Goal: Information Seeking & Learning: Find specific fact

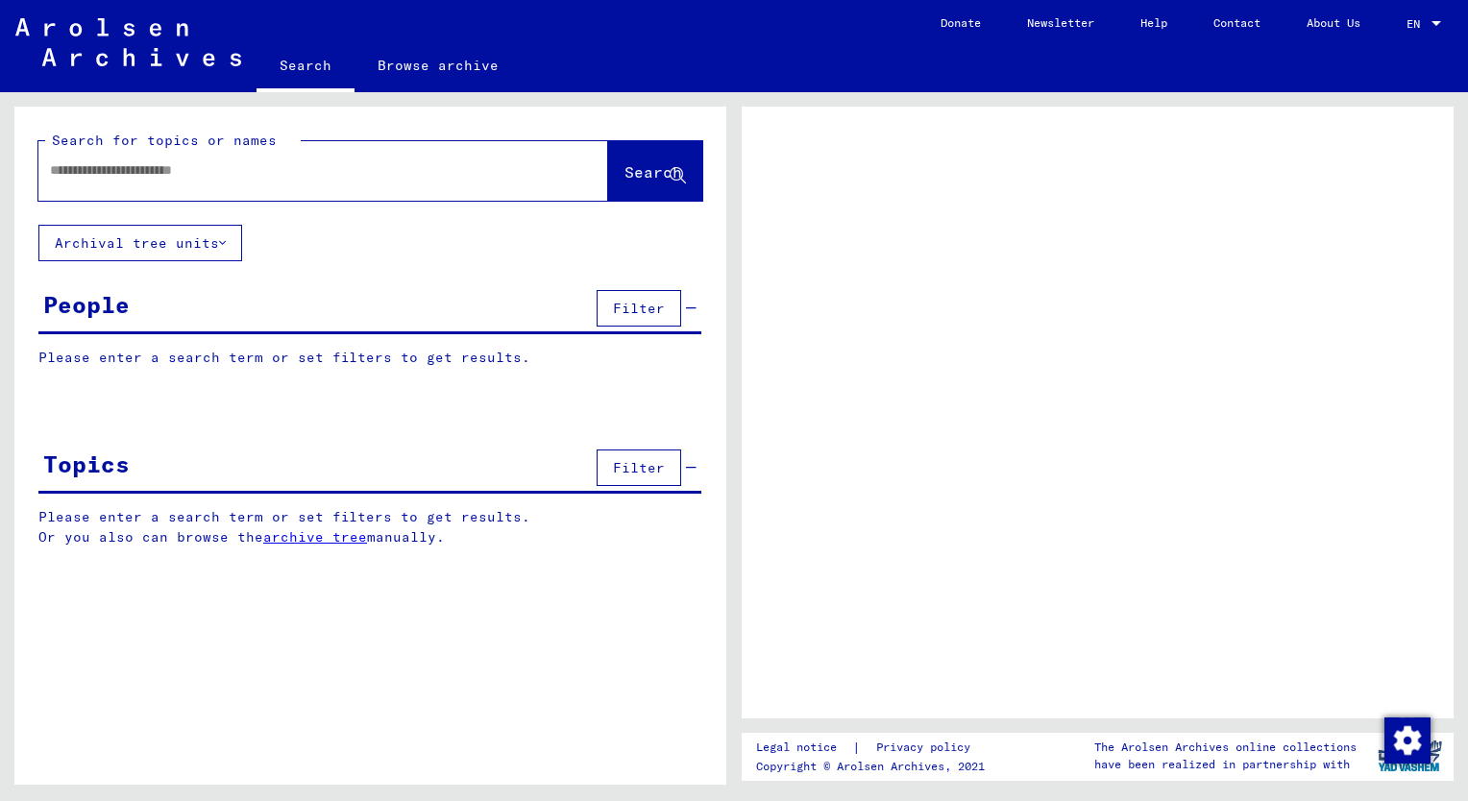
click at [155, 157] on div at bounding box center [300, 170] width 524 height 43
click at [161, 172] on input "text" at bounding box center [306, 170] width 512 height 20
type input "*******"
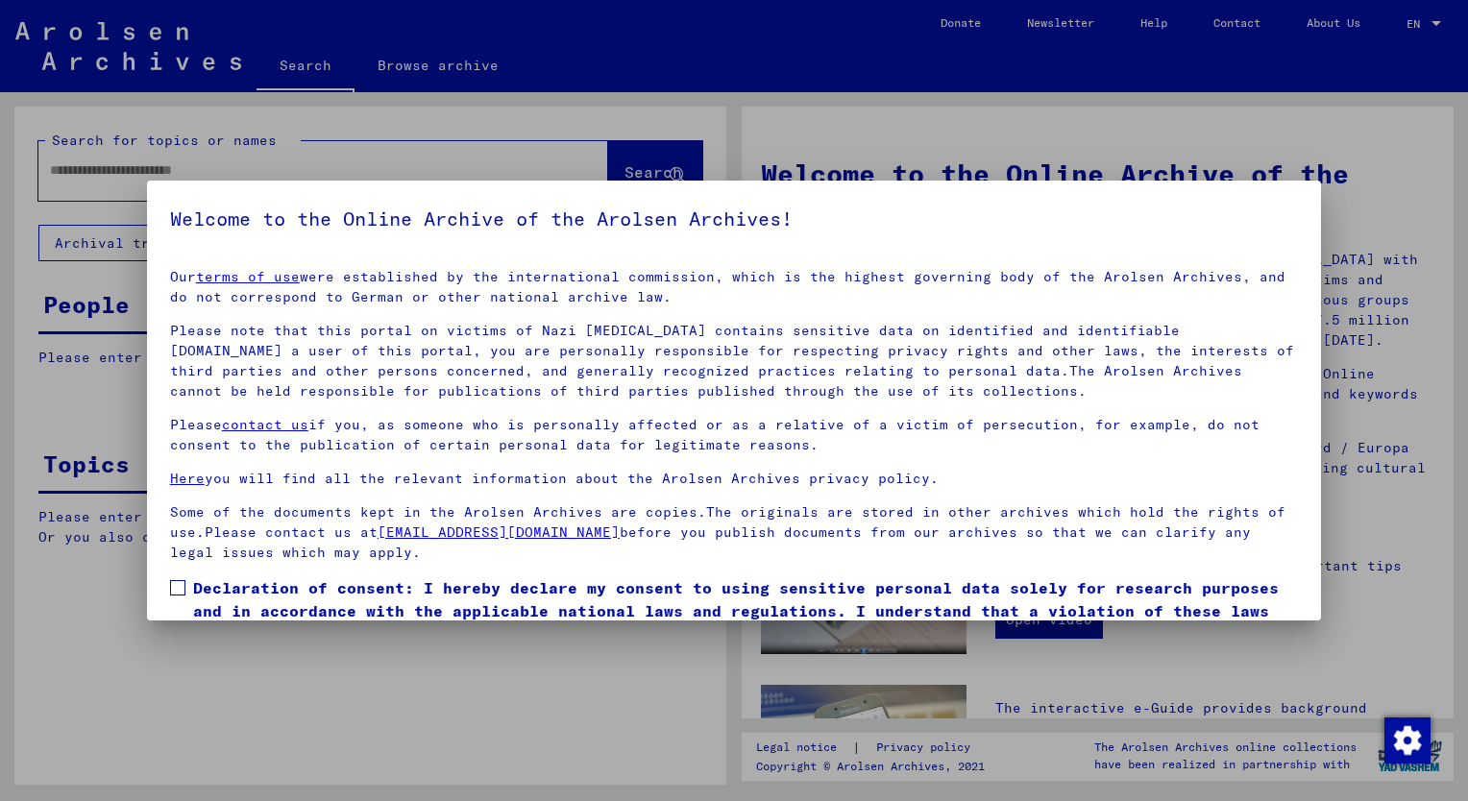
click at [178, 590] on span at bounding box center [177, 587] width 15 height 15
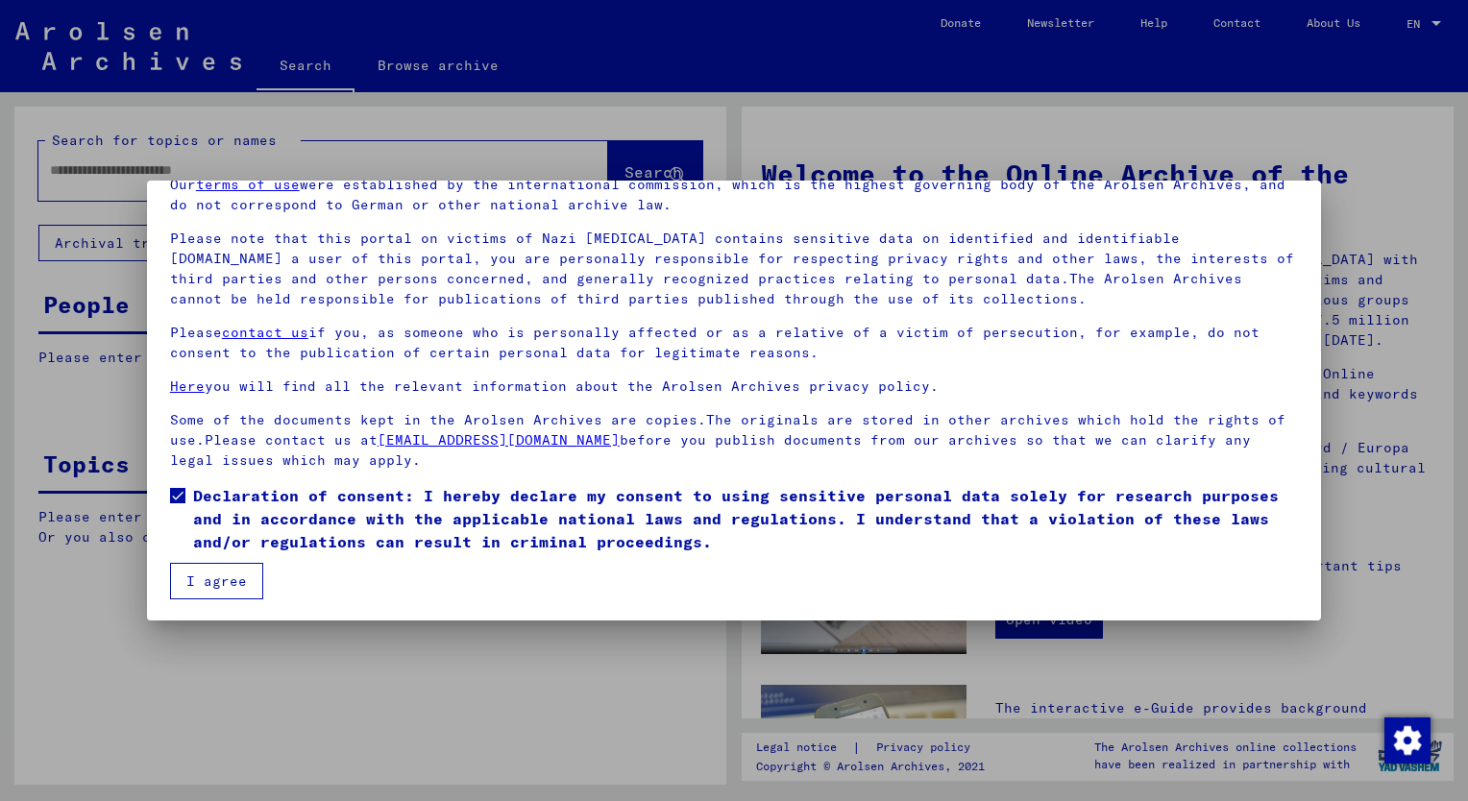
click at [232, 590] on button "I agree" at bounding box center [216, 581] width 93 height 37
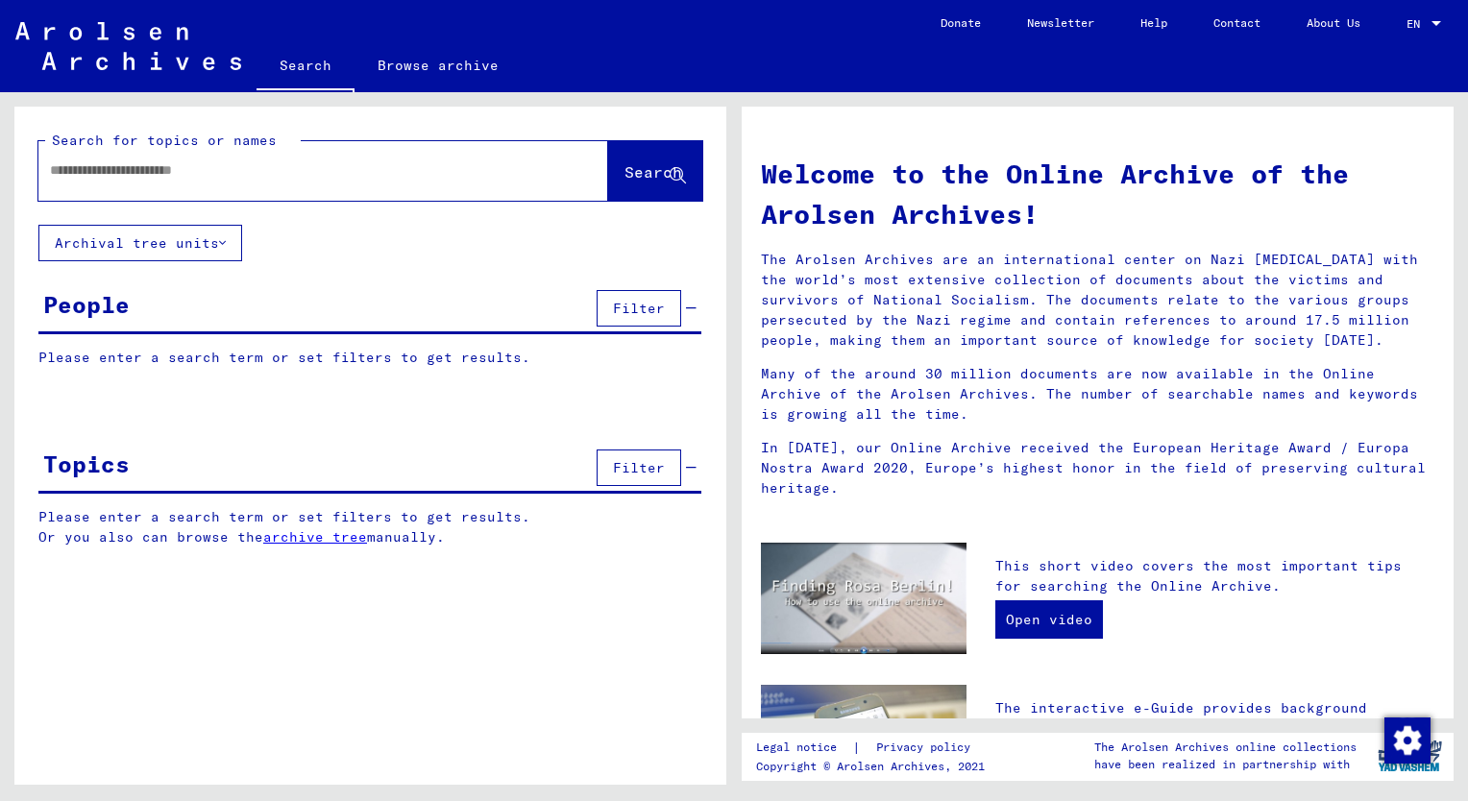
click at [248, 175] on input "text" at bounding box center [300, 170] width 501 height 20
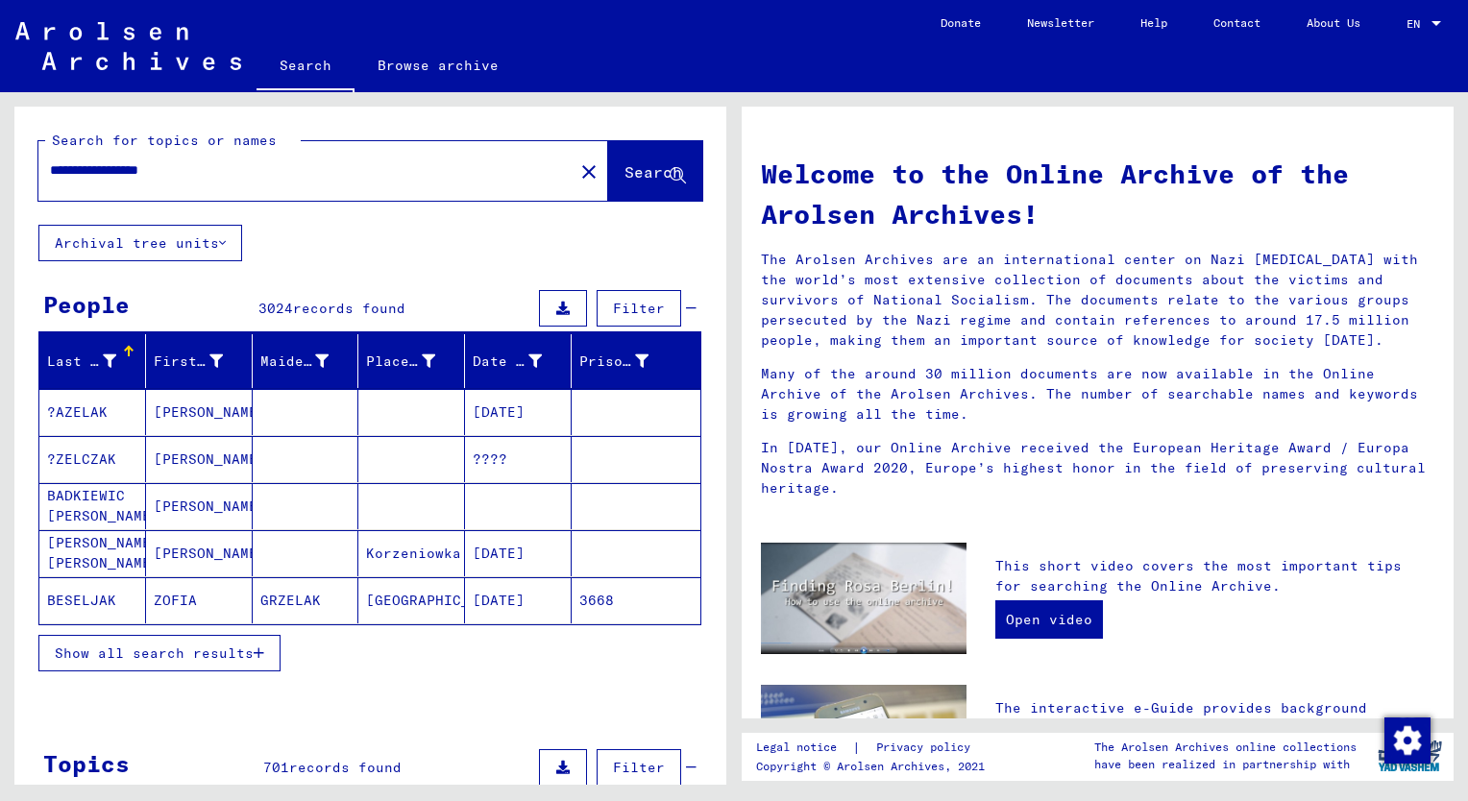
click at [625, 179] on span "Search" at bounding box center [654, 171] width 58 height 19
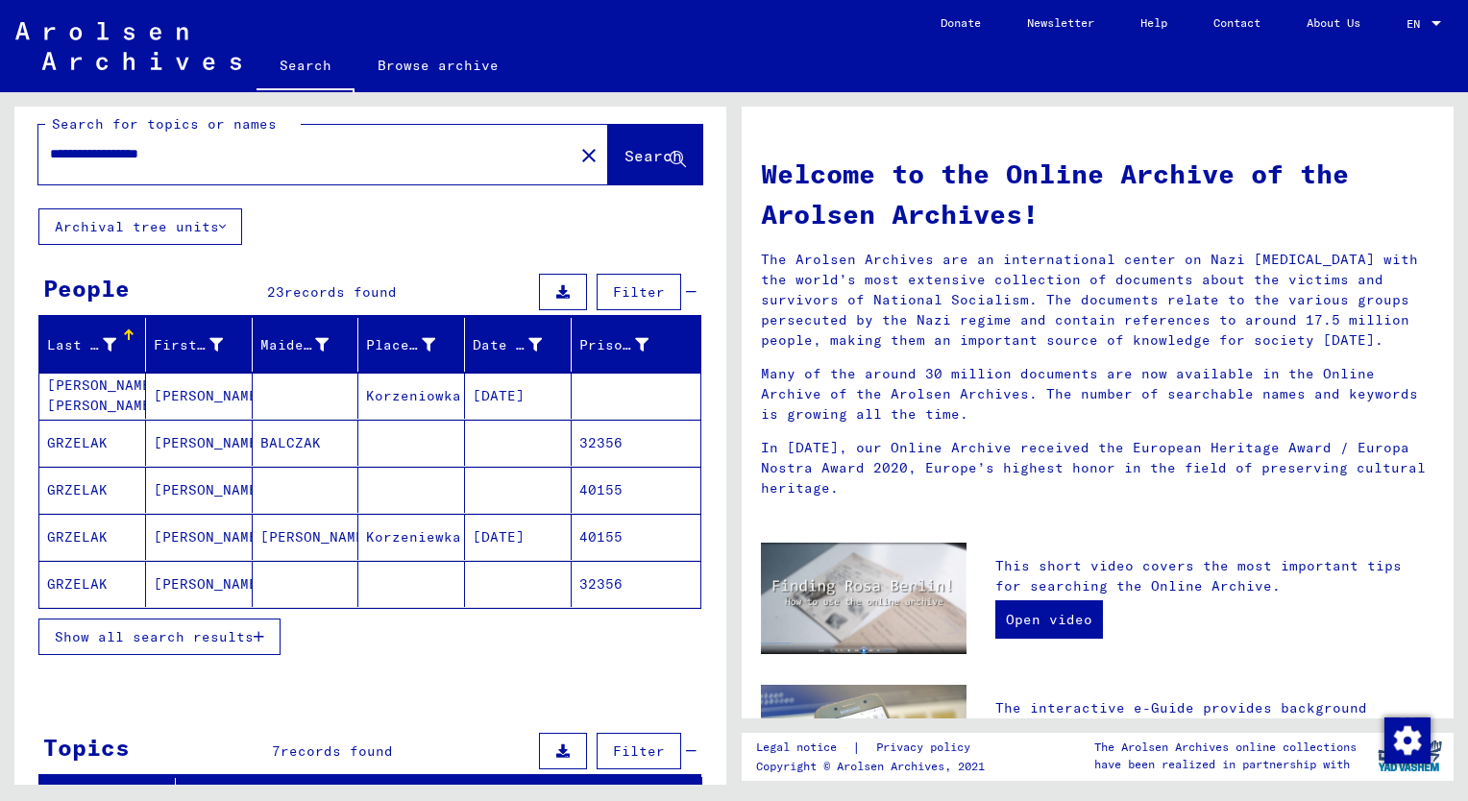
scroll to position [15, 0]
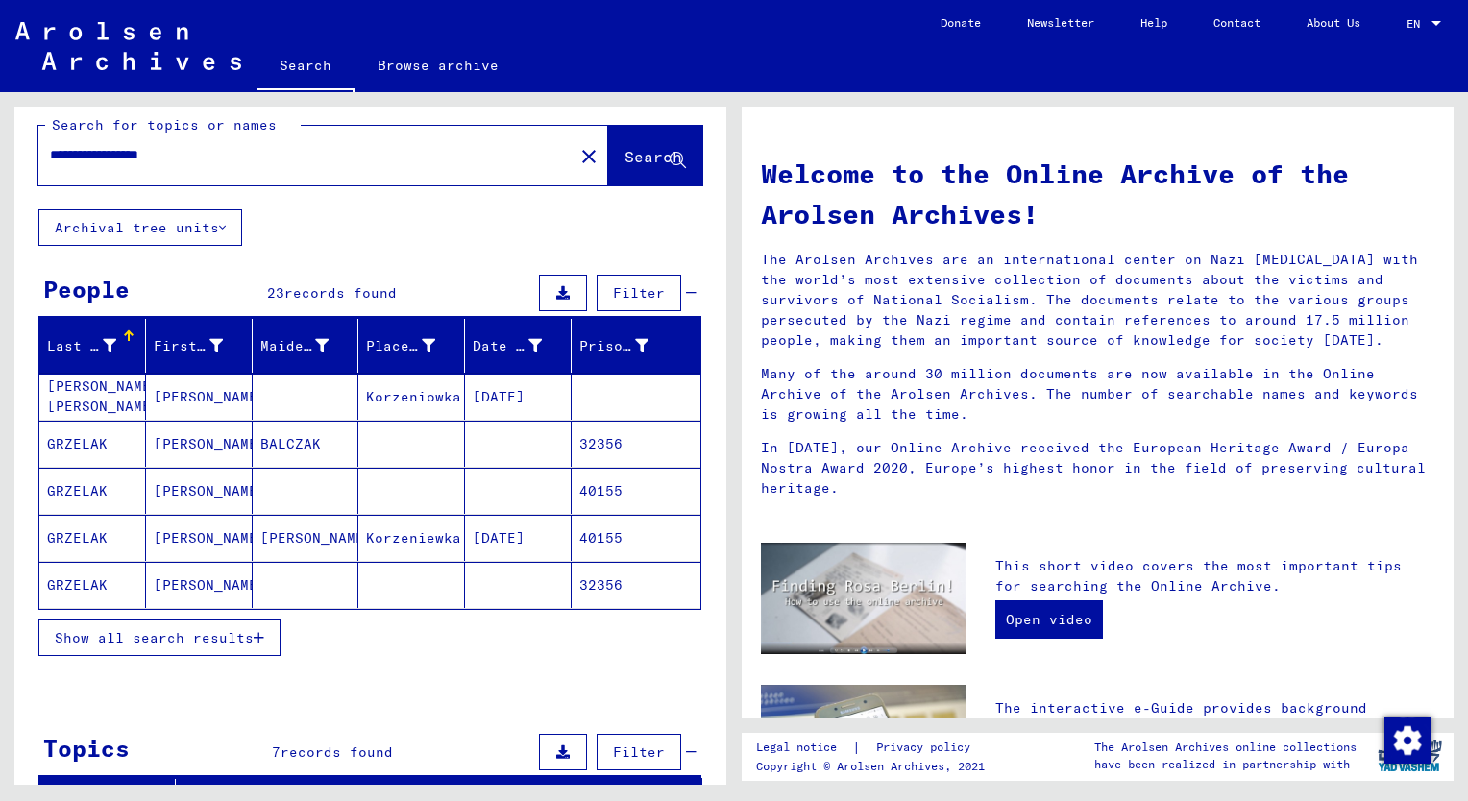
click at [82, 582] on mat-cell "GRZELAK" at bounding box center [92, 585] width 107 height 46
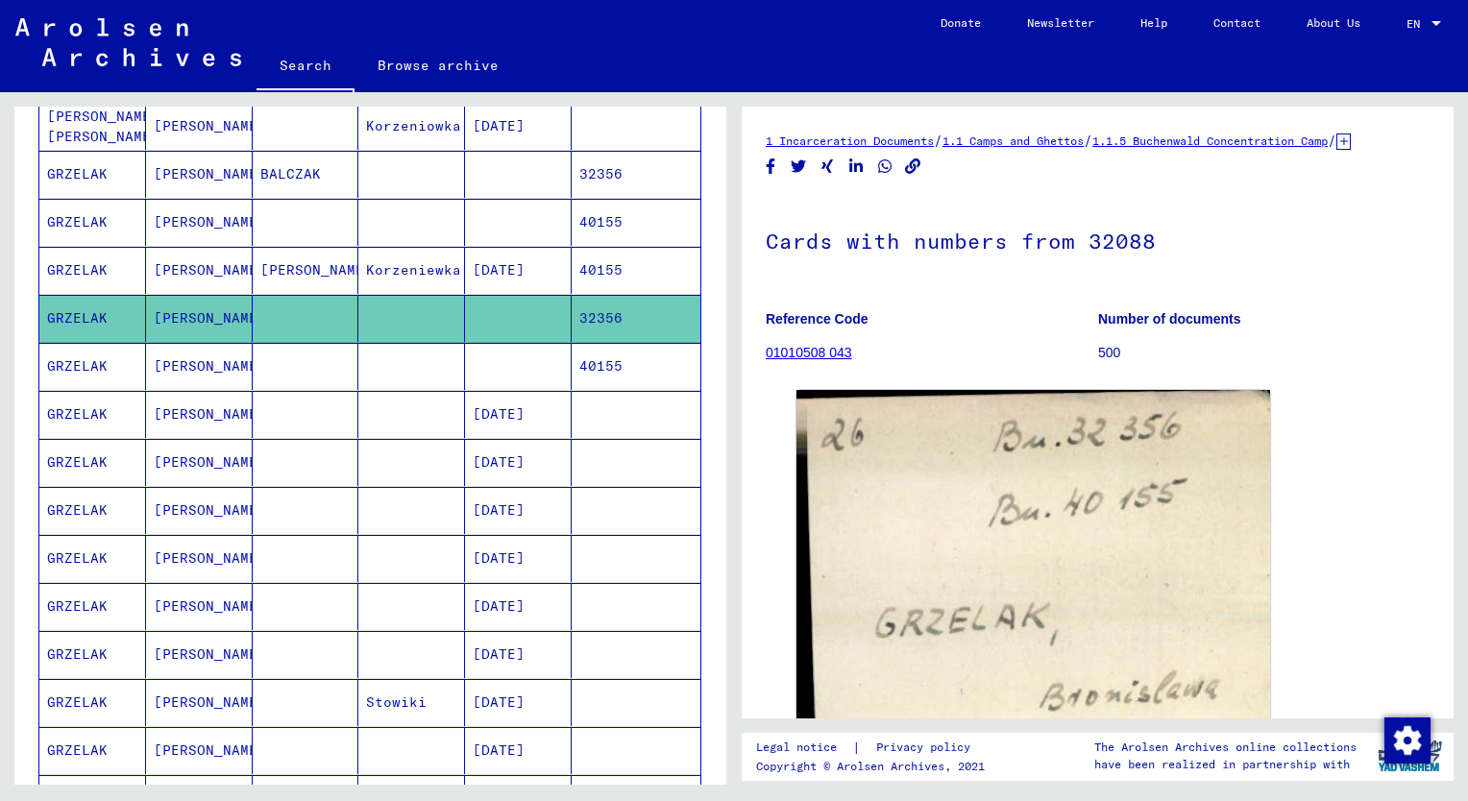
scroll to position [266, 0]
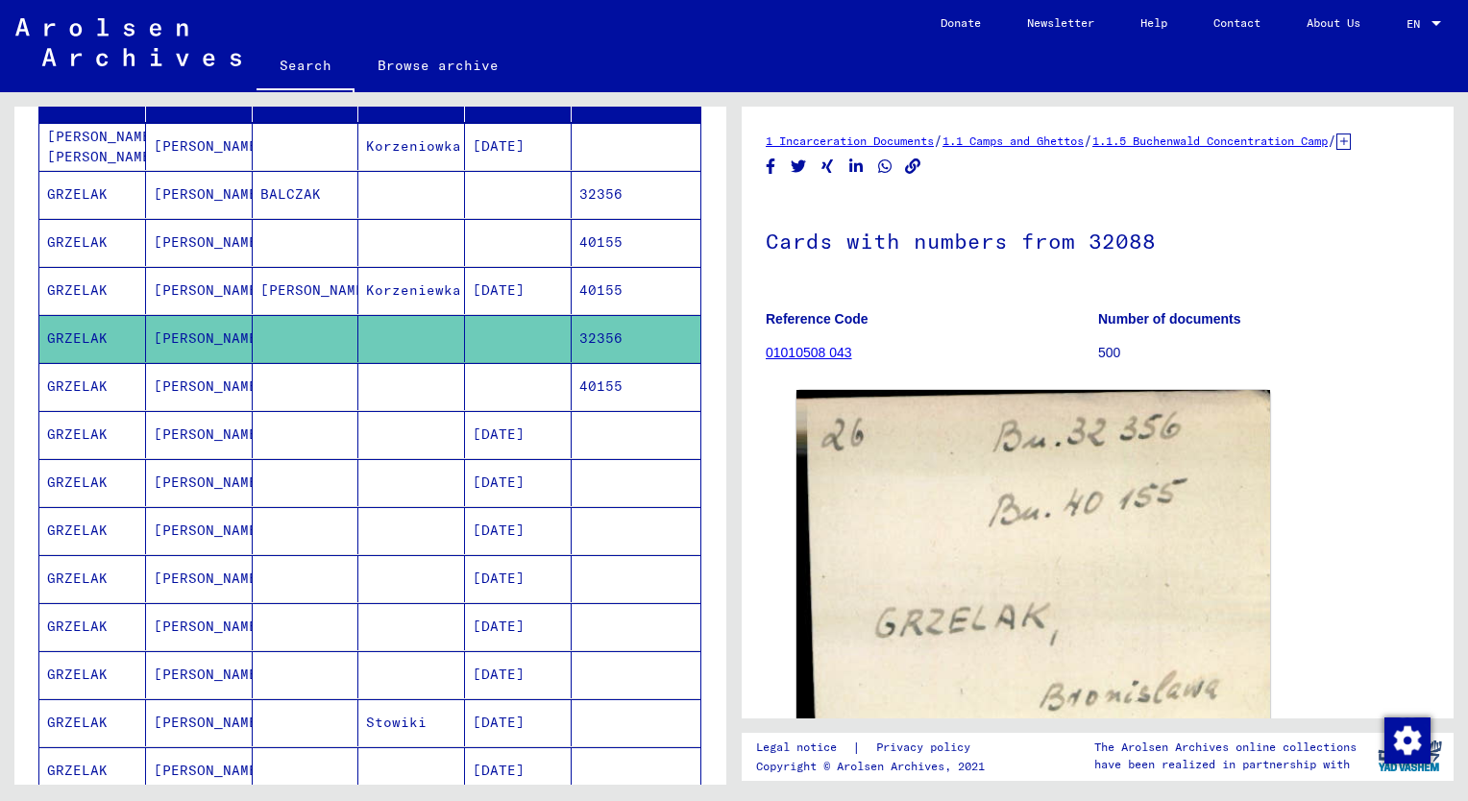
click at [92, 485] on mat-cell "GRZELAK" at bounding box center [92, 482] width 107 height 47
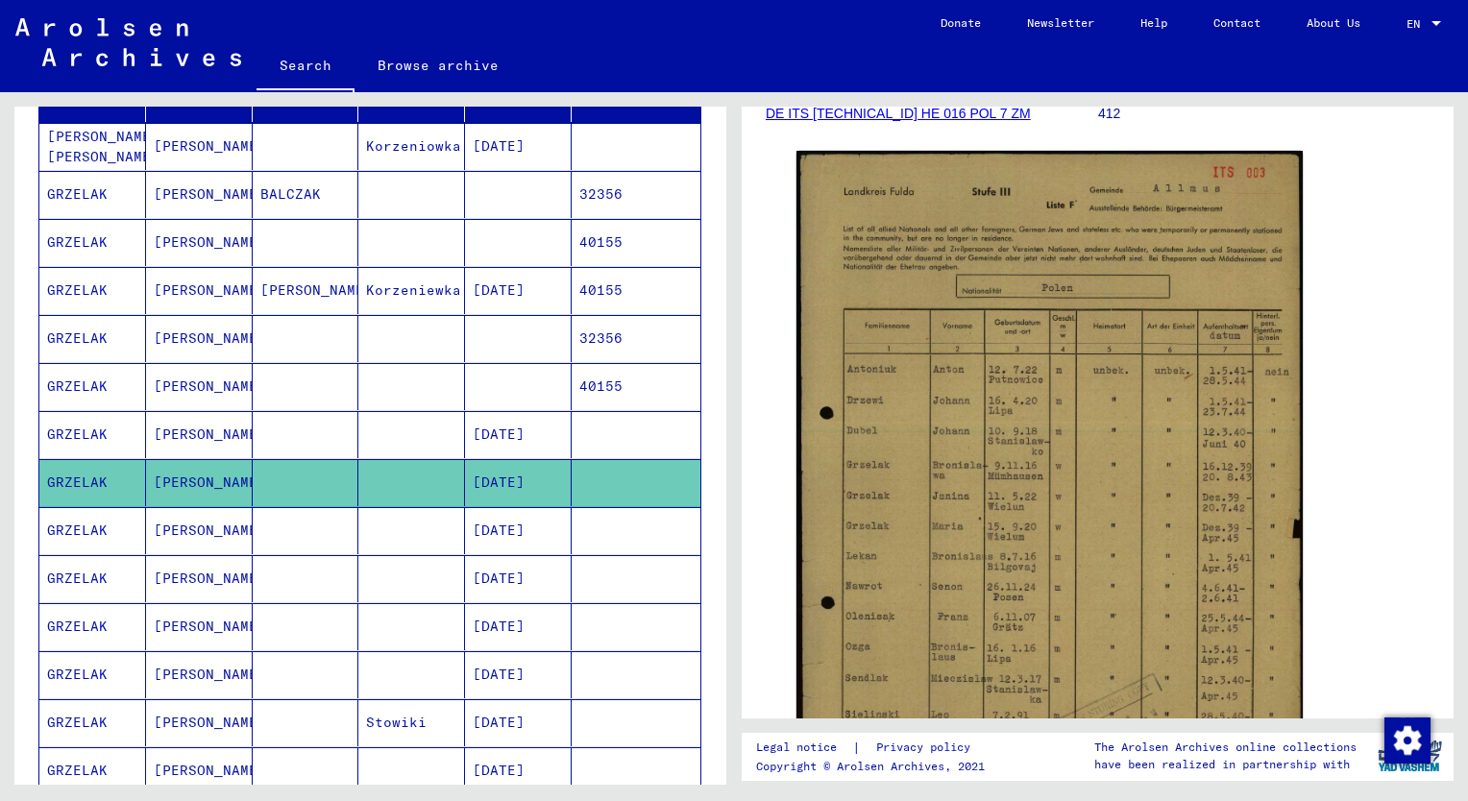
scroll to position [302, 0]
click at [85, 621] on mat-cell "GRZELAK" at bounding box center [92, 626] width 107 height 47
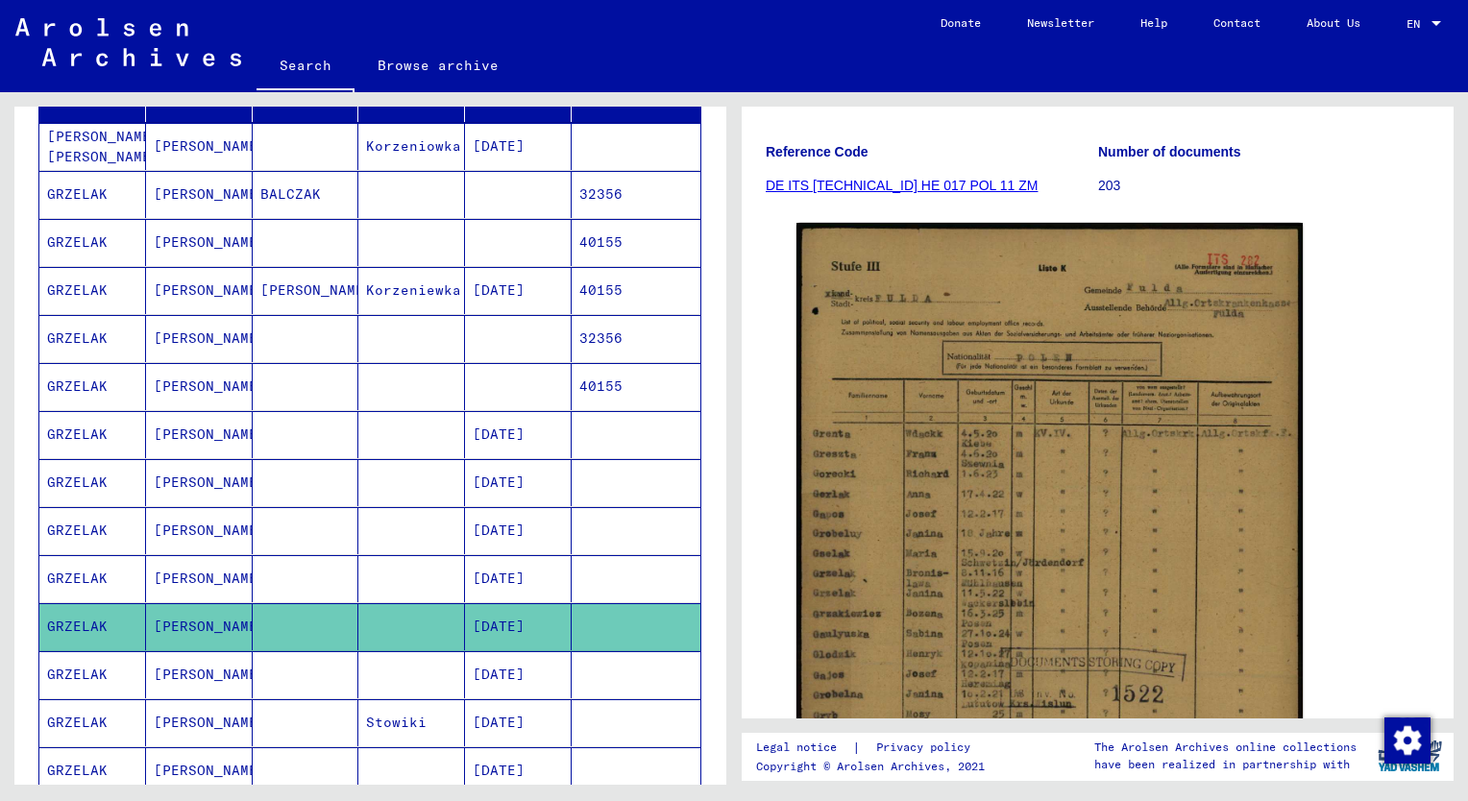
scroll to position [231, 0]
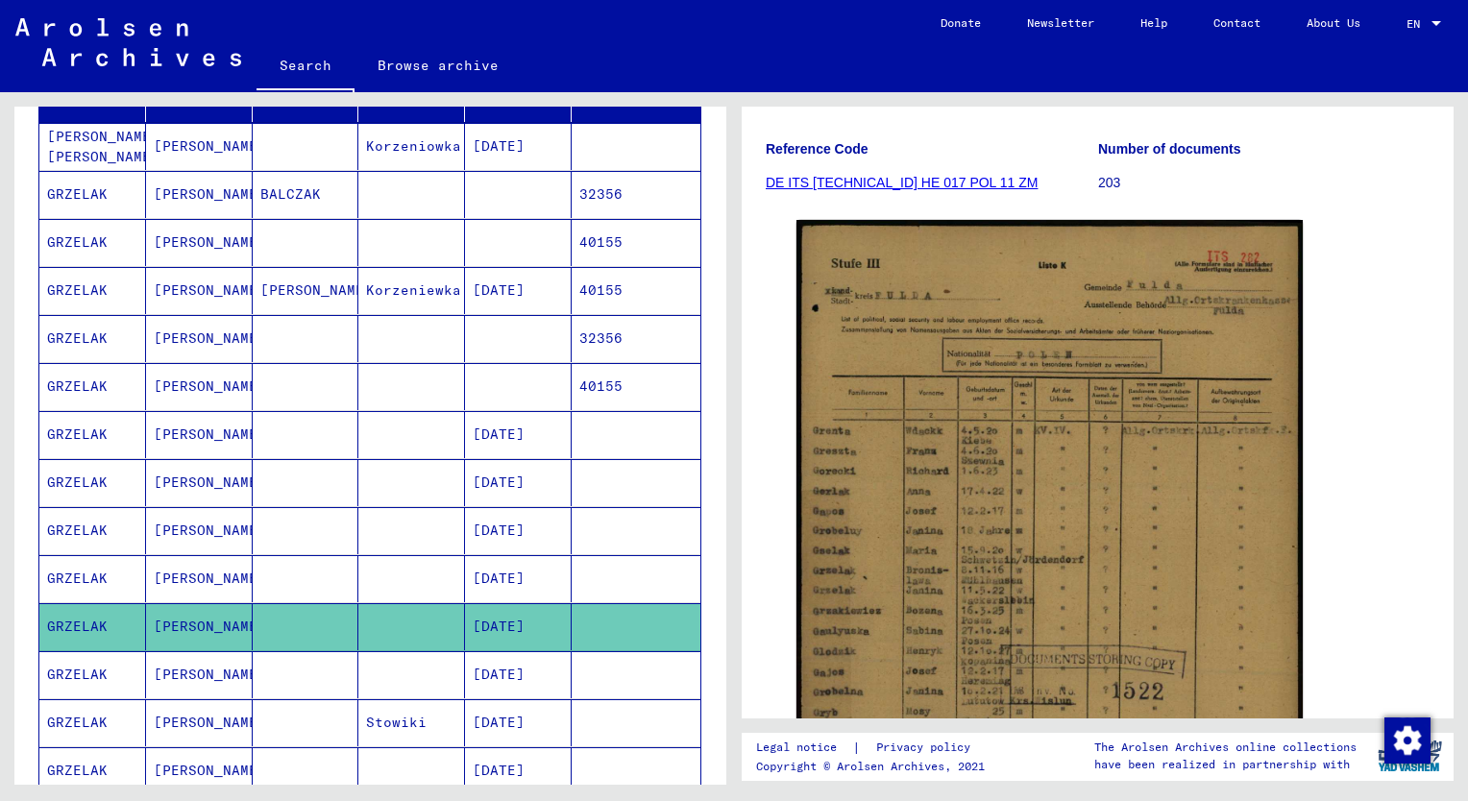
click at [92, 678] on mat-cell "GRZELAK" at bounding box center [92, 675] width 107 height 47
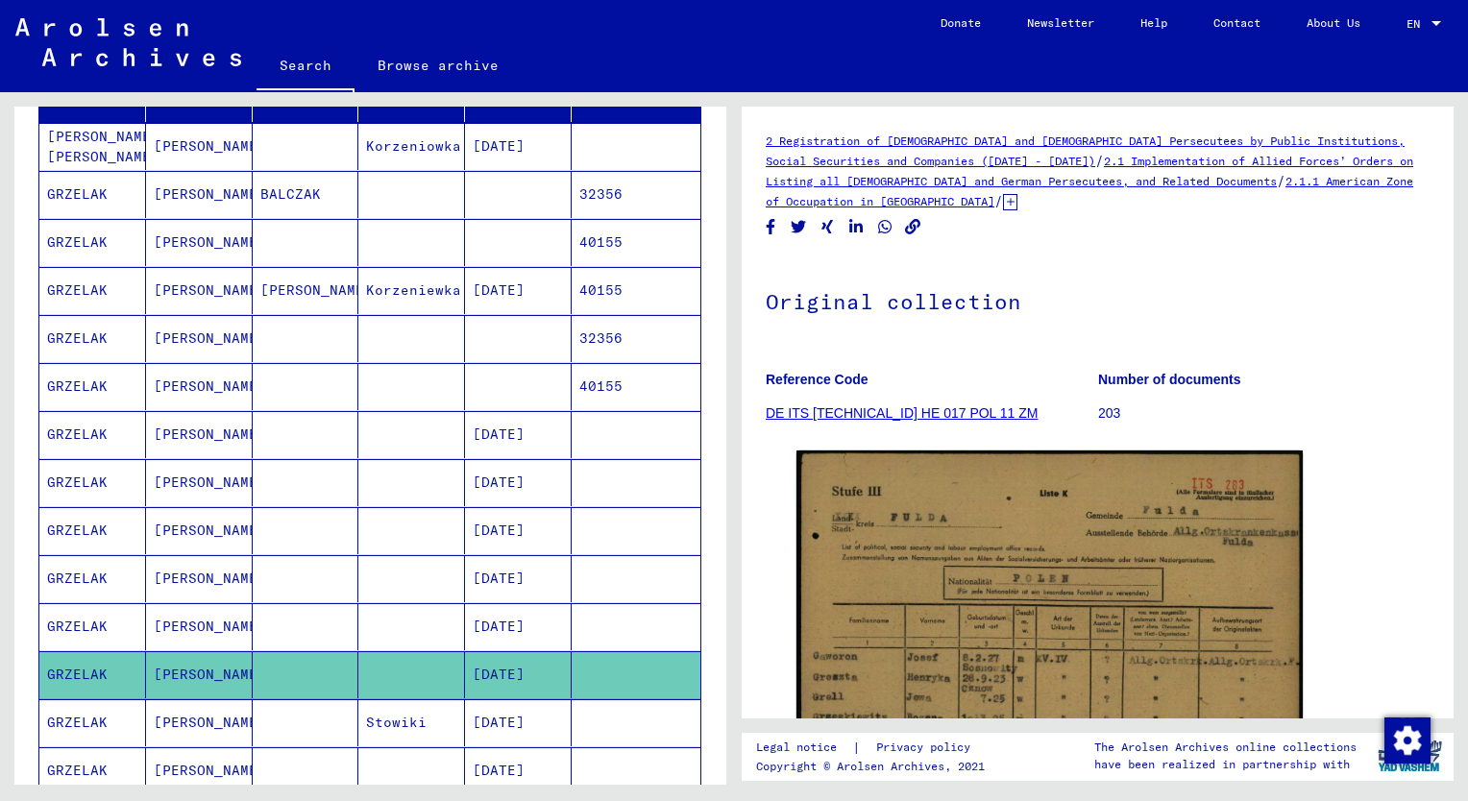
drag, startPoint x: 1467, startPoint y: 292, endPoint x: 1466, endPoint y: 440, distance: 148.0
drag, startPoint x: 1466, startPoint y: 440, endPoint x: 1399, endPoint y: 628, distance: 200.0
click at [1399, 628] on div "DocID: 70386648" at bounding box center [1098, 811] width 664 height 736
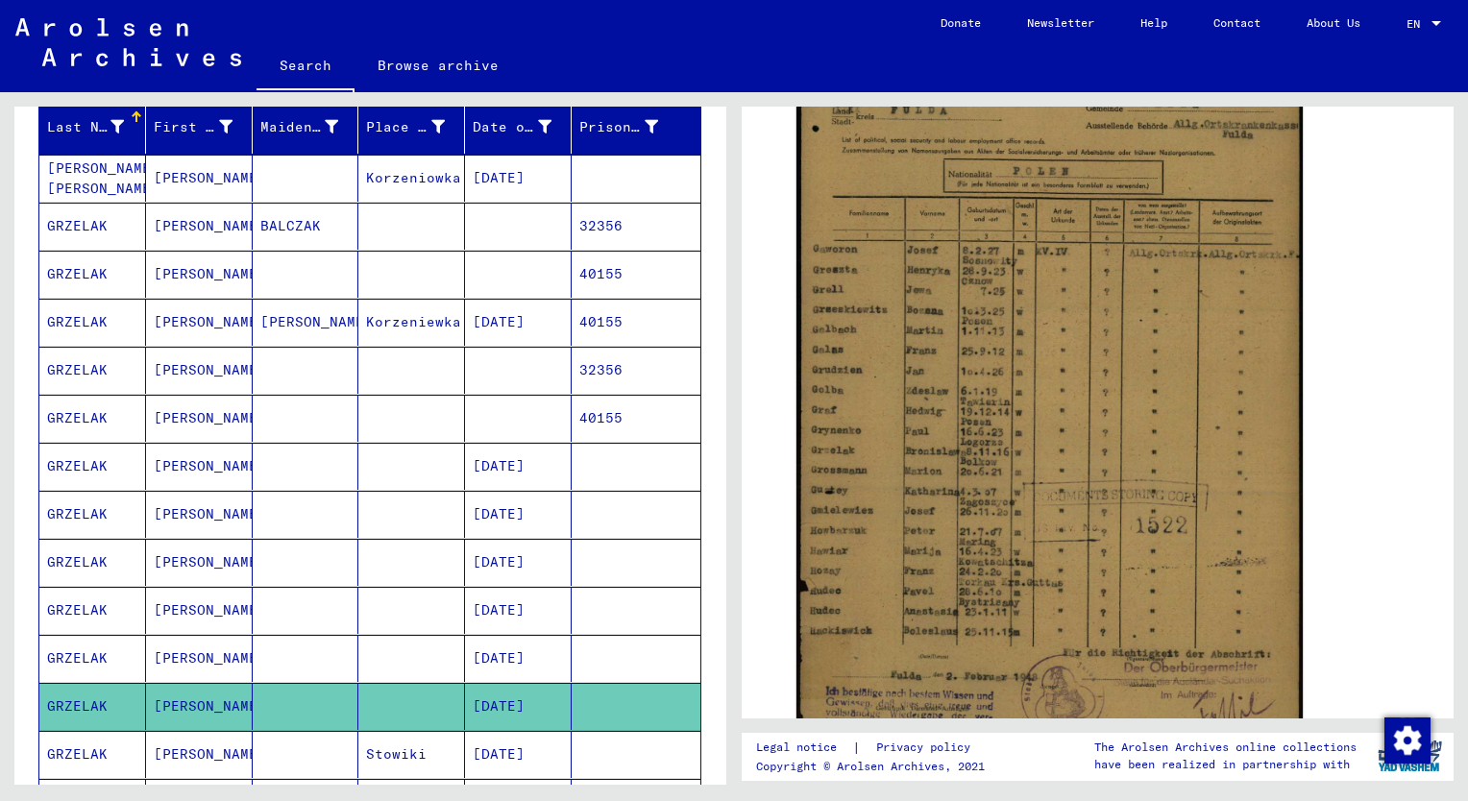
scroll to position [227, 0]
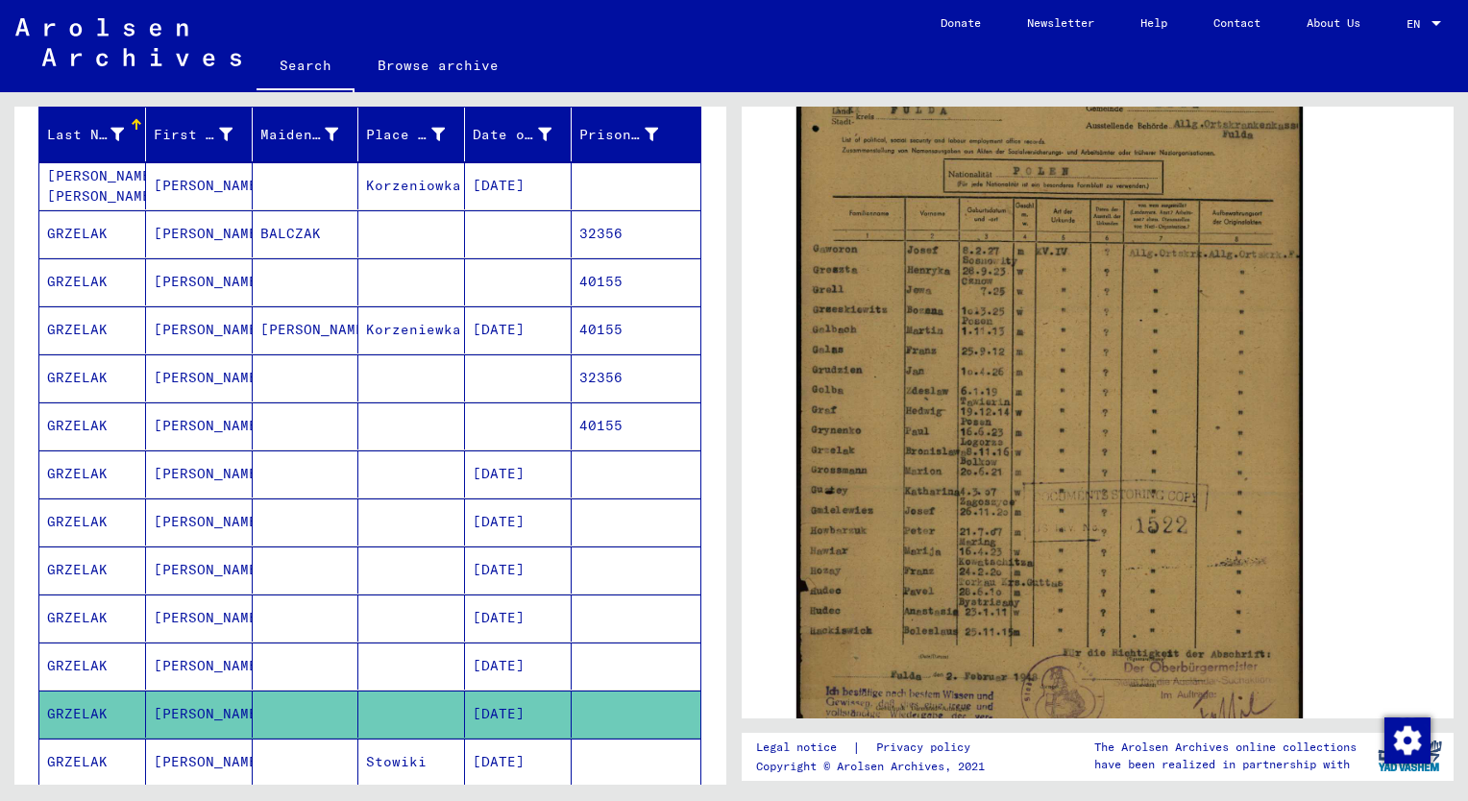
click at [81, 563] on mat-cell "GRZELAK" at bounding box center [92, 570] width 107 height 47
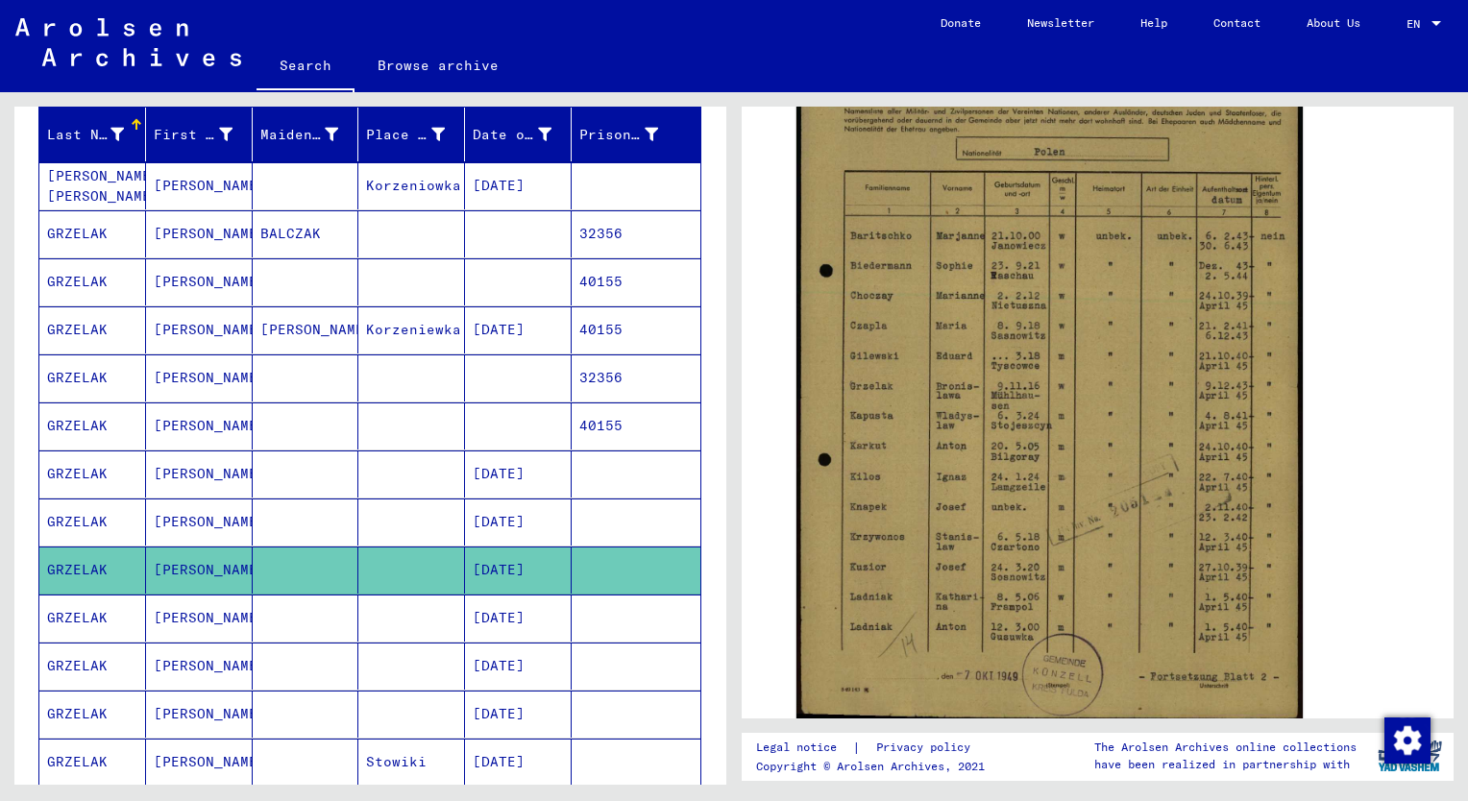
scroll to position [442, 0]
click at [83, 510] on mat-cell "GRZELAK" at bounding box center [92, 522] width 107 height 47
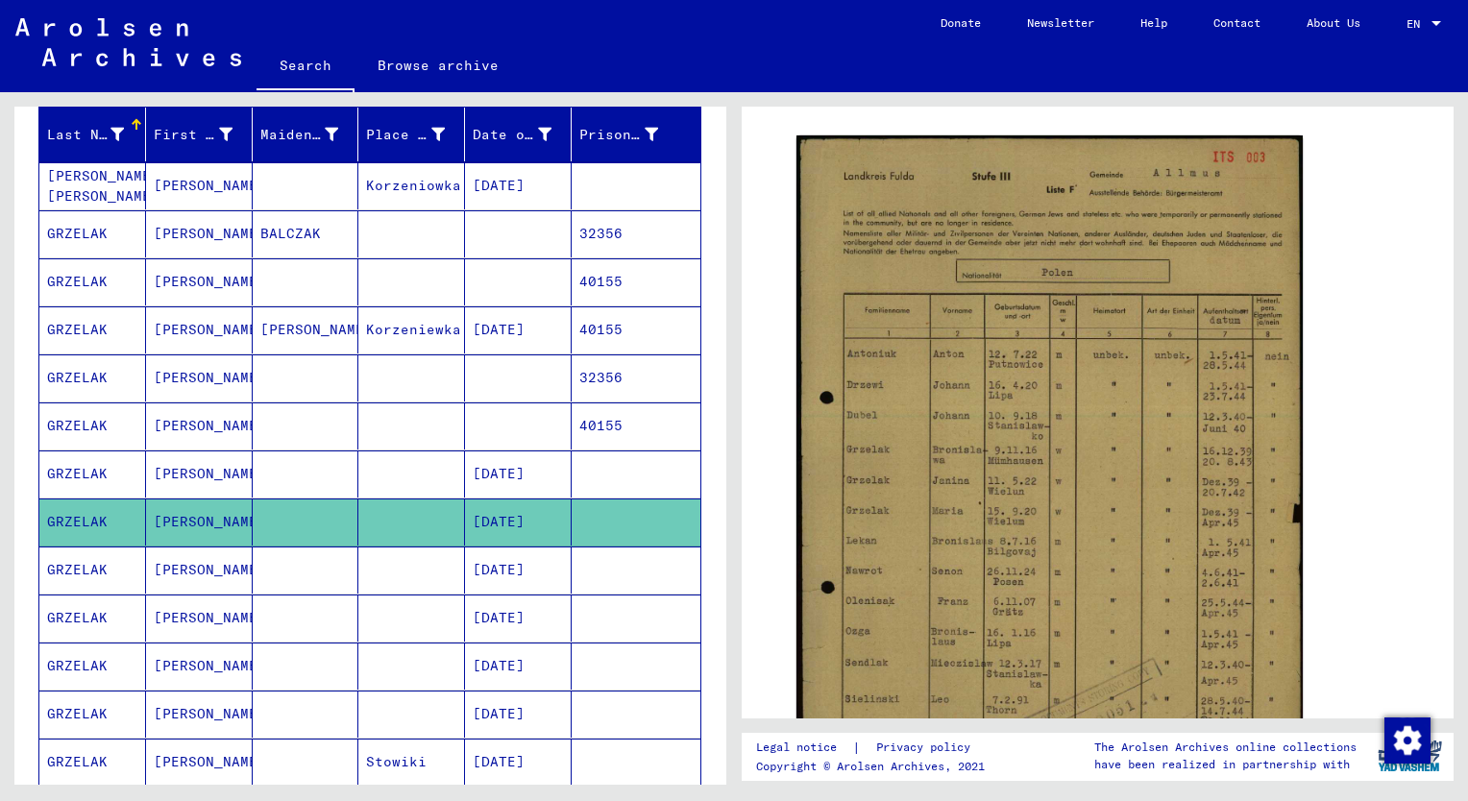
scroll to position [307, 0]
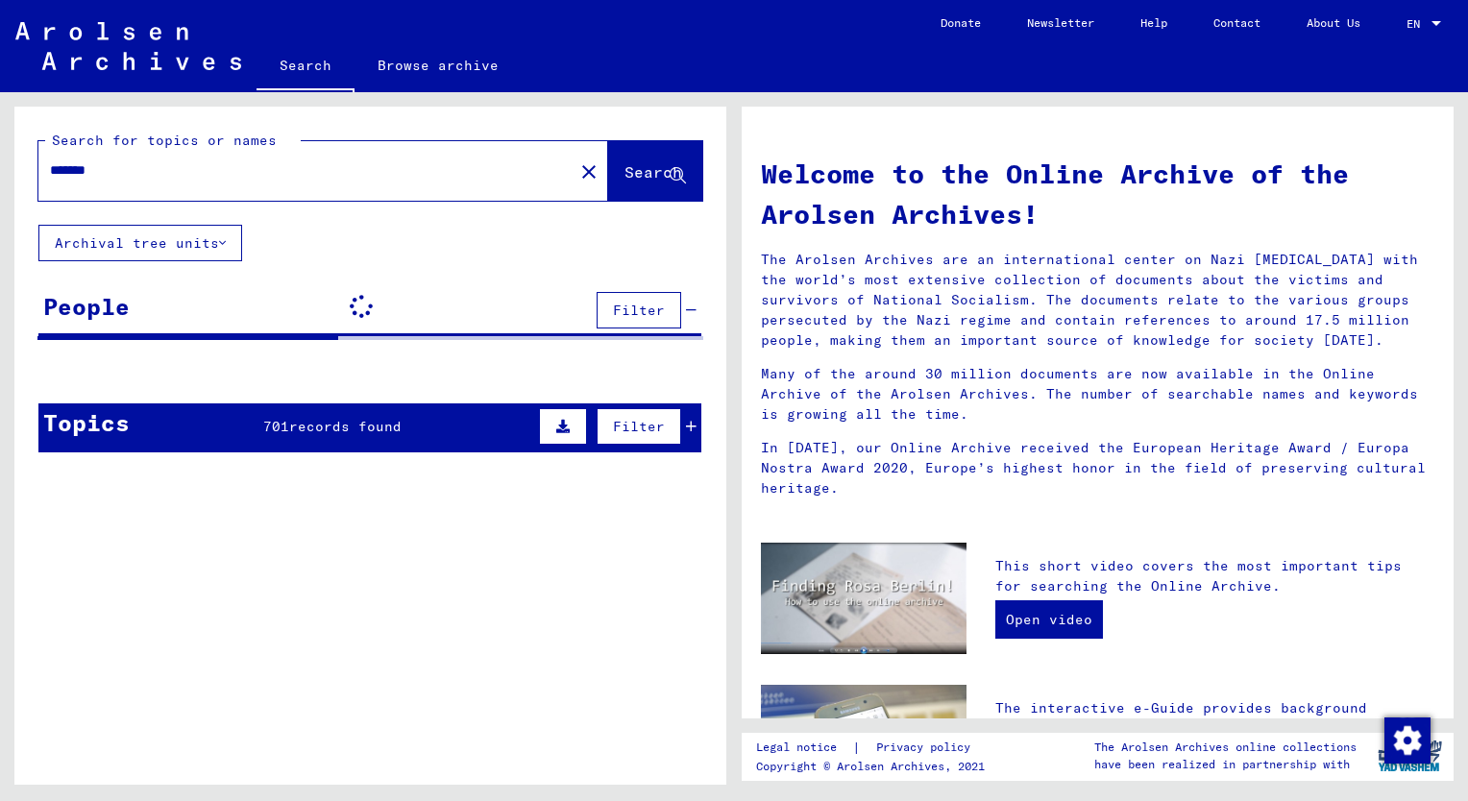
click at [140, 174] on input "*******" at bounding box center [300, 170] width 501 height 20
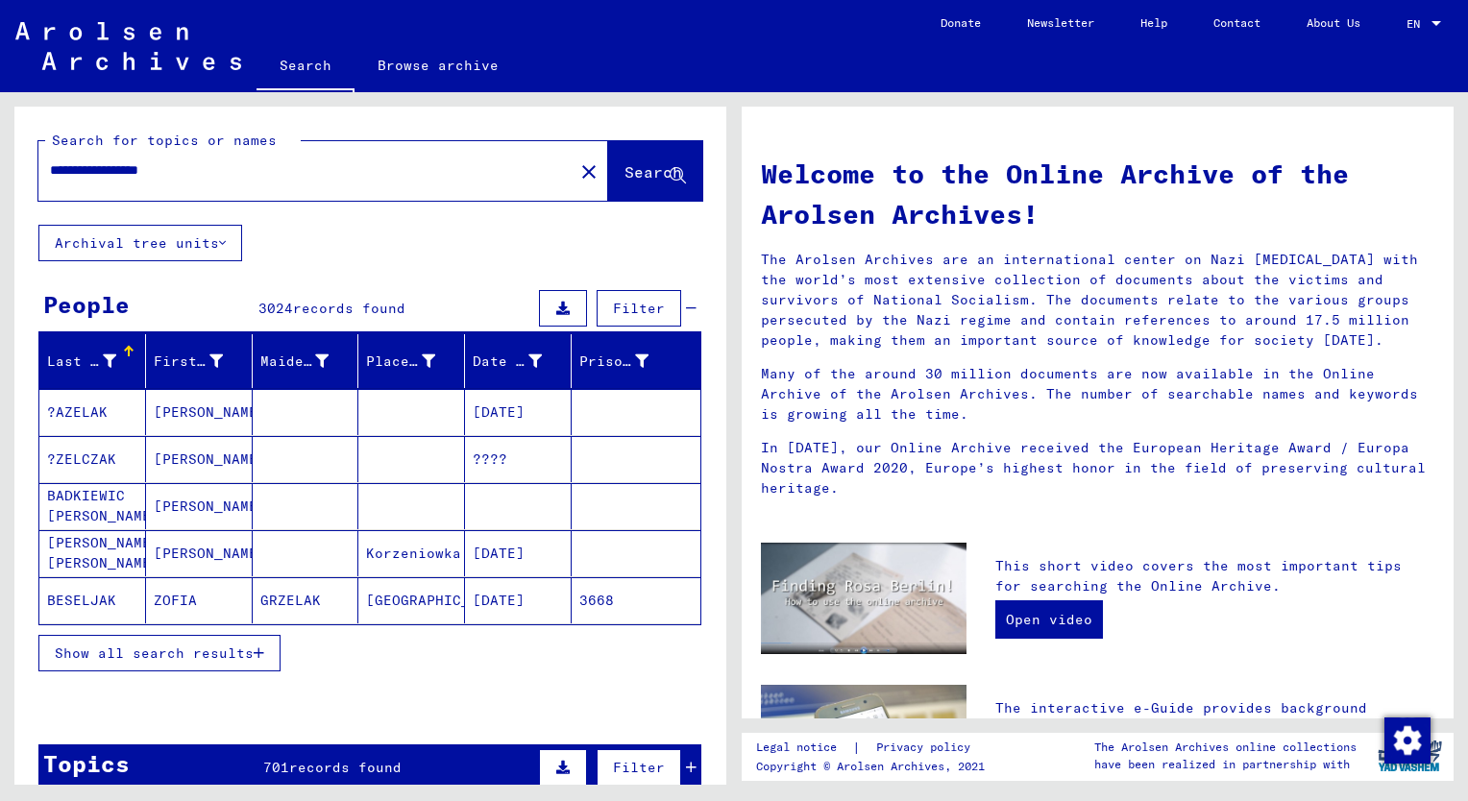
click at [625, 167] on span "Search" at bounding box center [654, 171] width 58 height 19
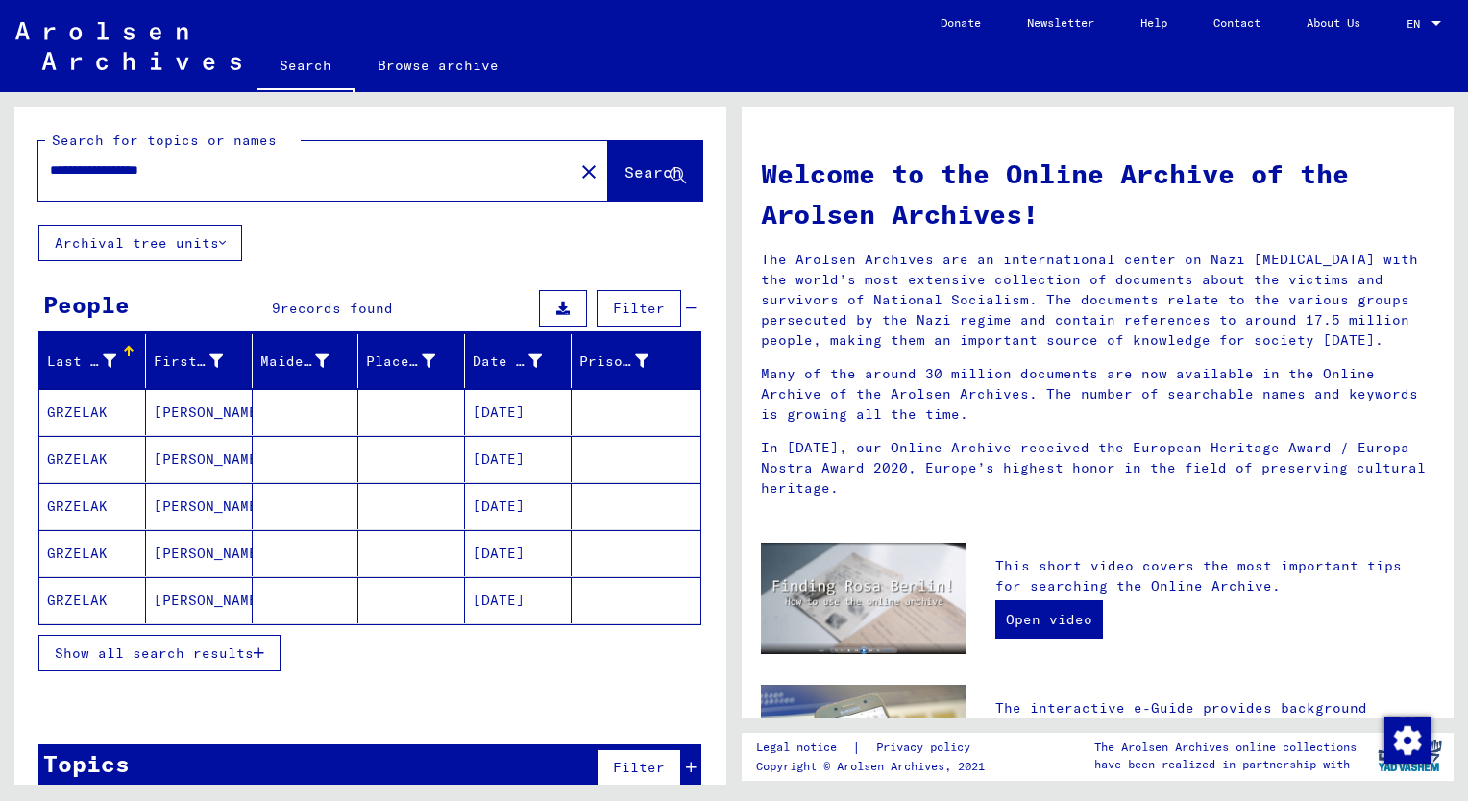
click at [73, 406] on mat-cell "GRZELAK" at bounding box center [92, 412] width 107 height 46
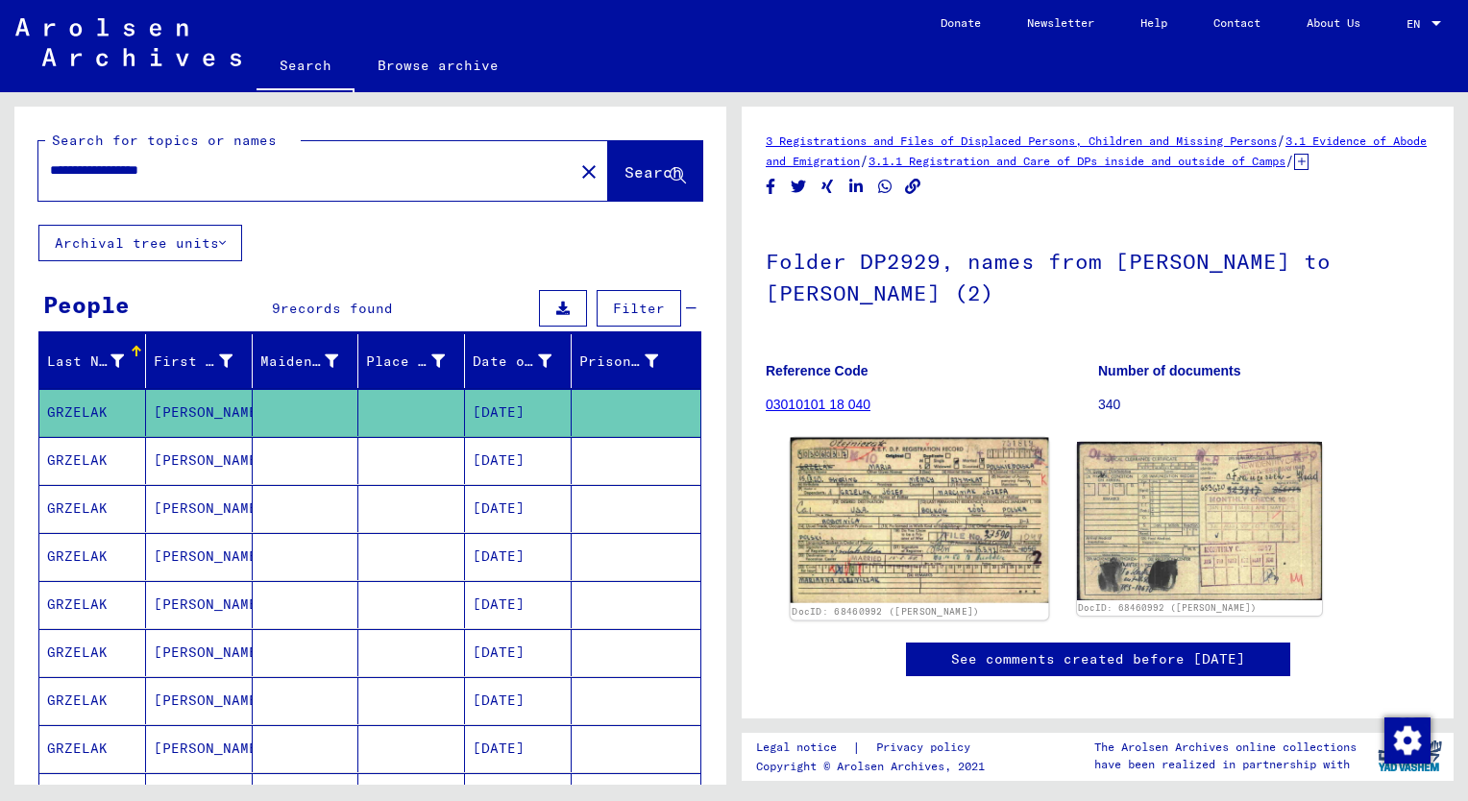
click at [892, 529] on img at bounding box center [920, 520] width 258 height 165
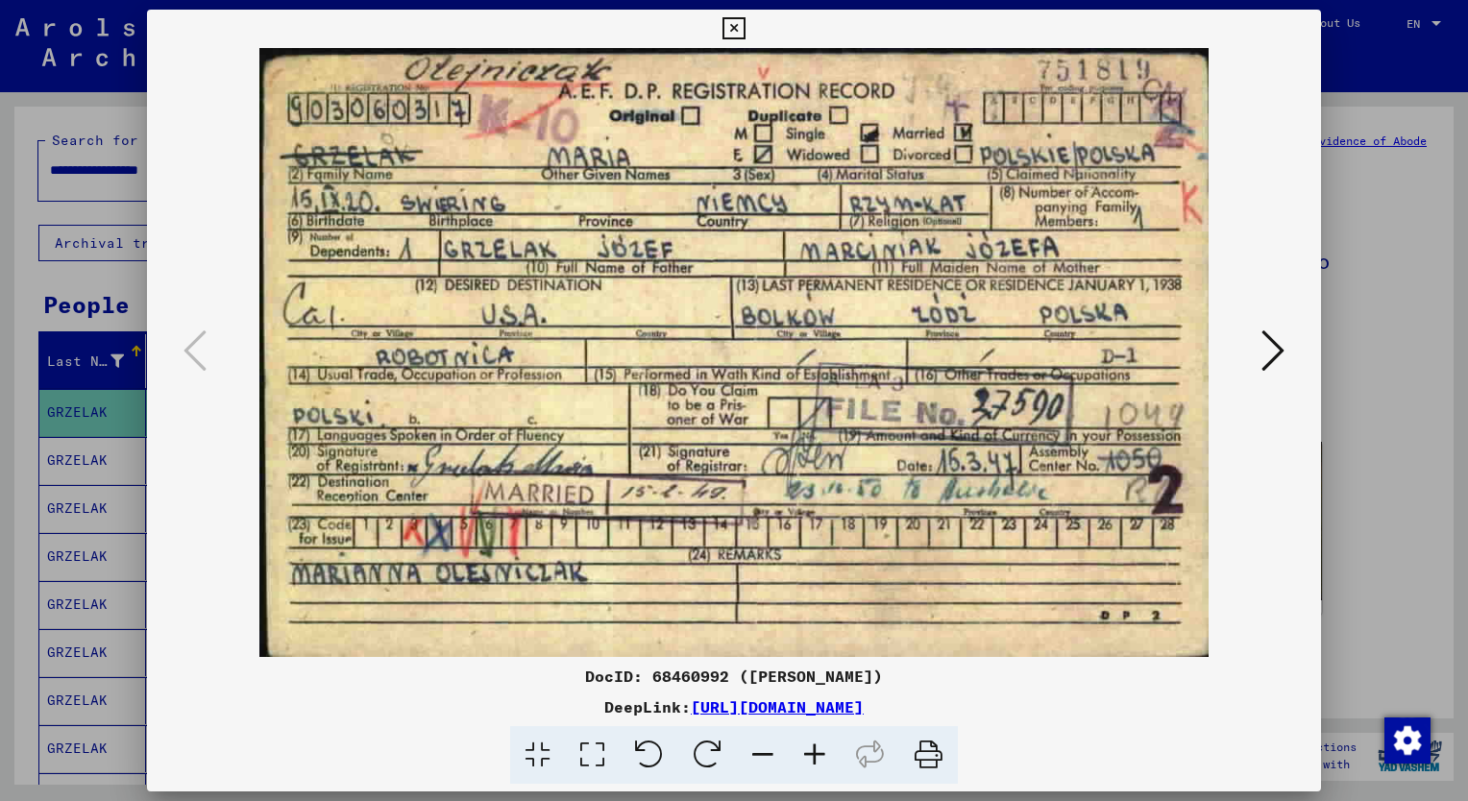
click at [1269, 358] on icon at bounding box center [1273, 351] width 23 height 46
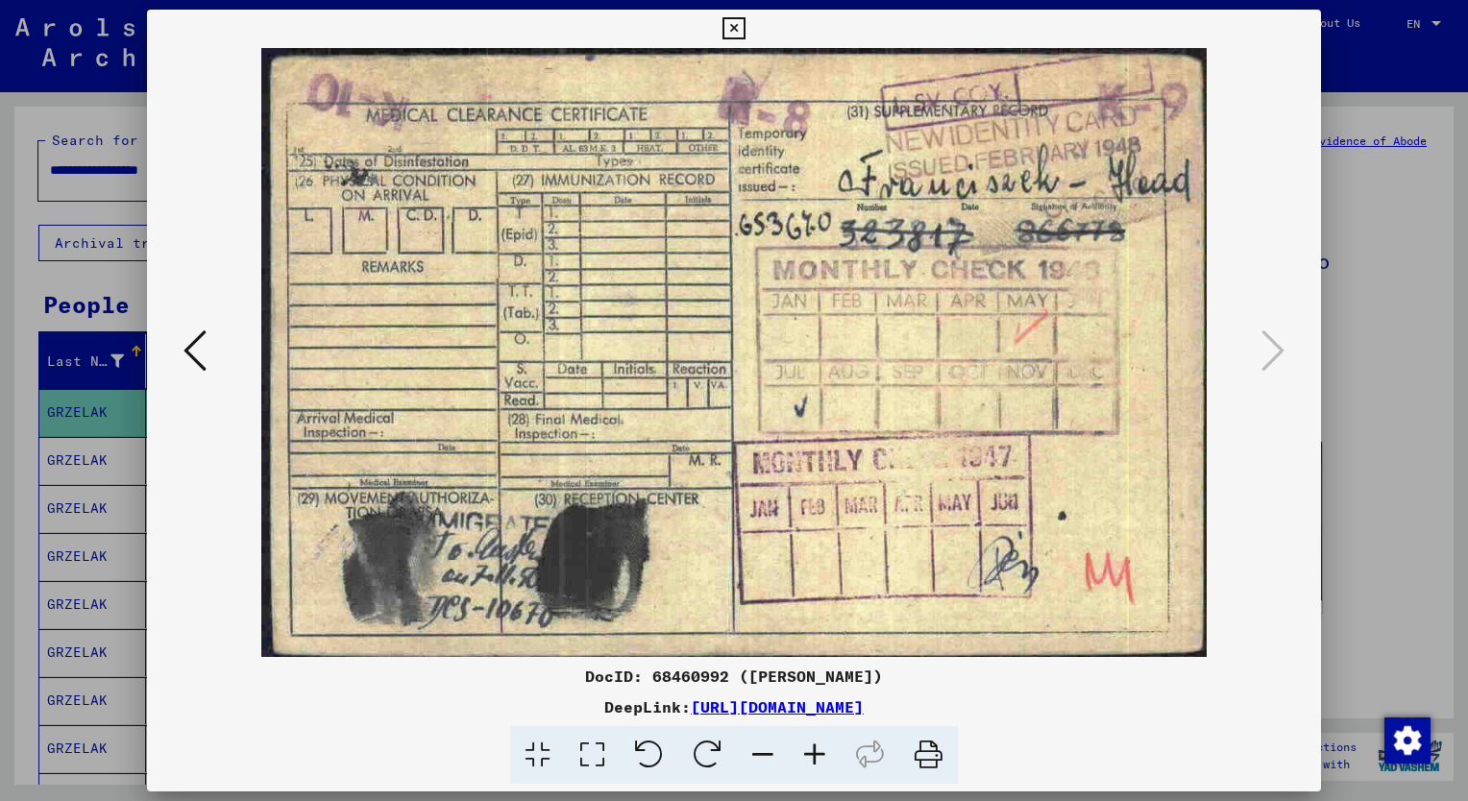
click at [1366, 399] on div at bounding box center [734, 400] width 1468 height 801
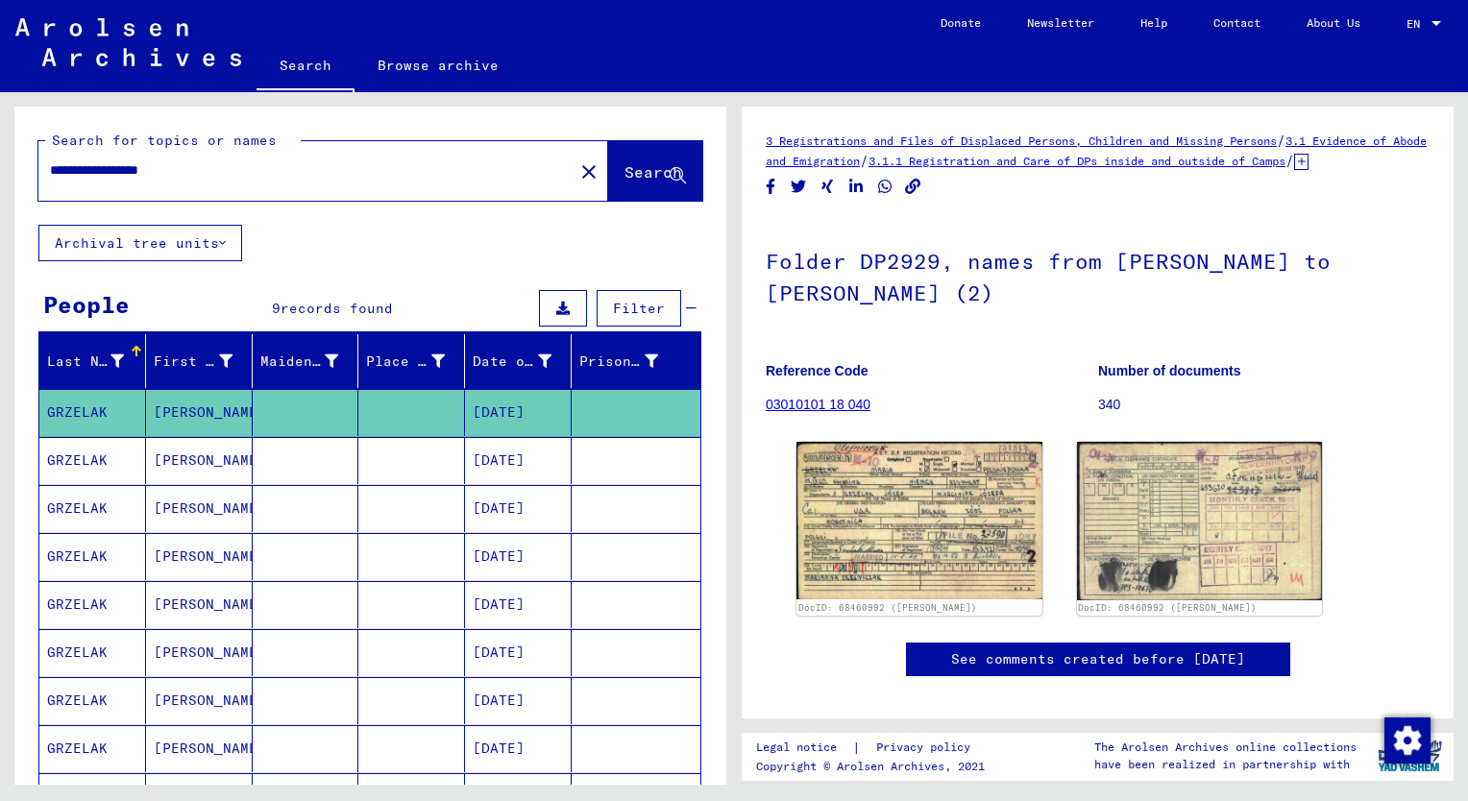
click at [77, 456] on mat-cell "GRZELAK" at bounding box center [92, 460] width 107 height 47
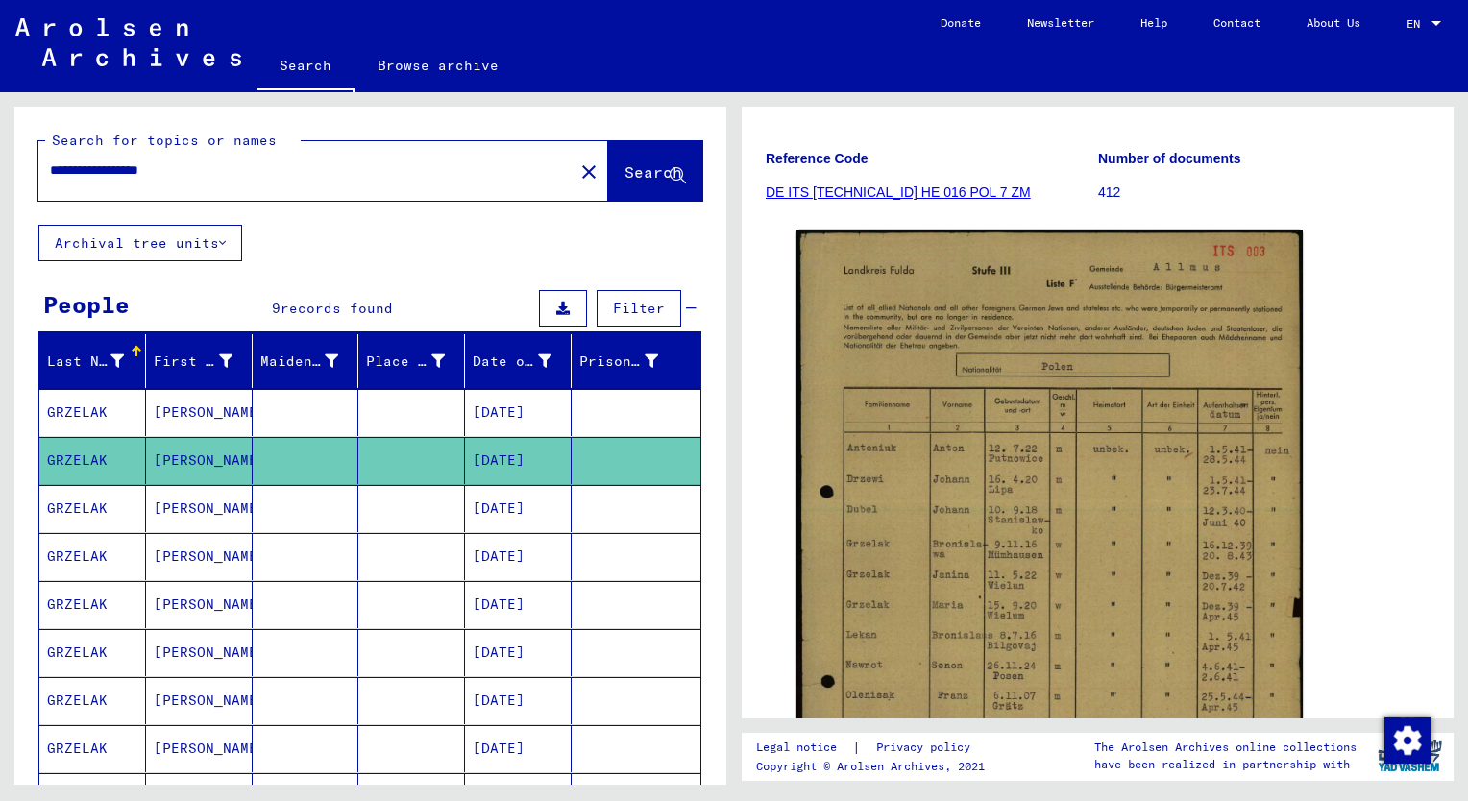
scroll to position [97, 0]
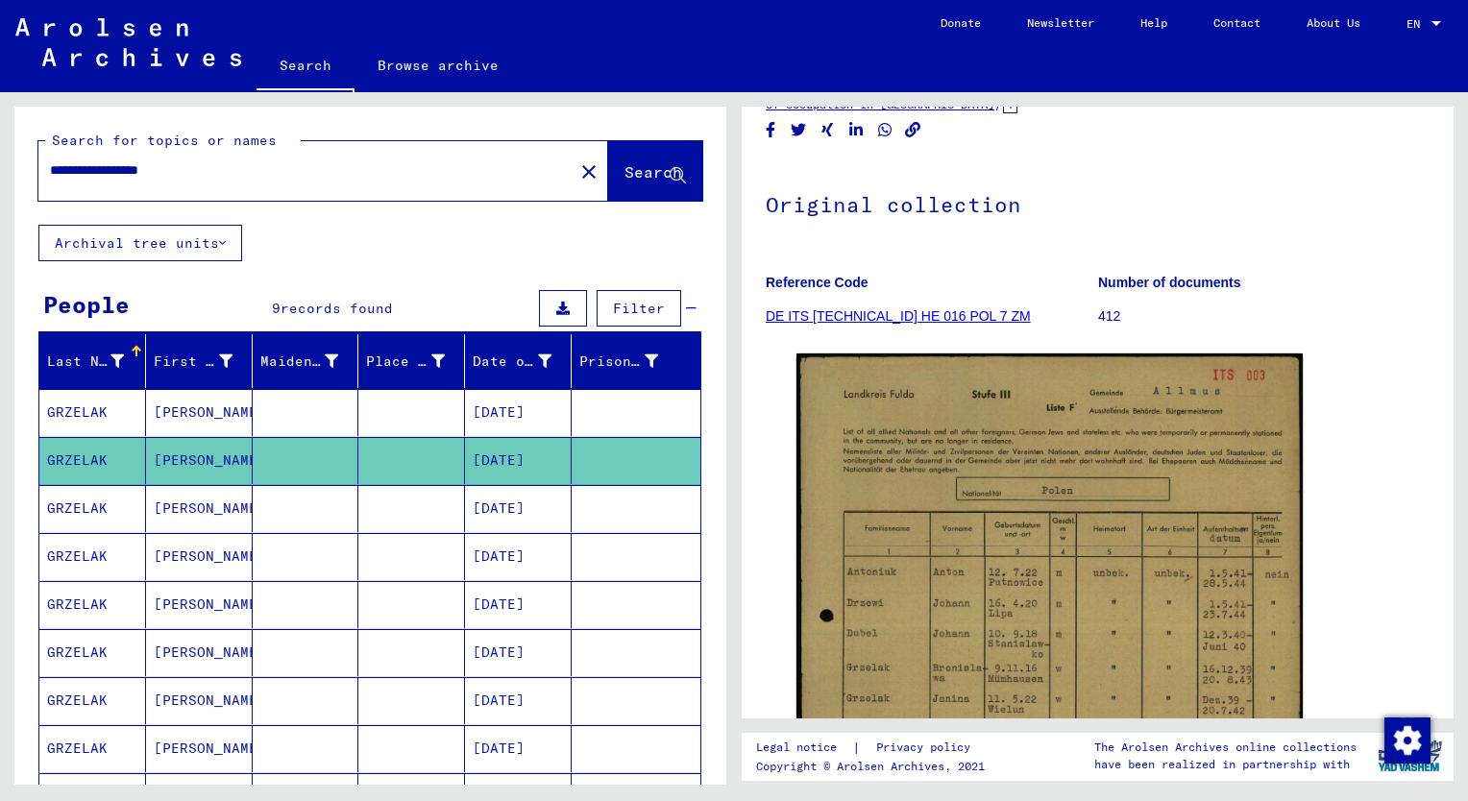
click at [69, 416] on mat-cell "GRZELAK" at bounding box center [92, 412] width 107 height 47
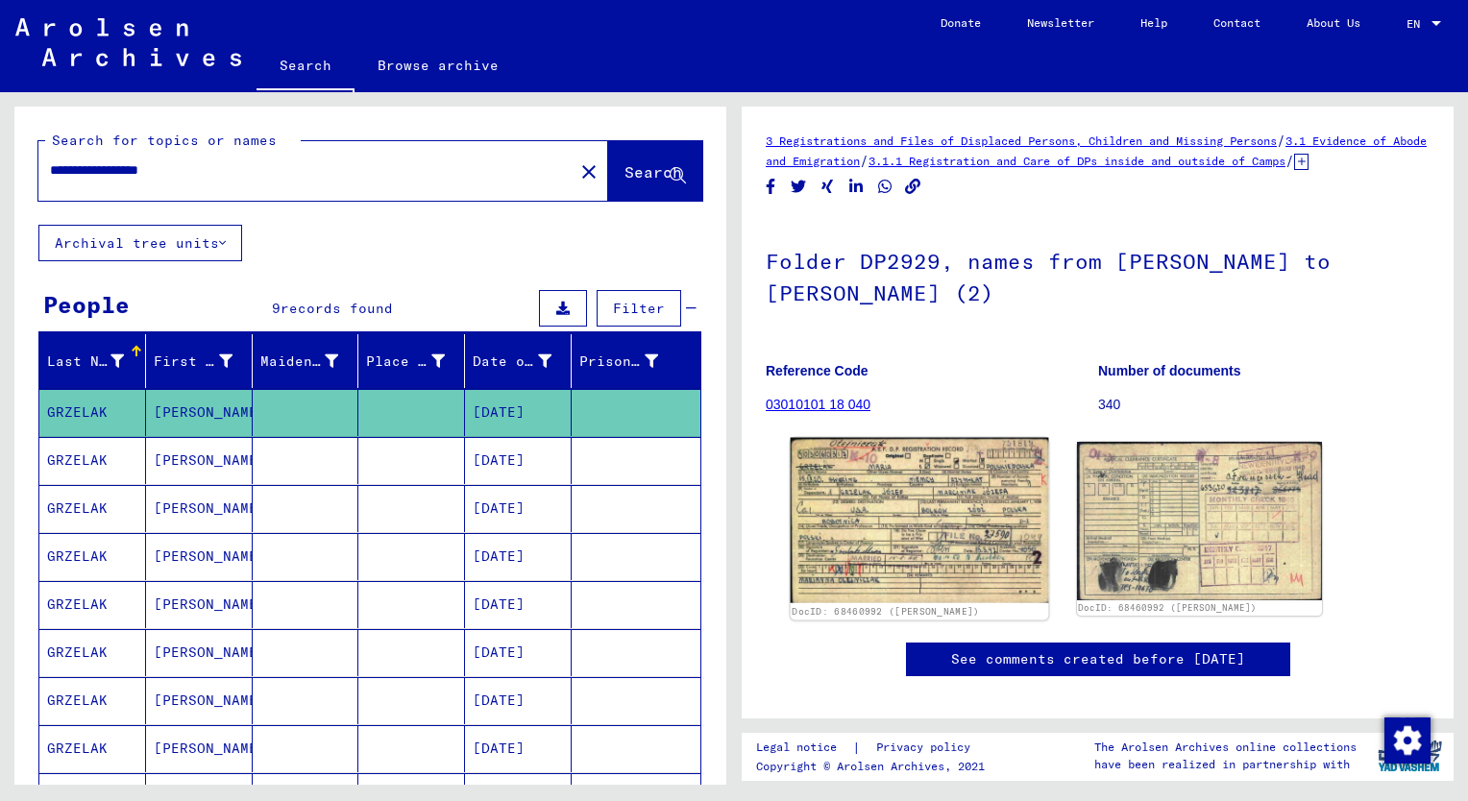
click at [938, 500] on img at bounding box center [920, 520] width 258 height 165
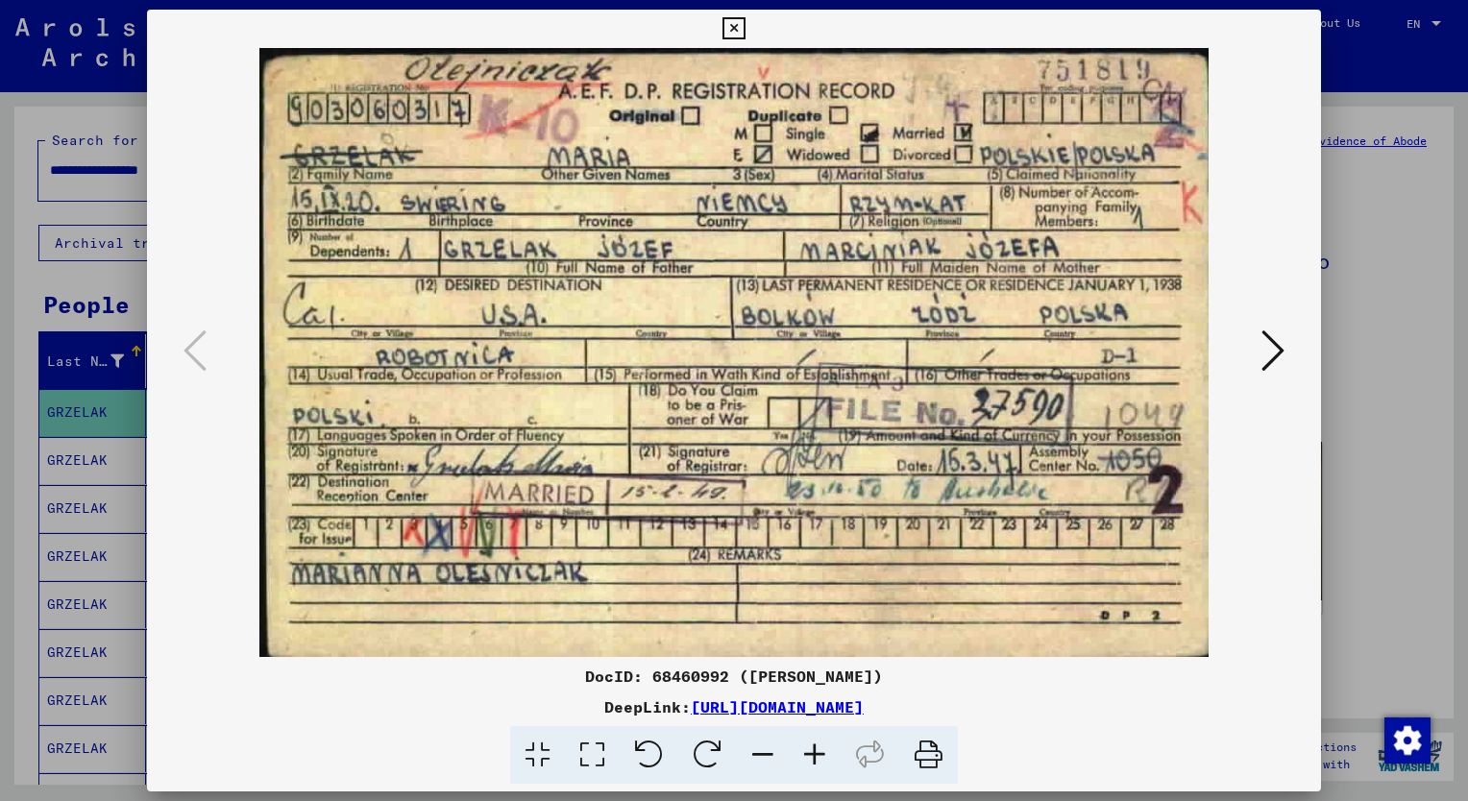
click at [1348, 401] on div at bounding box center [734, 400] width 1468 height 801
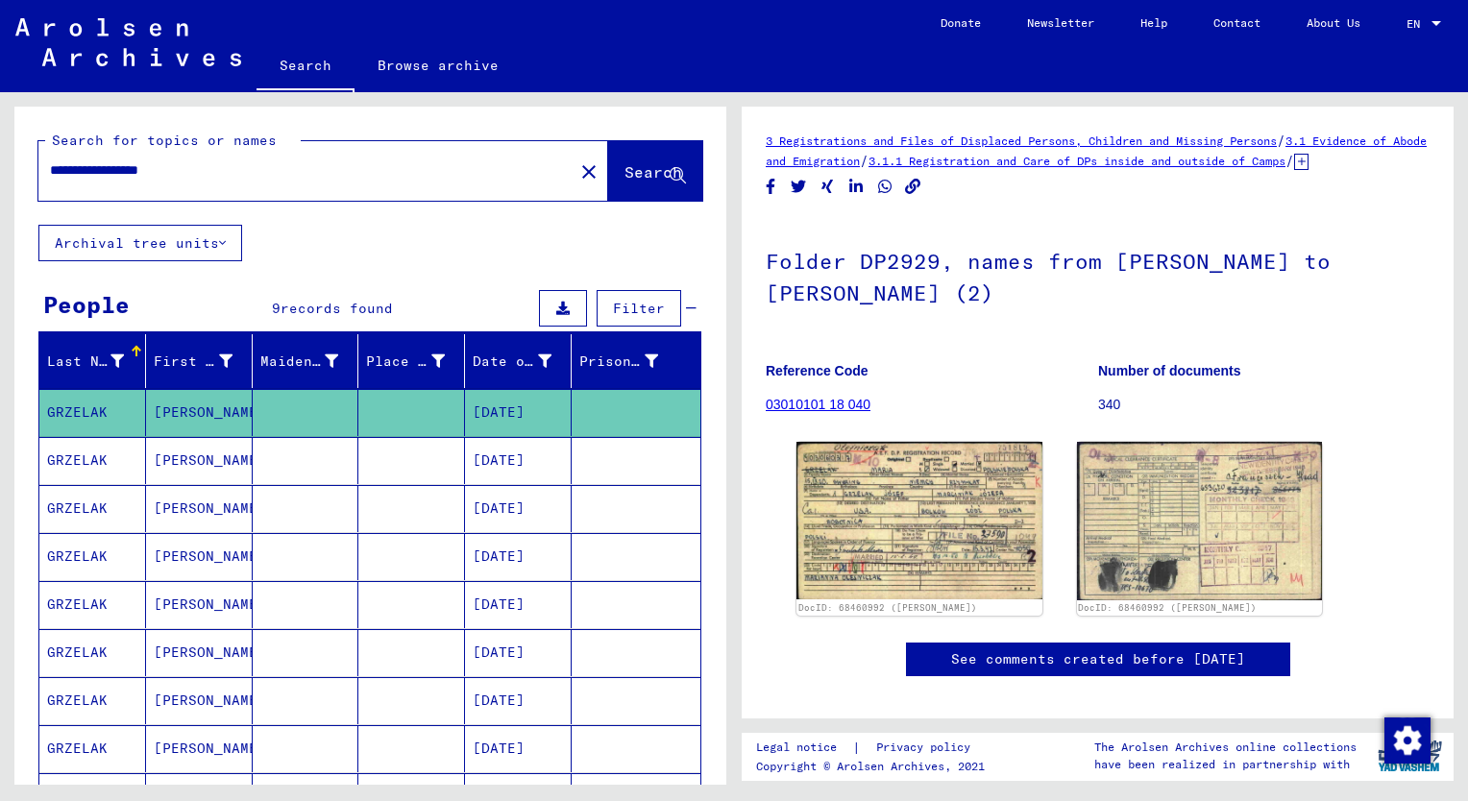
click at [77, 508] on mat-cell "GRZELAK" at bounding box center [92, 508] width 107 height 47
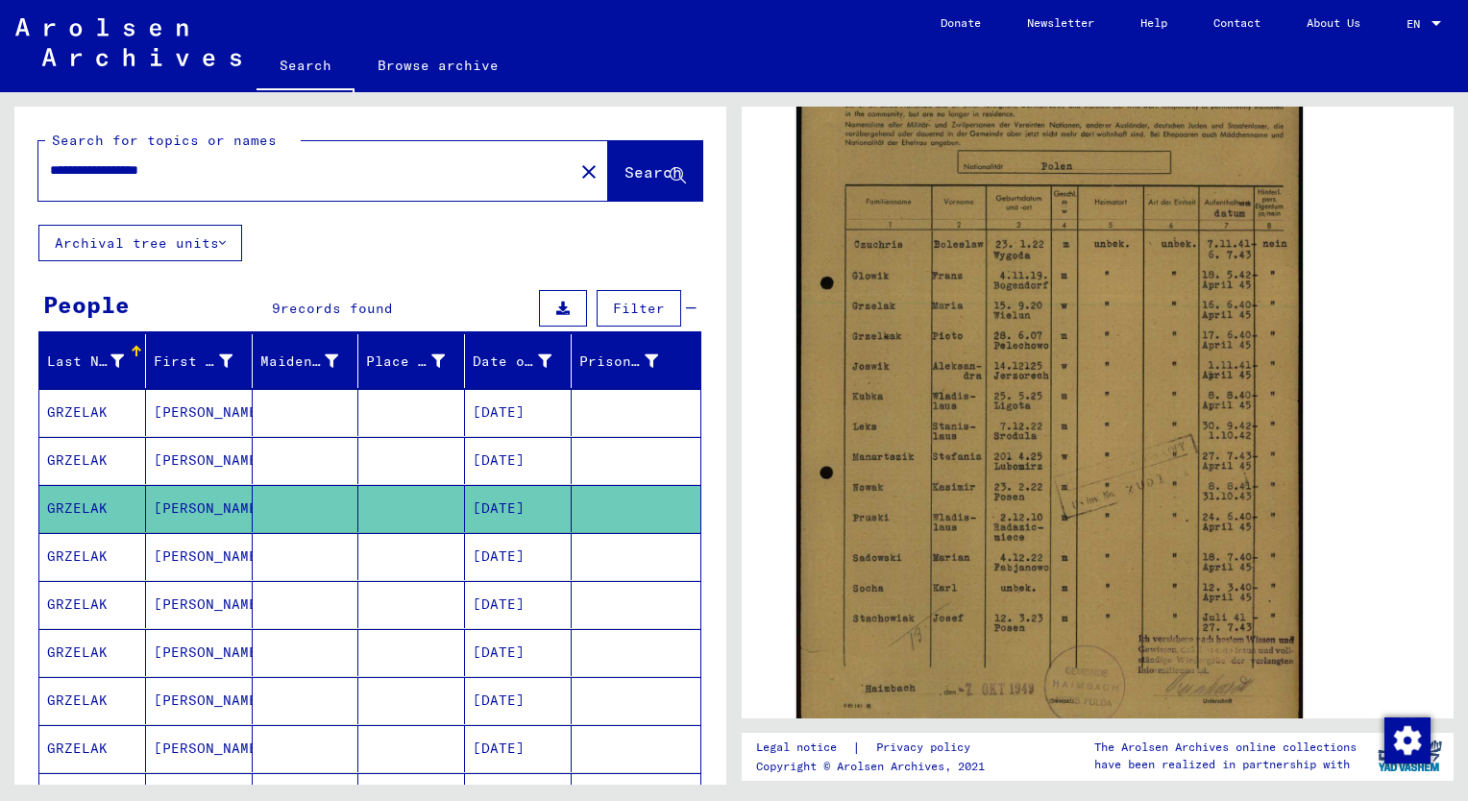
scroll to position [430, 0]
click at [83, 556] on mat-cell "GRZELAK" at bounding box center [92, 556] width 107 height 47
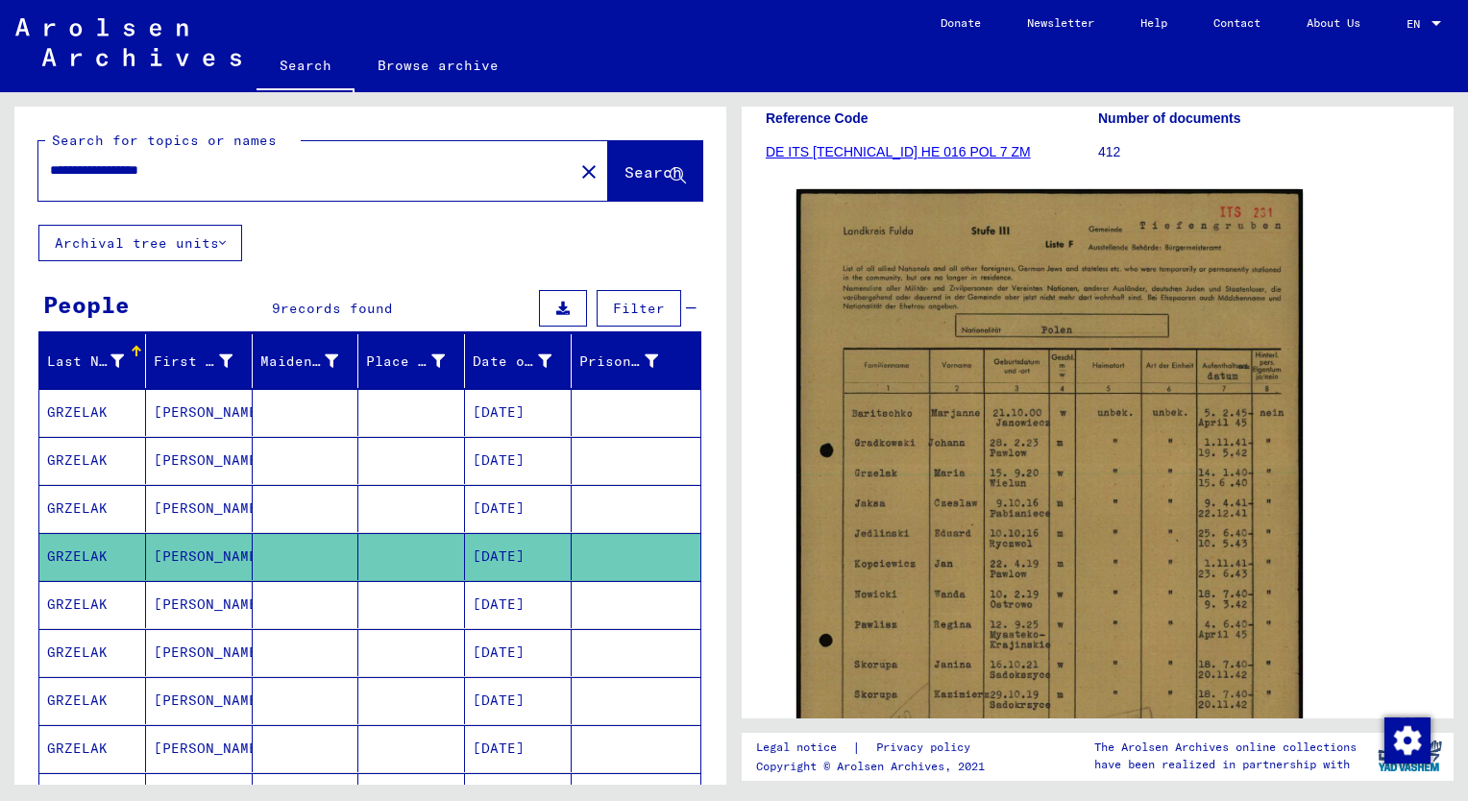
scroll to position [292, 0]
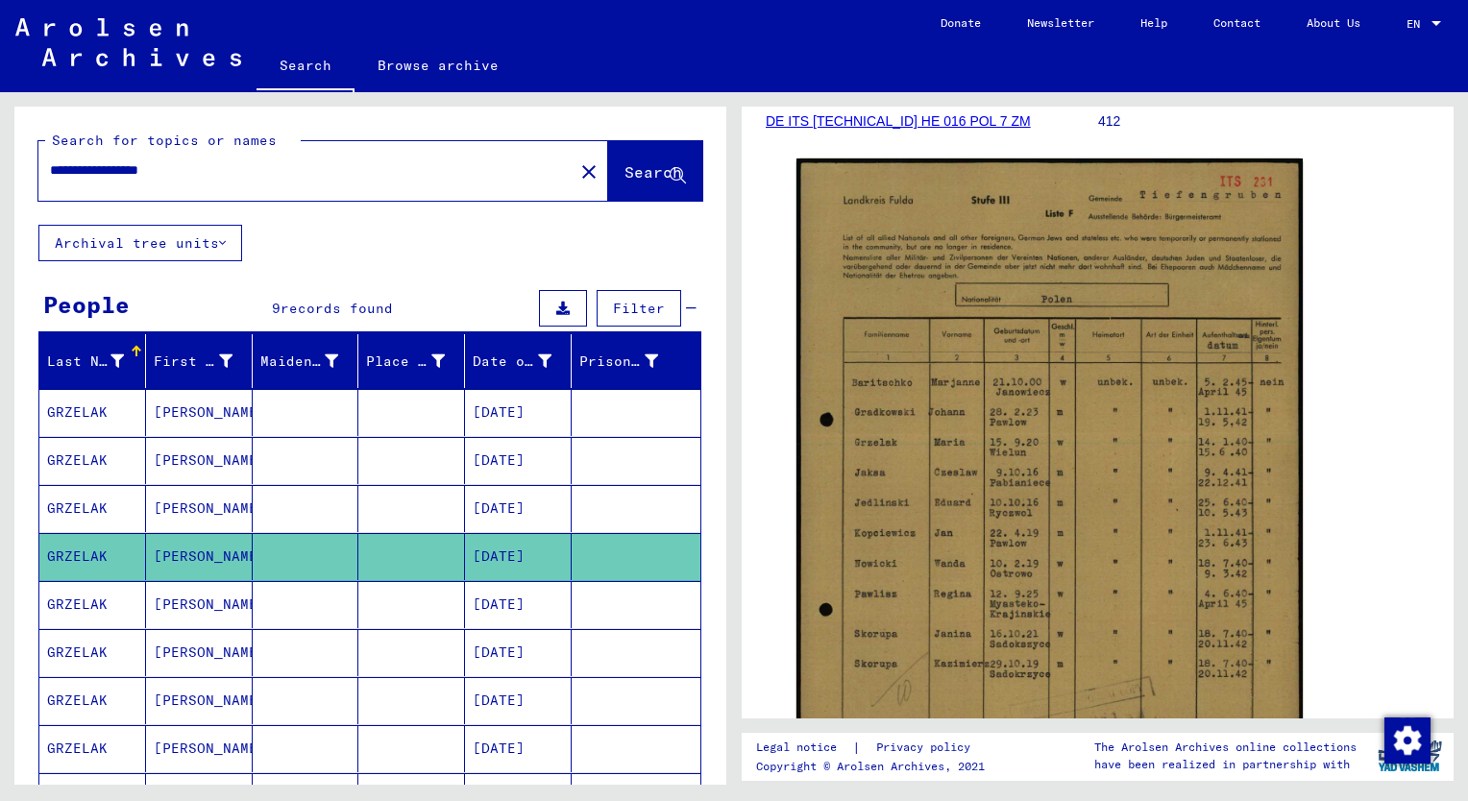
click at [85, 605] on mat-cell "GRZELAK" at bounding box center [92, 604] width 107 height 47
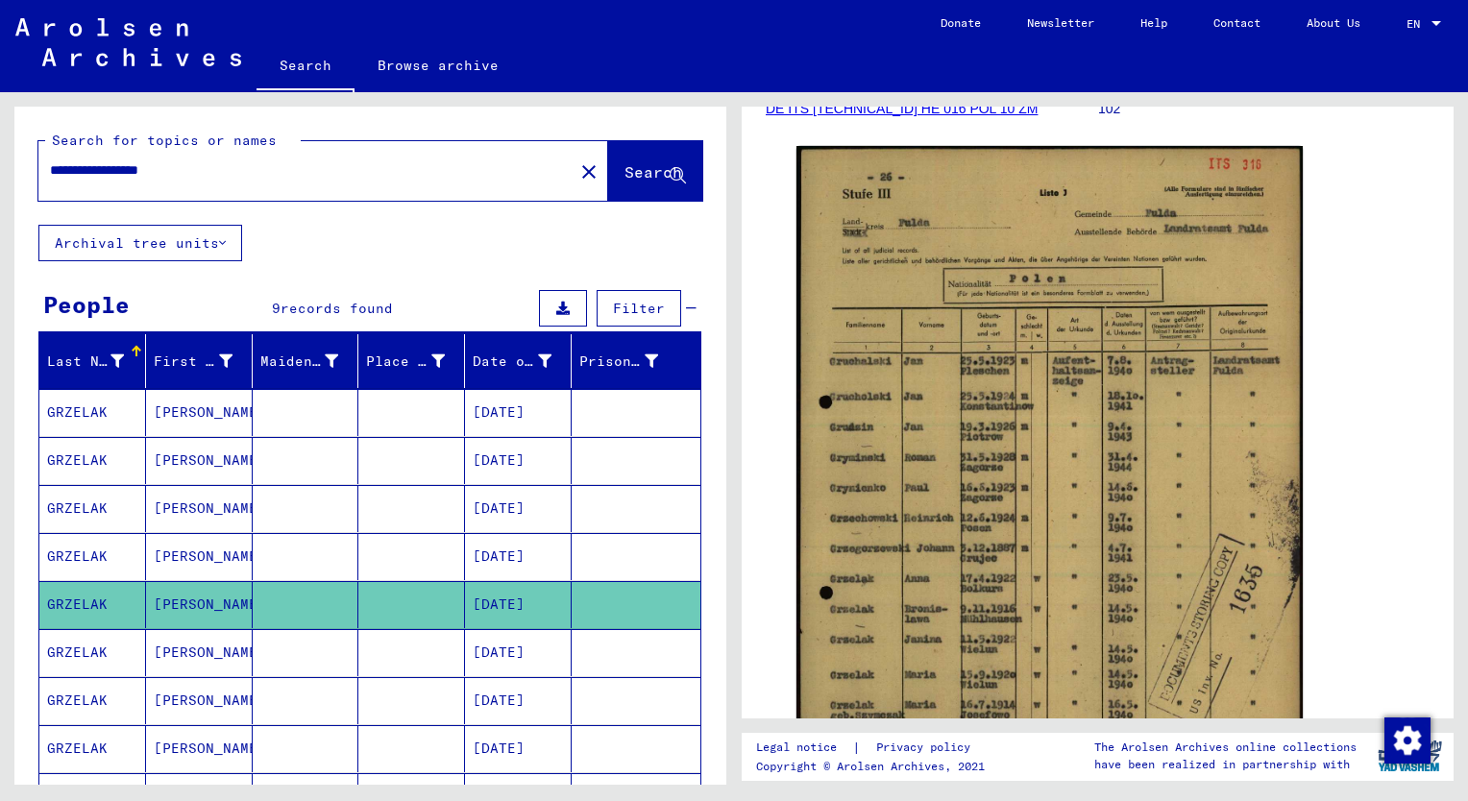
scroll to position [300, 0]
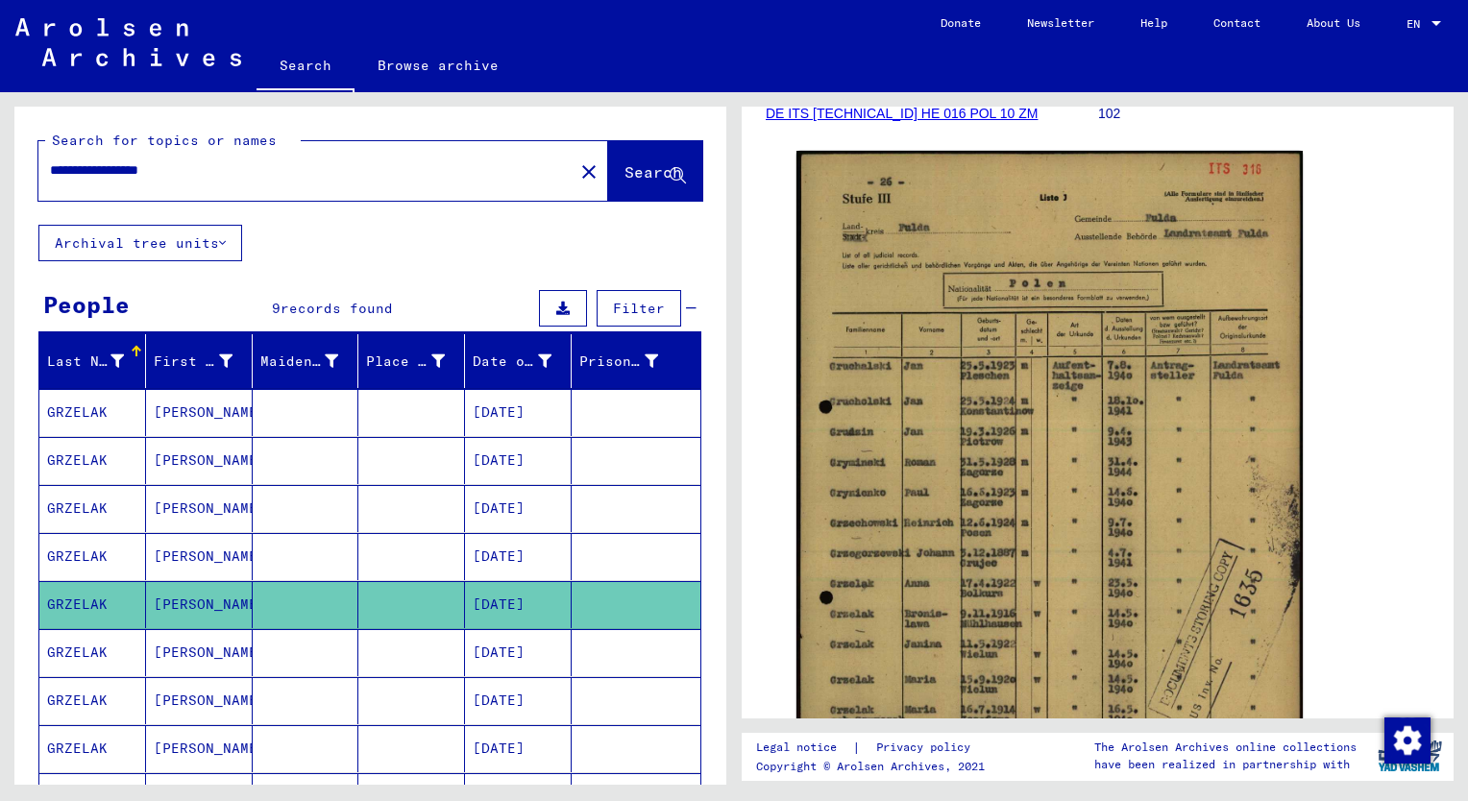
click at [72, 647] on mat-cell "GRZELAK" at bounding box center [92, 652] width 107 height 47
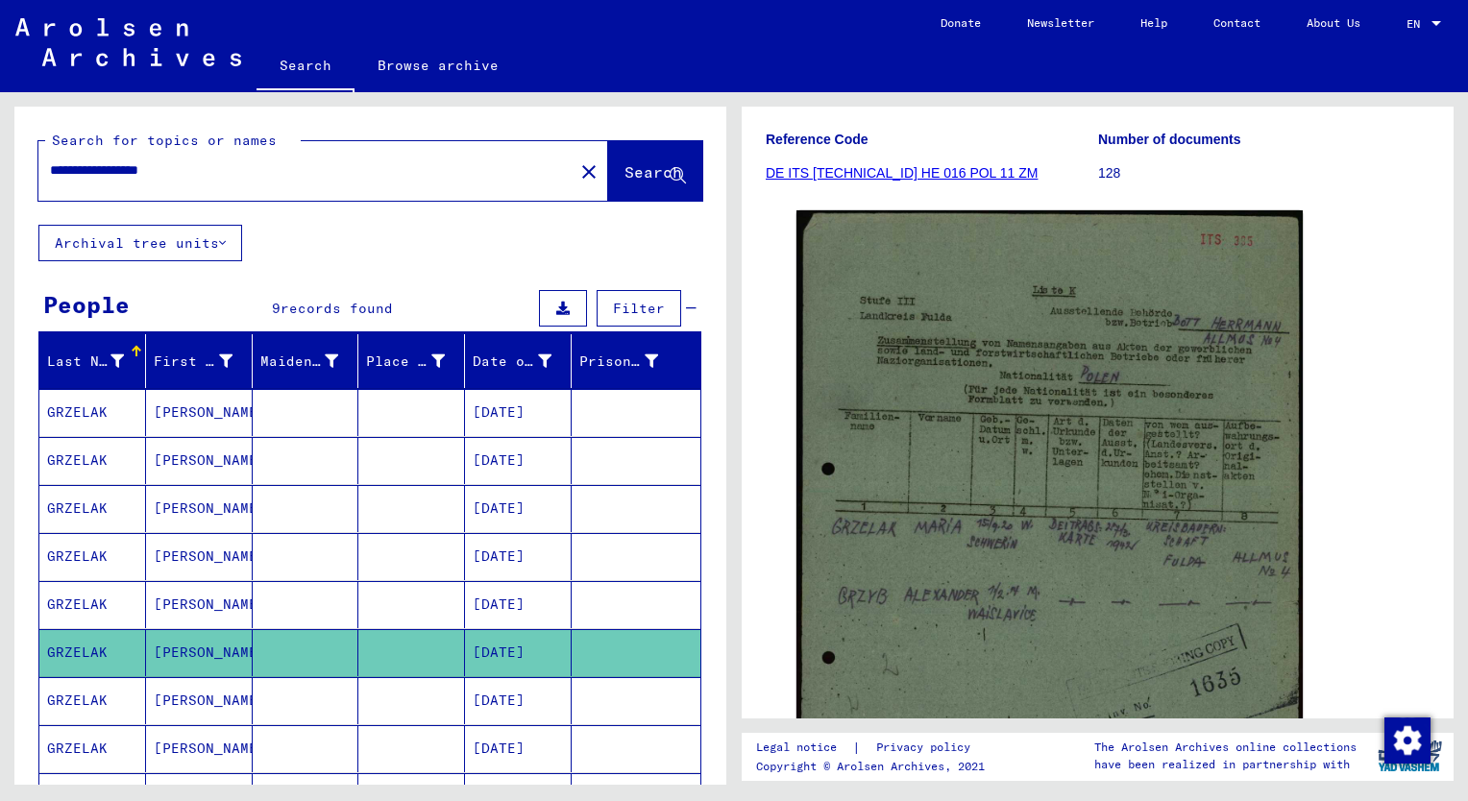
scroll to position [250, 0]
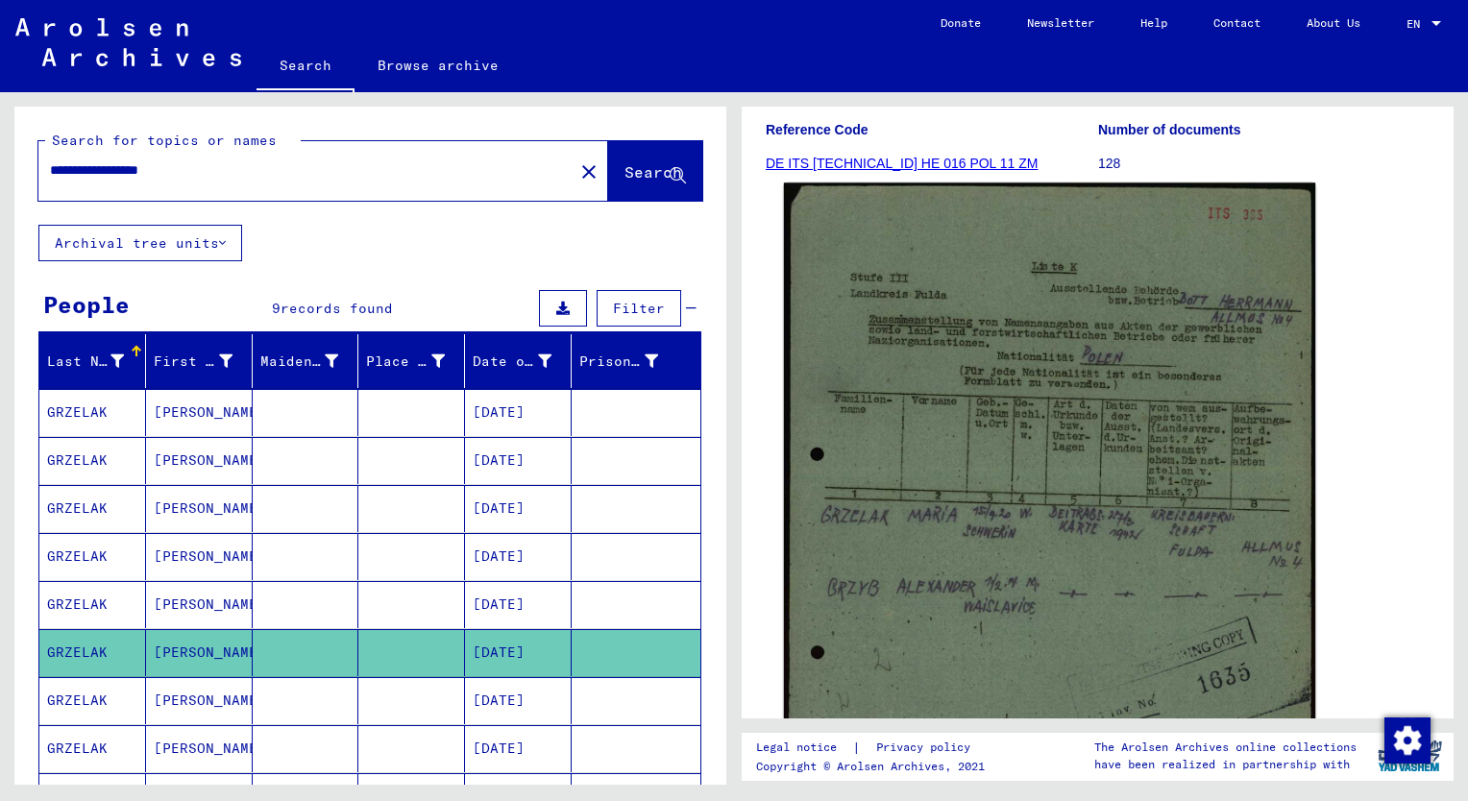
drag, startPoint x: 945, startPoint y: 359, endPoint x: 922, endPoint y: 318, distance: 47.3
click at [922, 318] on img at bounding box center [1049, 553] width 531 height 740
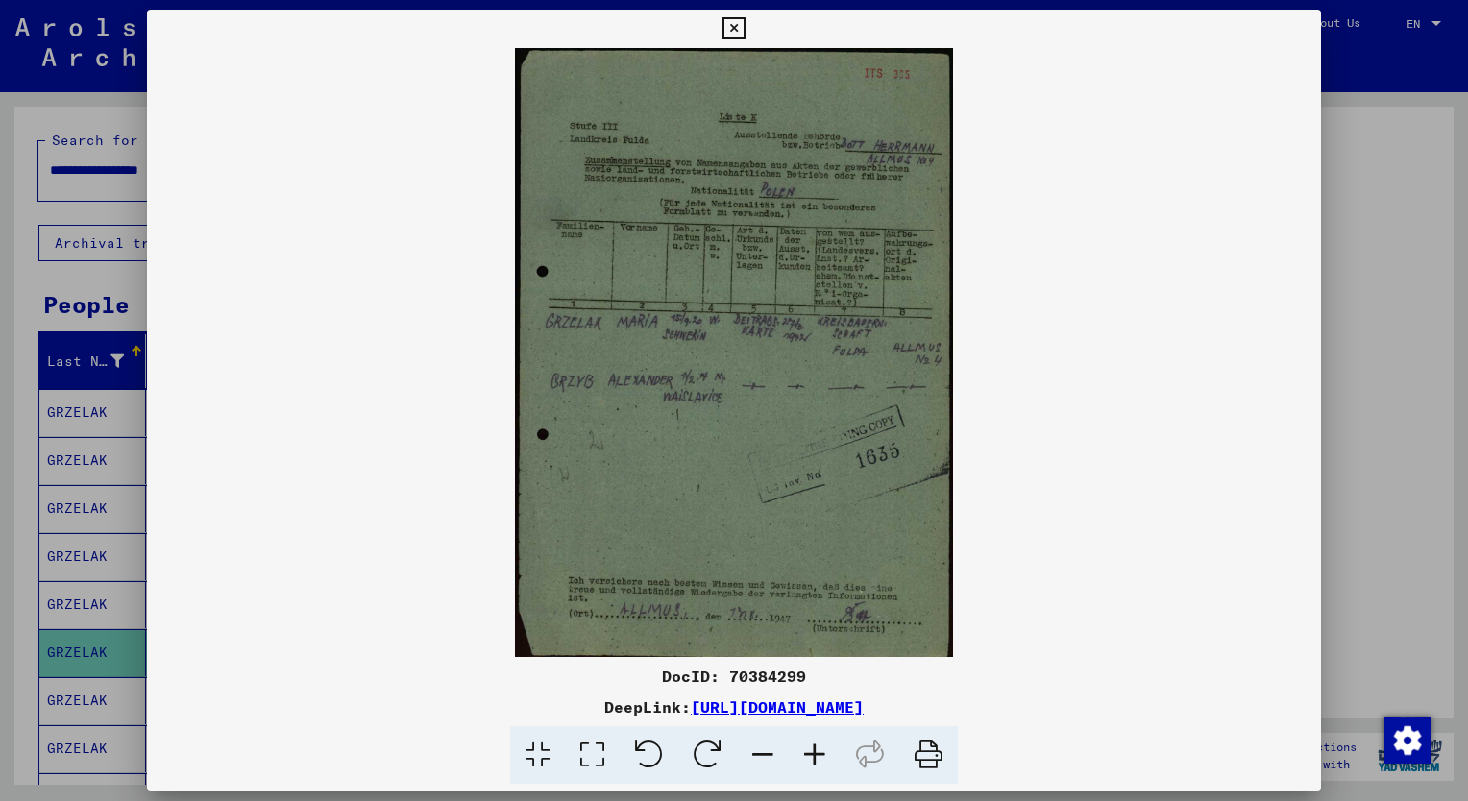
click at [1364, 302] on div at bounding box center [734, 400] width 1468 height 801
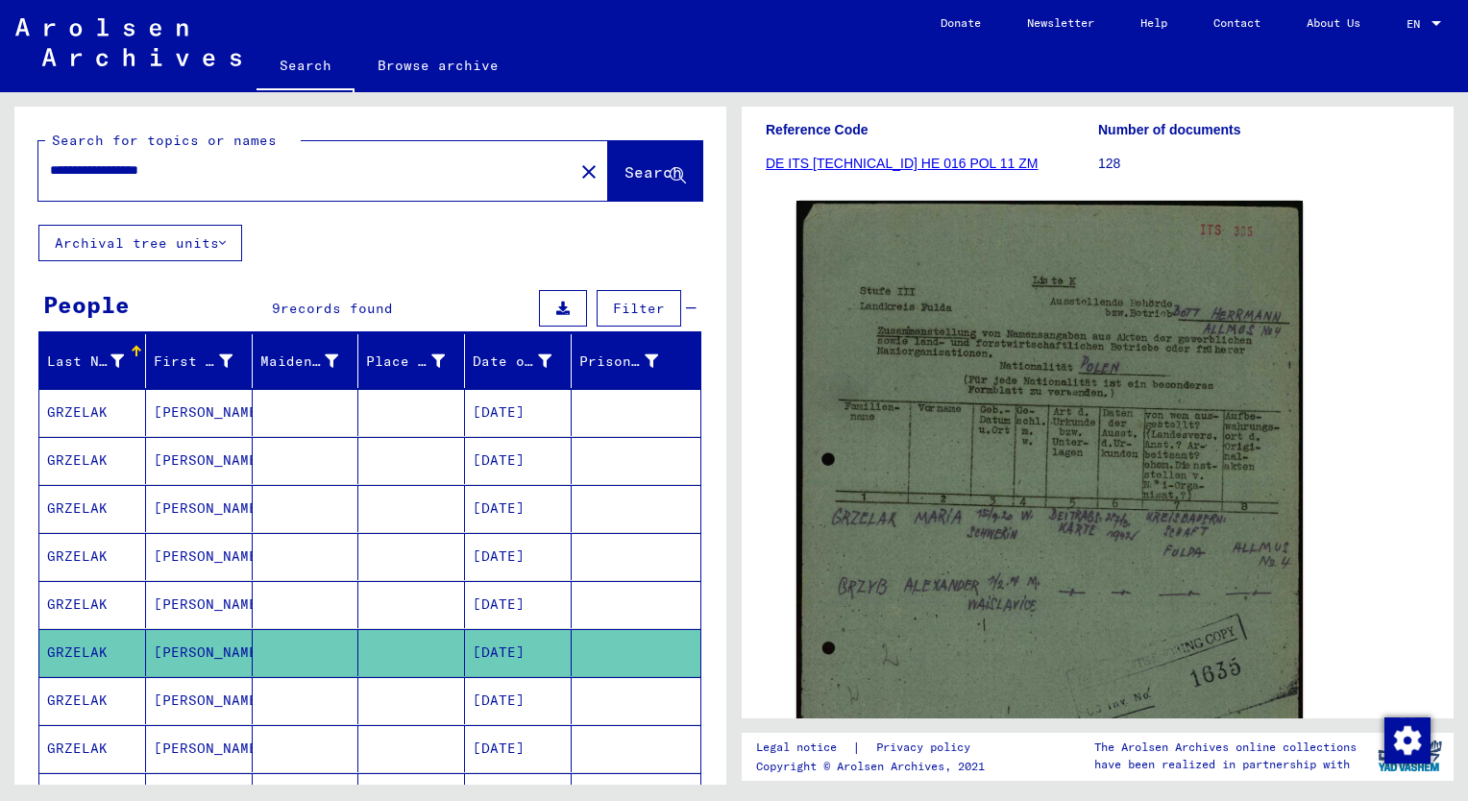
click at [77, 688] on icon at bounding box center [80, 724] width 48 height 77
click at [93, 702] on icon at bounding box center [80, 724] width 48 height 77
click at [75, 699] on icon at bounding box center [80, 724] width 48 height 77
click at [726, 480] on div "**********" at bounding box center [367, 438] width 734 height 693
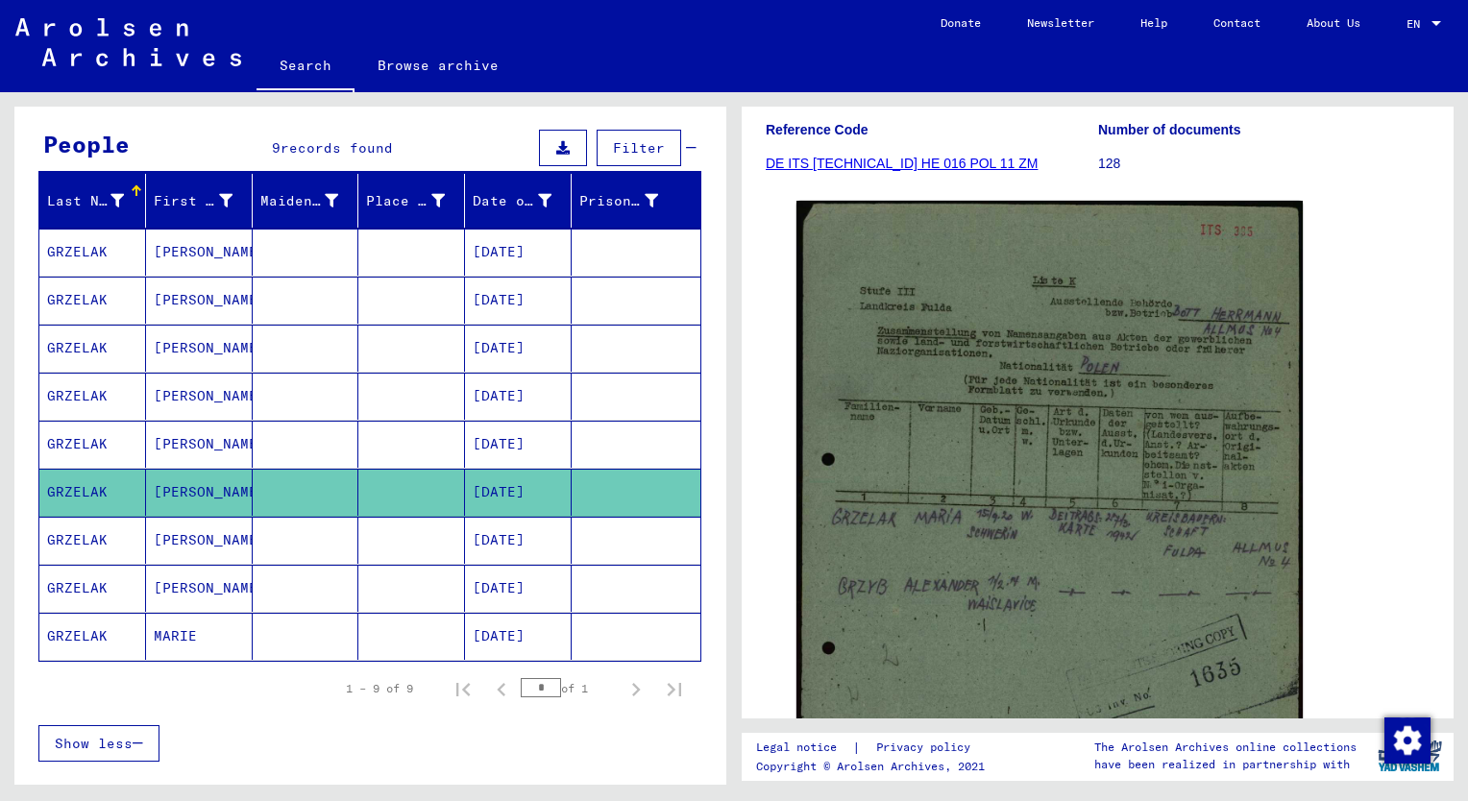
scroll to position [188, 0]
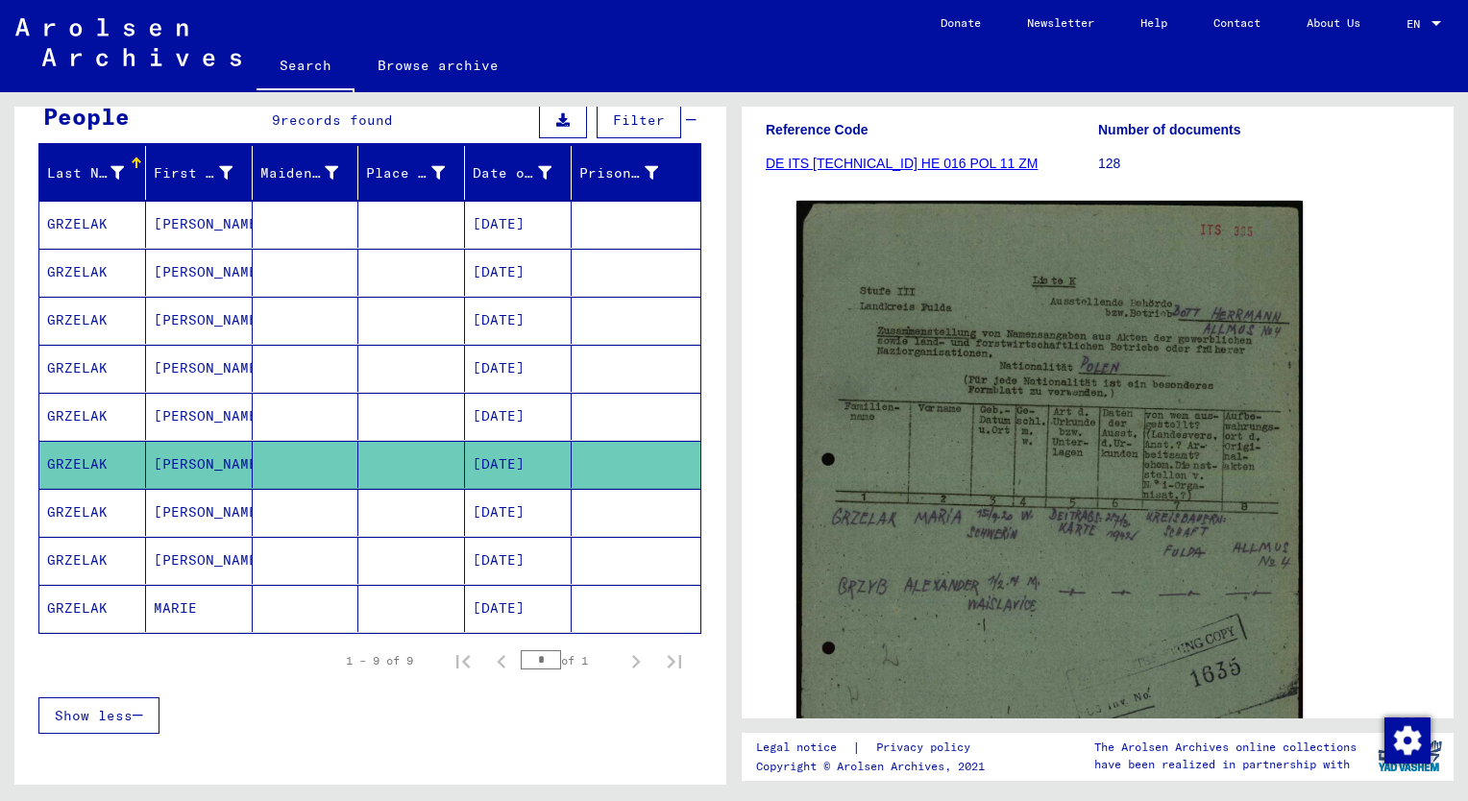
click at [80, 508] on mat-cell "GRZELAK" at bounding box center [92, 512] width 107 height 47
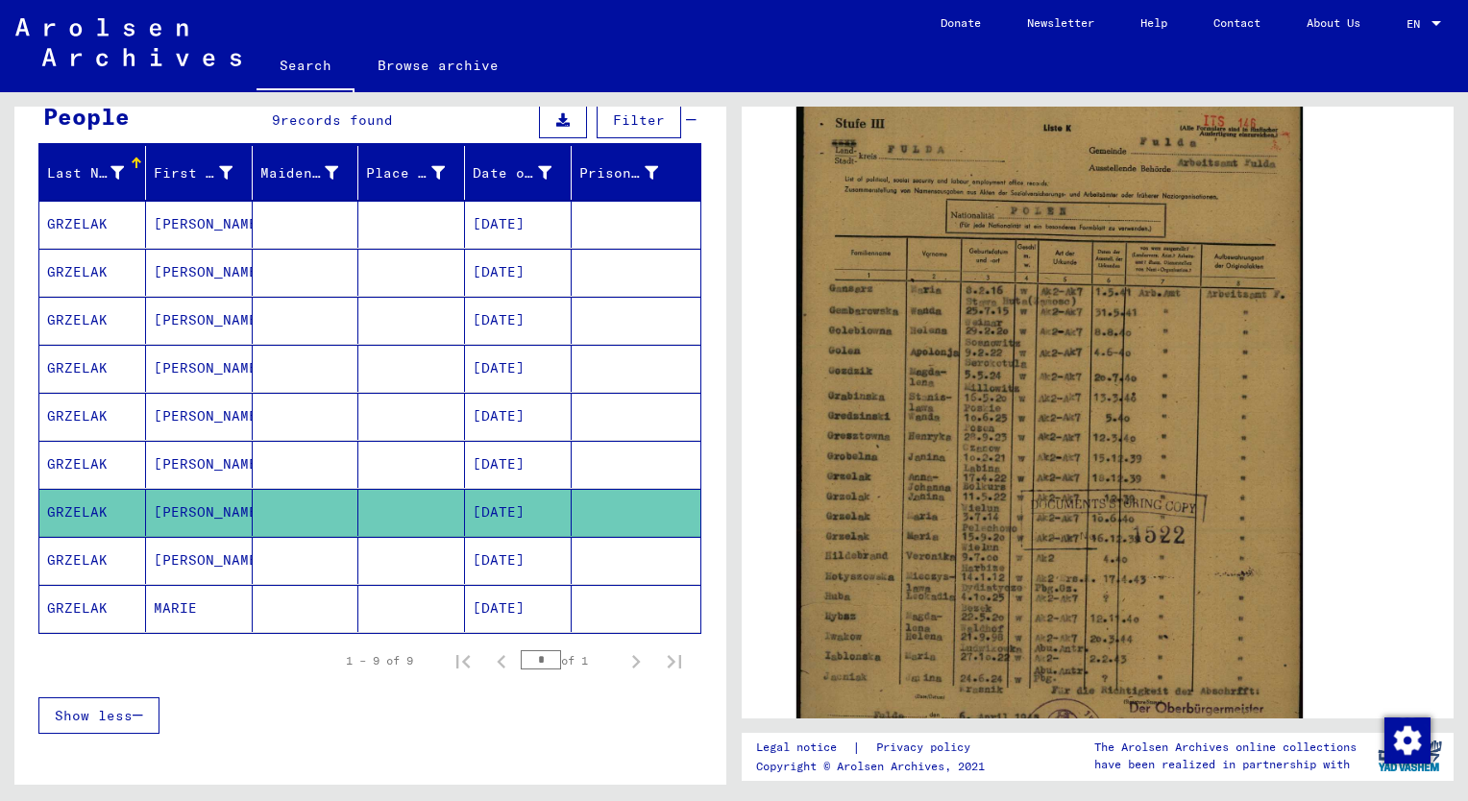
scroll to position [367, 0]
click at [77, 559] on mat-cell "GRZELAK" at bounding box center [92, 560] width 107 height 47
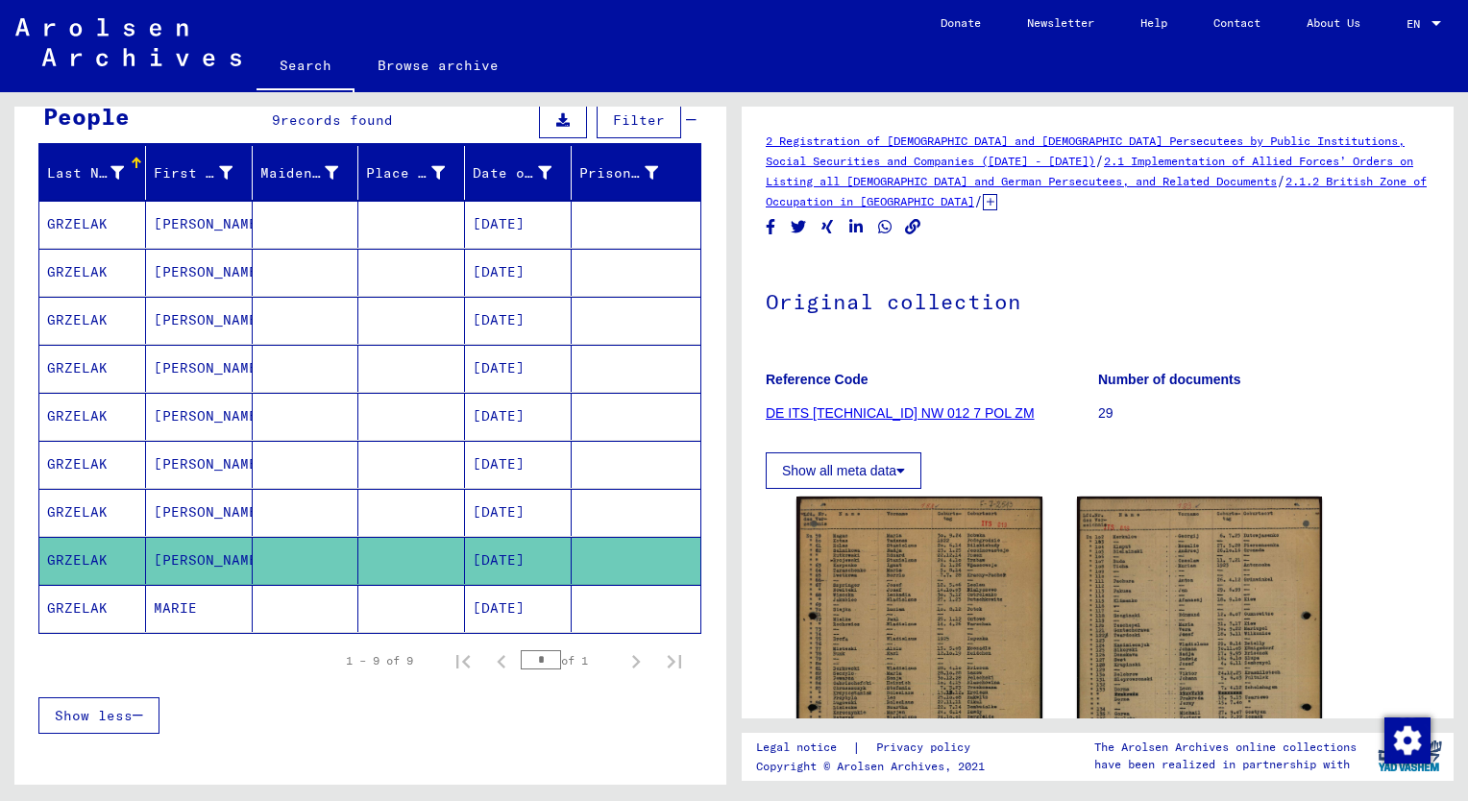
click at [81, 603] on mat-cell "GRZELAK" at bounding box center [92, 608] width 107 height 47
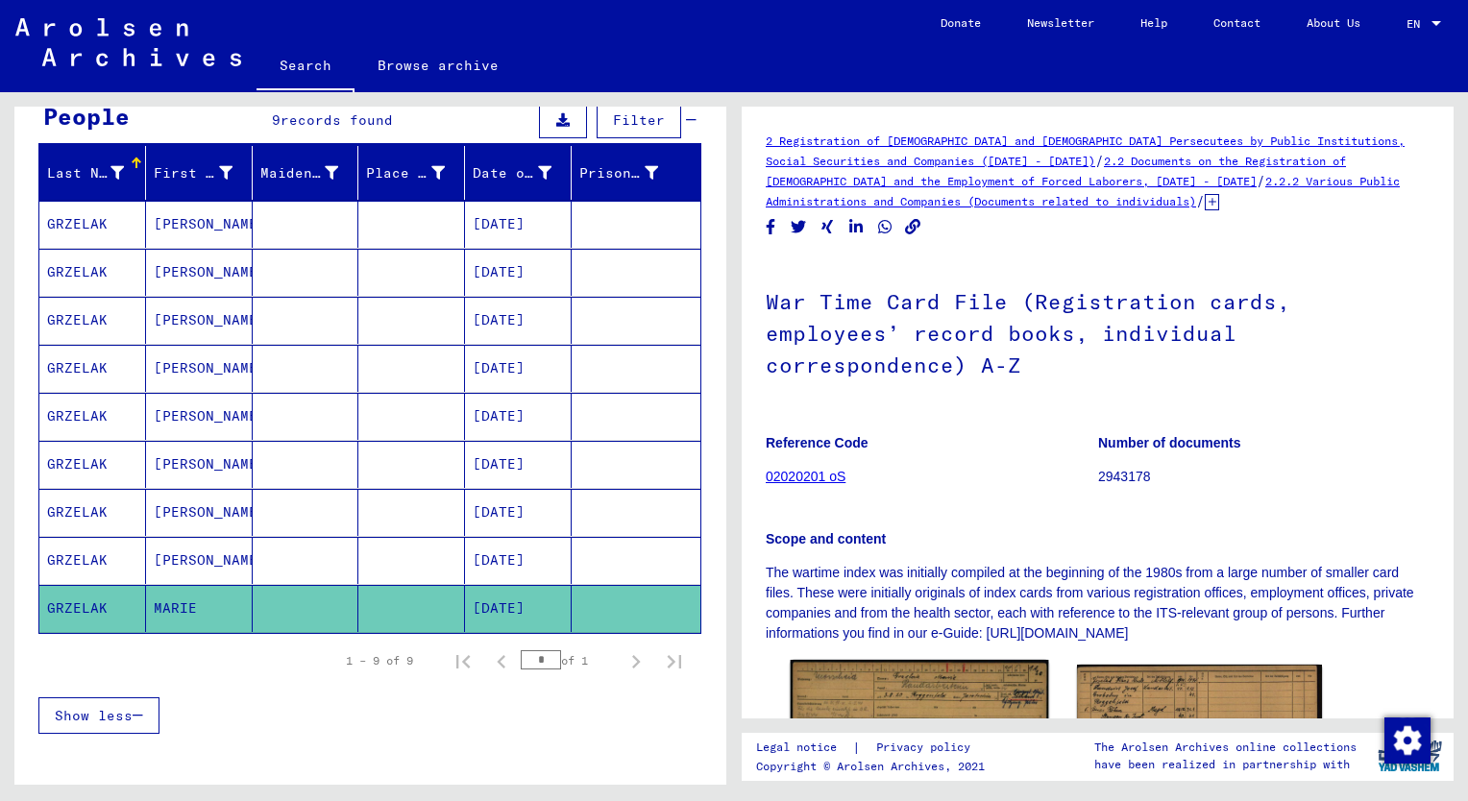
click at [907, 692] on img at bounding box center [920, 752] width 258 height 185
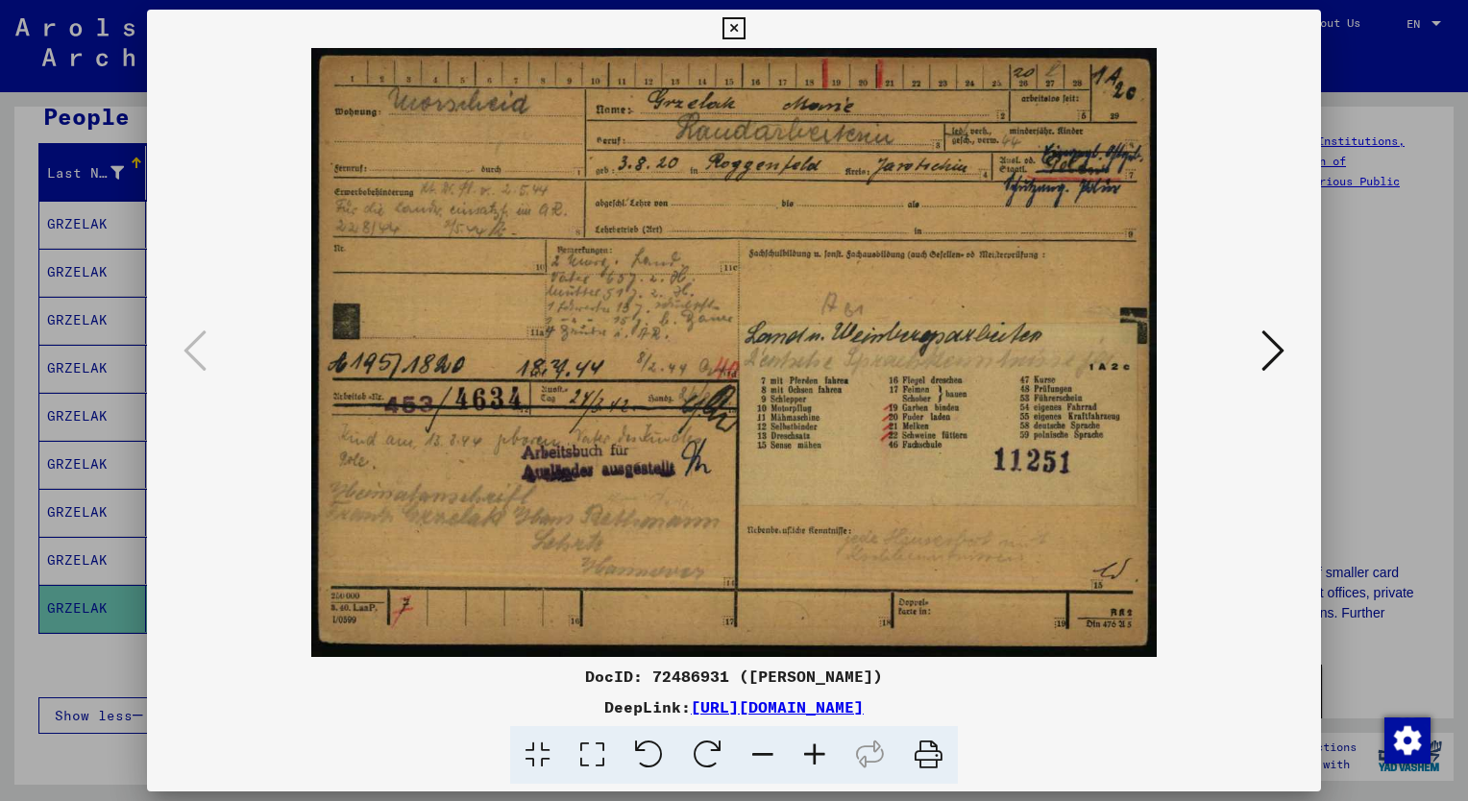
click at [1274, 347] on icon at bounding box center [1273, 351] width 23 height 46
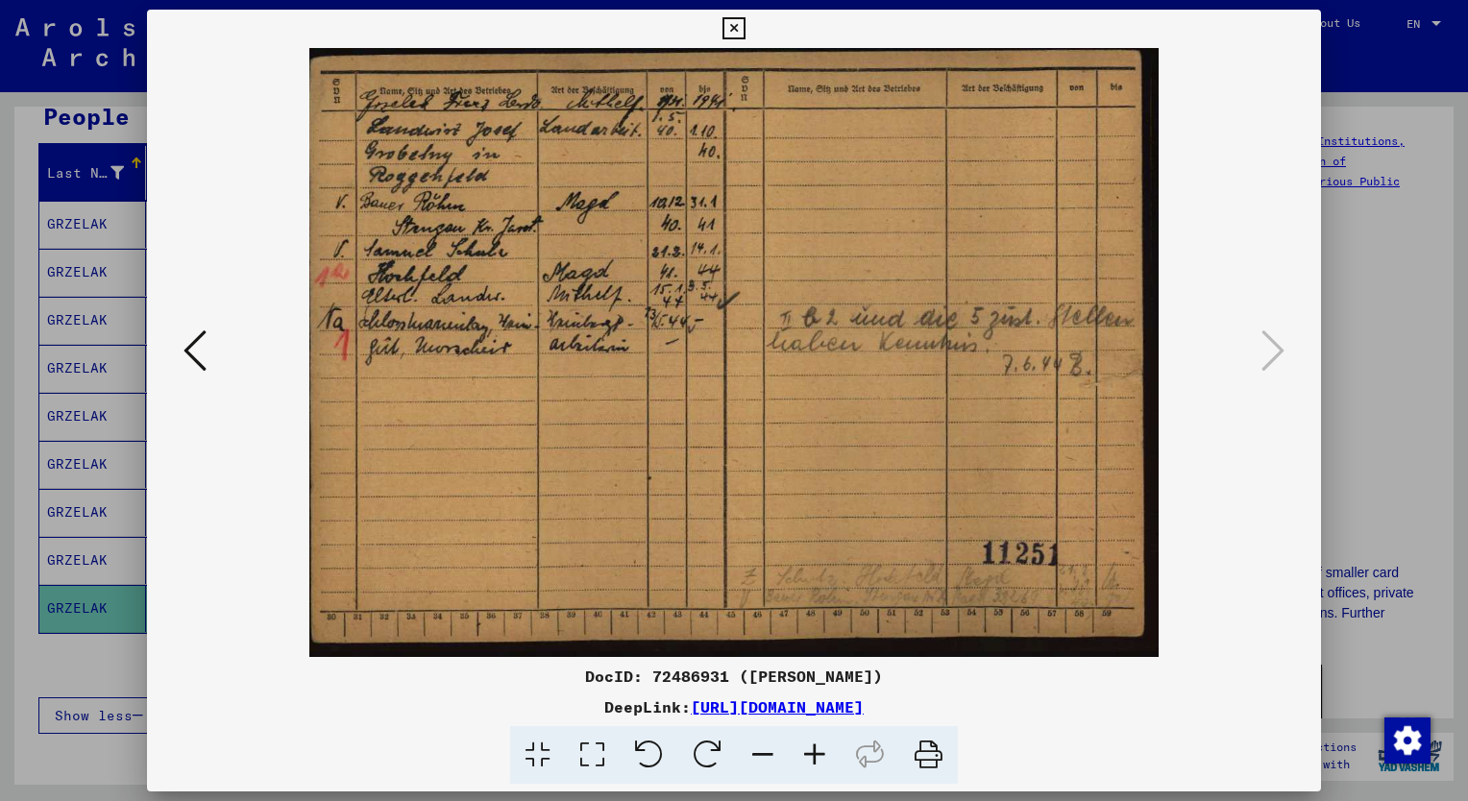
click at [195, 340] on icon at bounding box center [195, 351] width 23 height 46
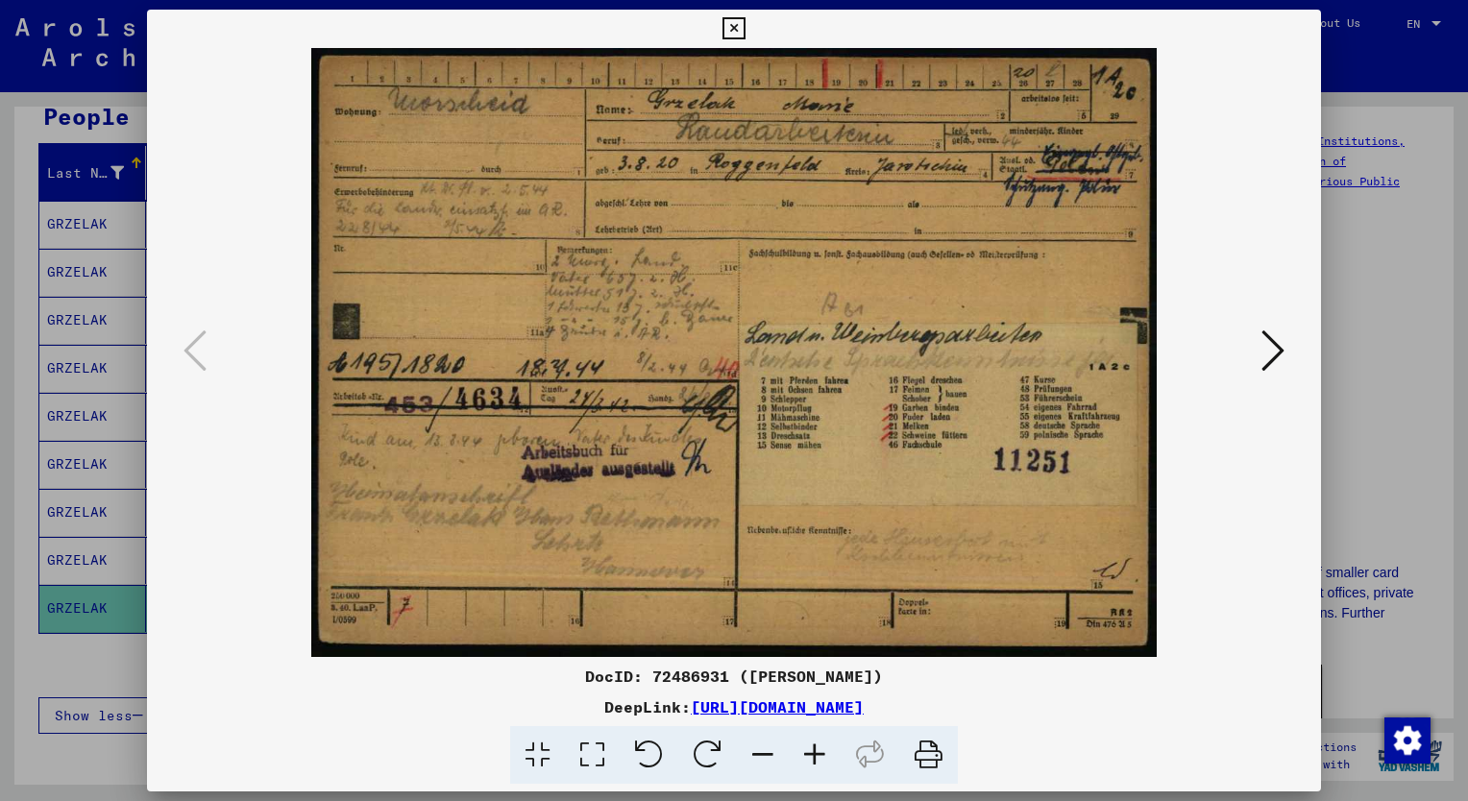
click at [1419, 261] on div at bounding box center [734, 400] width 1468 height 801
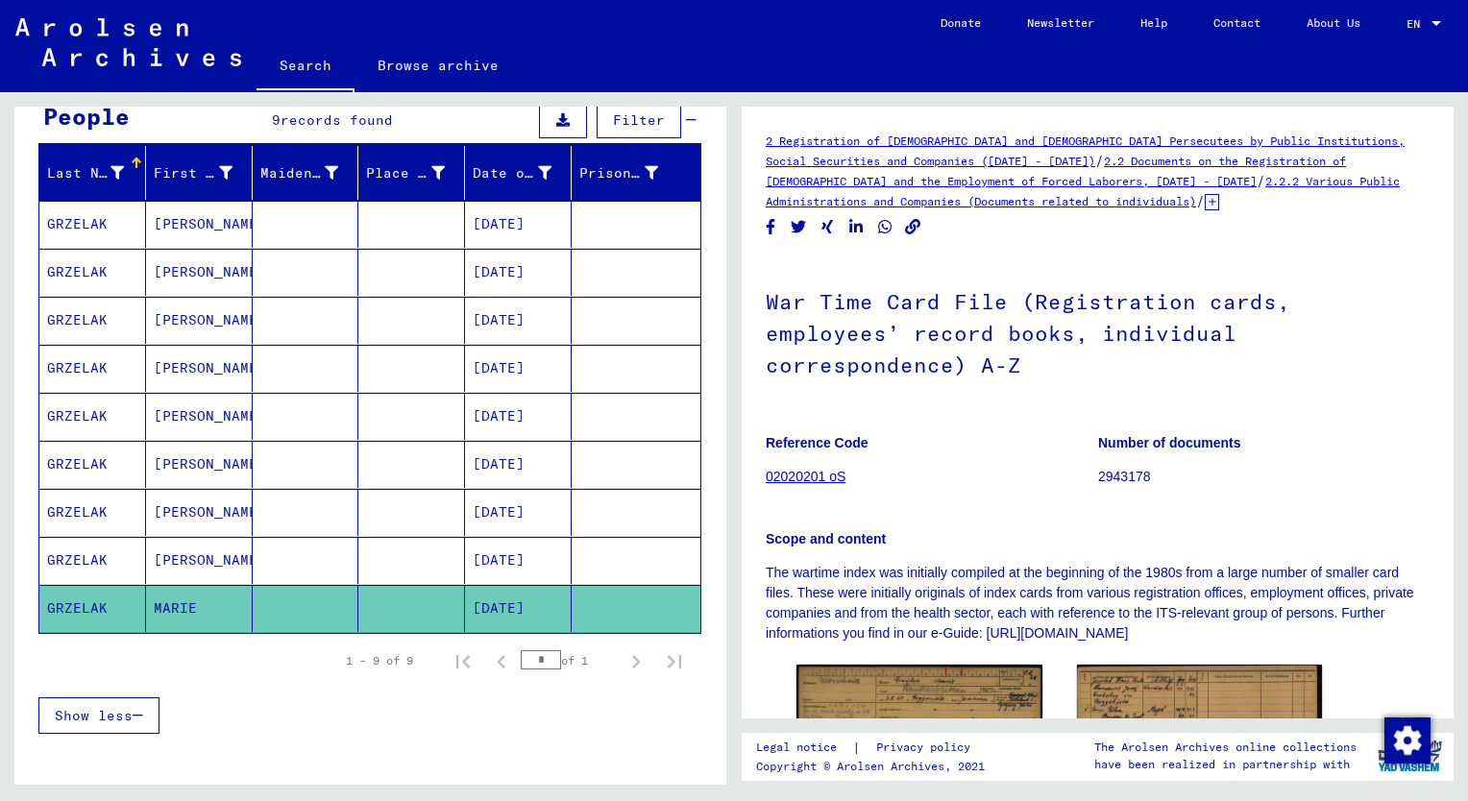
click at [86, 554] on mat-cell "GRZELAK" at bounding box center [92, 560] width 107 height 47
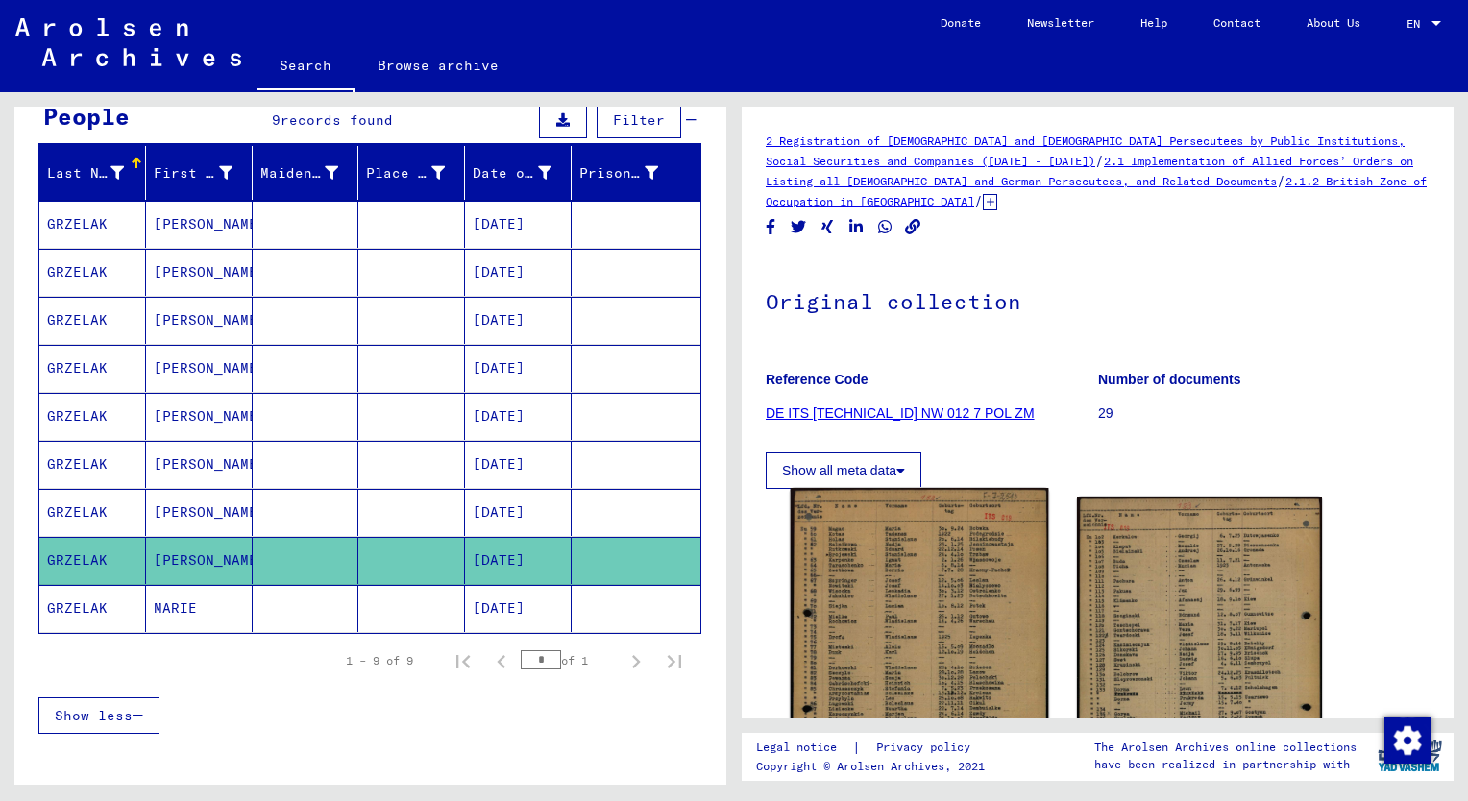
click at [923, 625] on img at bounding box center [920, 661] width 258 height 347
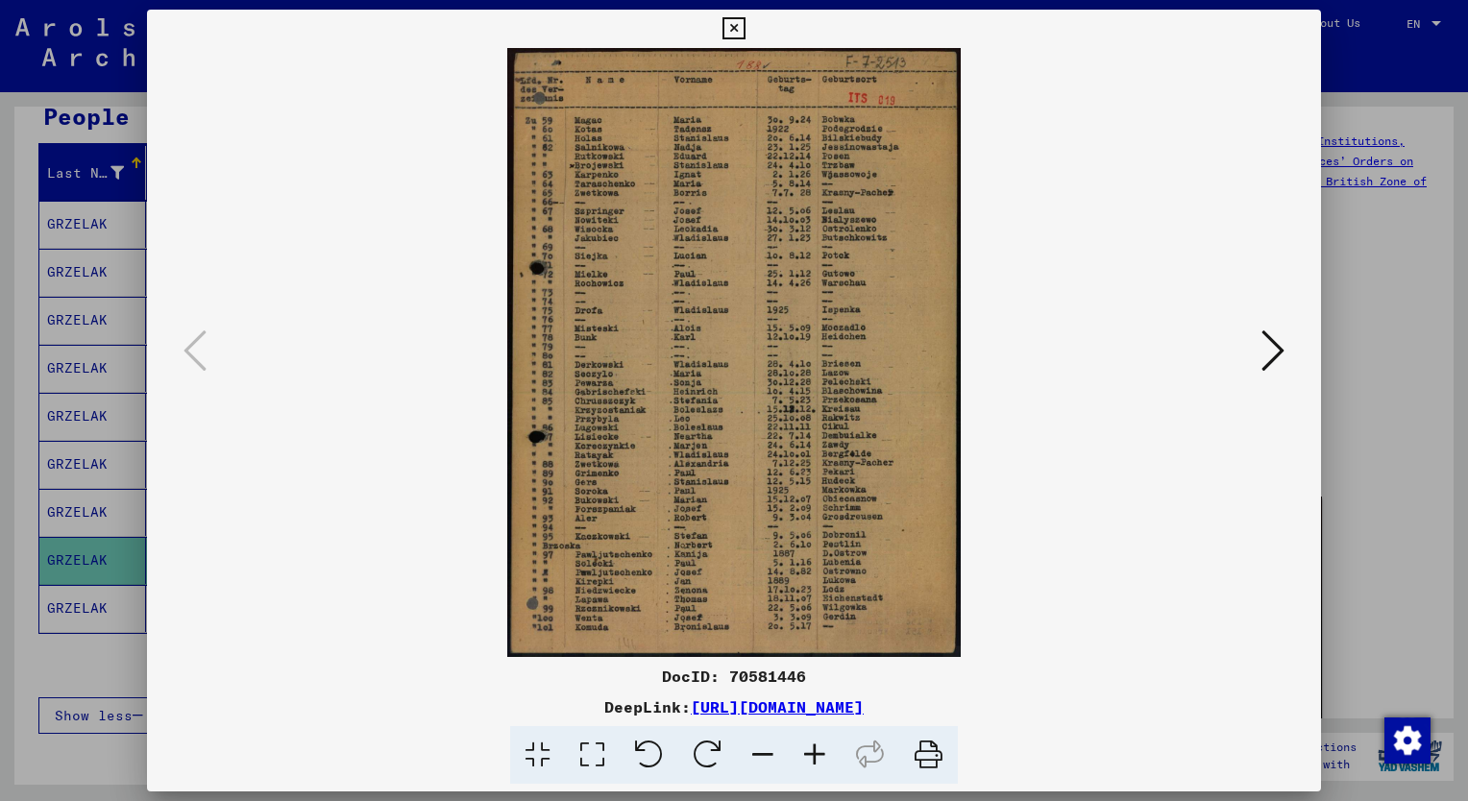
click at [1264, 357] on icon at bounding box center [1273, 351] width 23 height 46
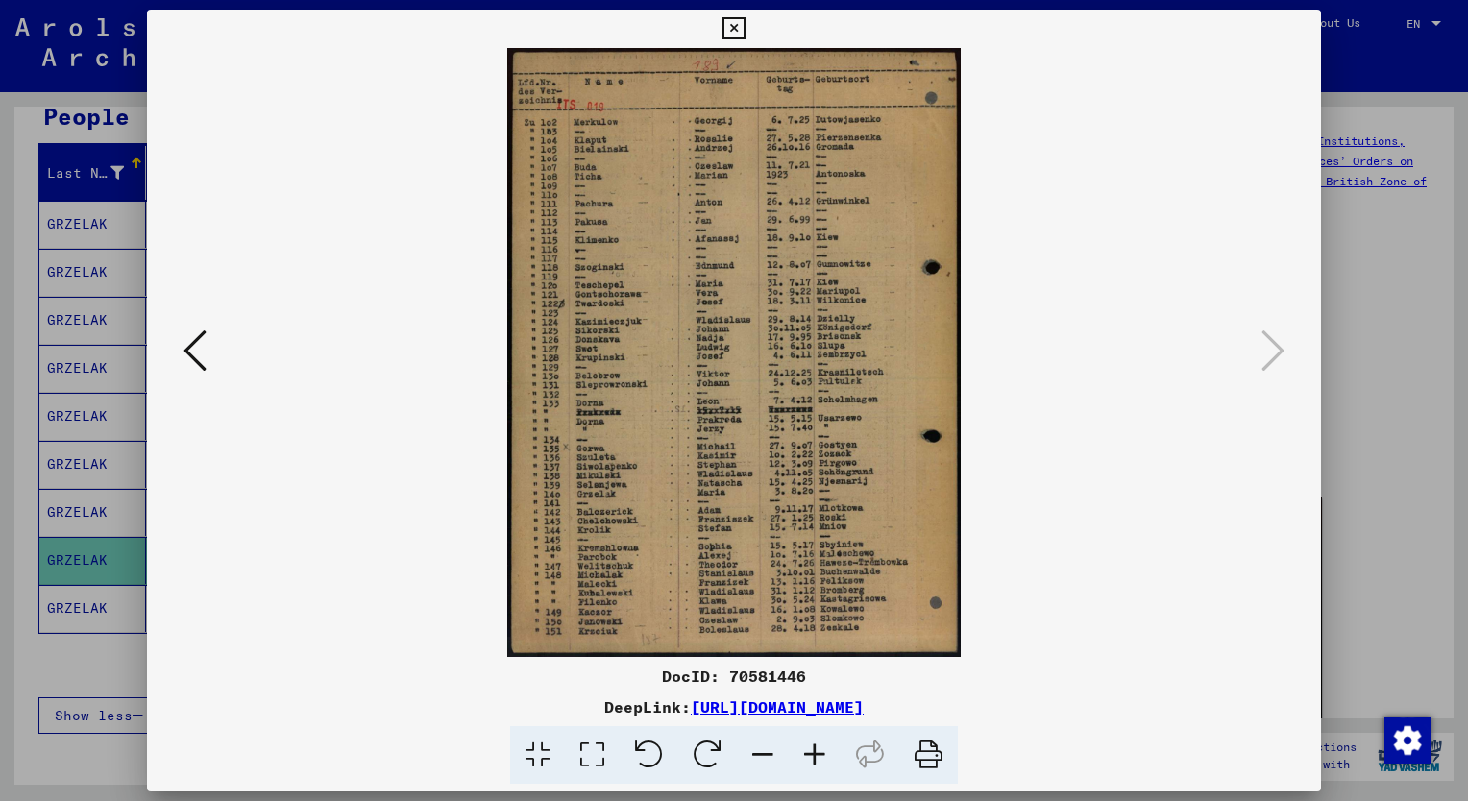
click at [1426, 325] on div at bounding box center [734, 400] width 1468 height 801
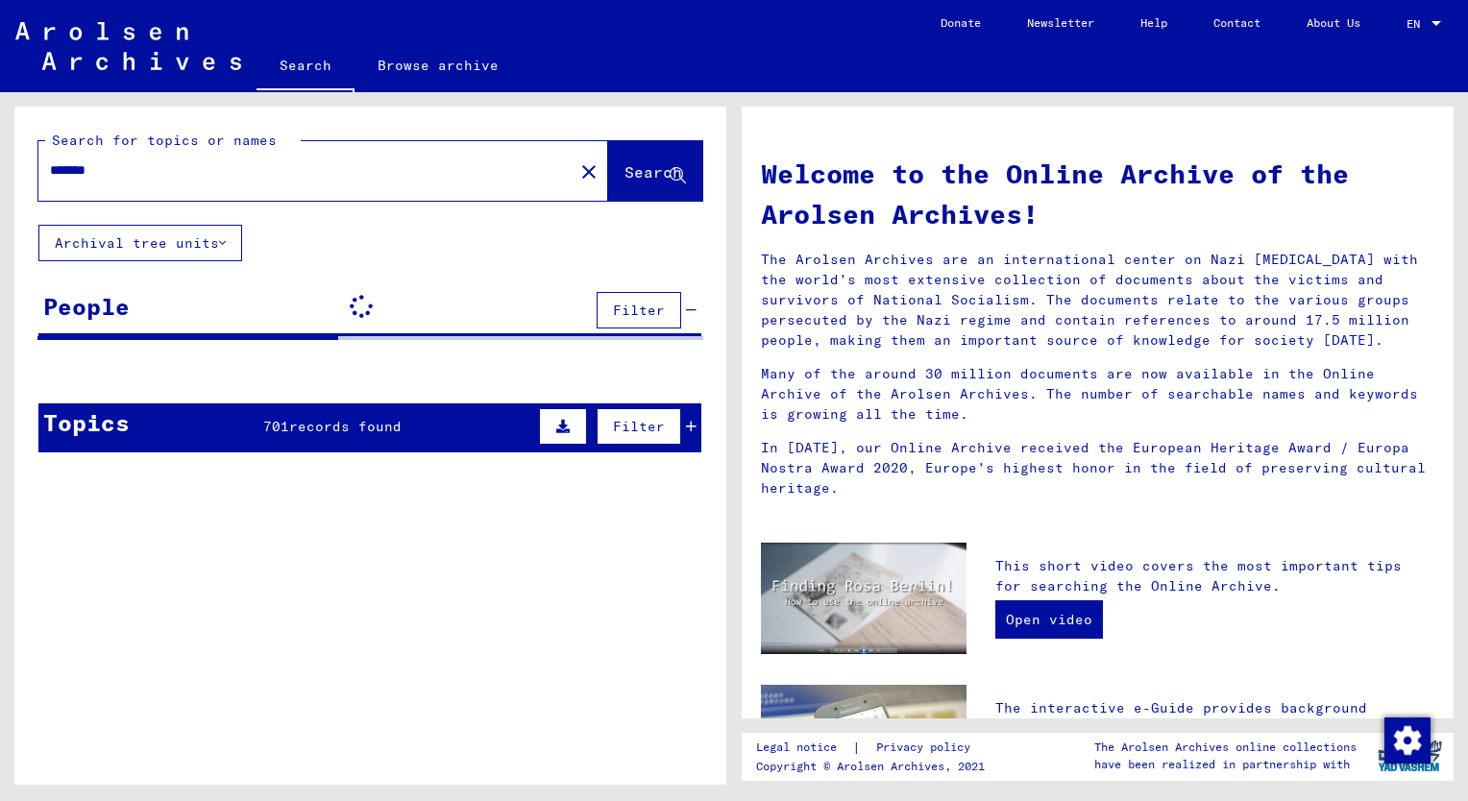
click at [159, 163] on input "*******" at bounding box center [300, 170] width 501 height 20
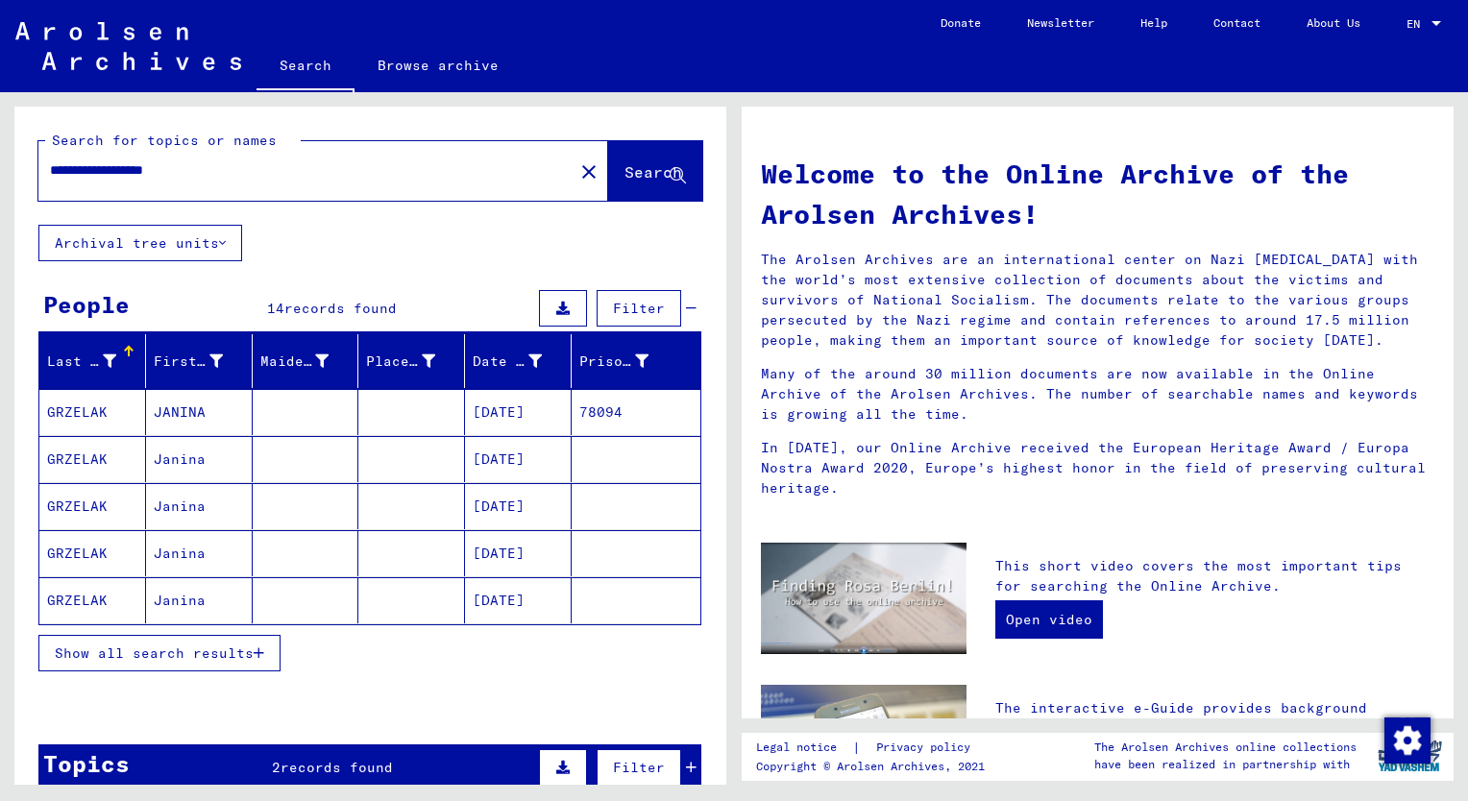
click at [86, 408] on mat-cell "GRZELAK" at bounding box center [92, 412] width 107 height 46
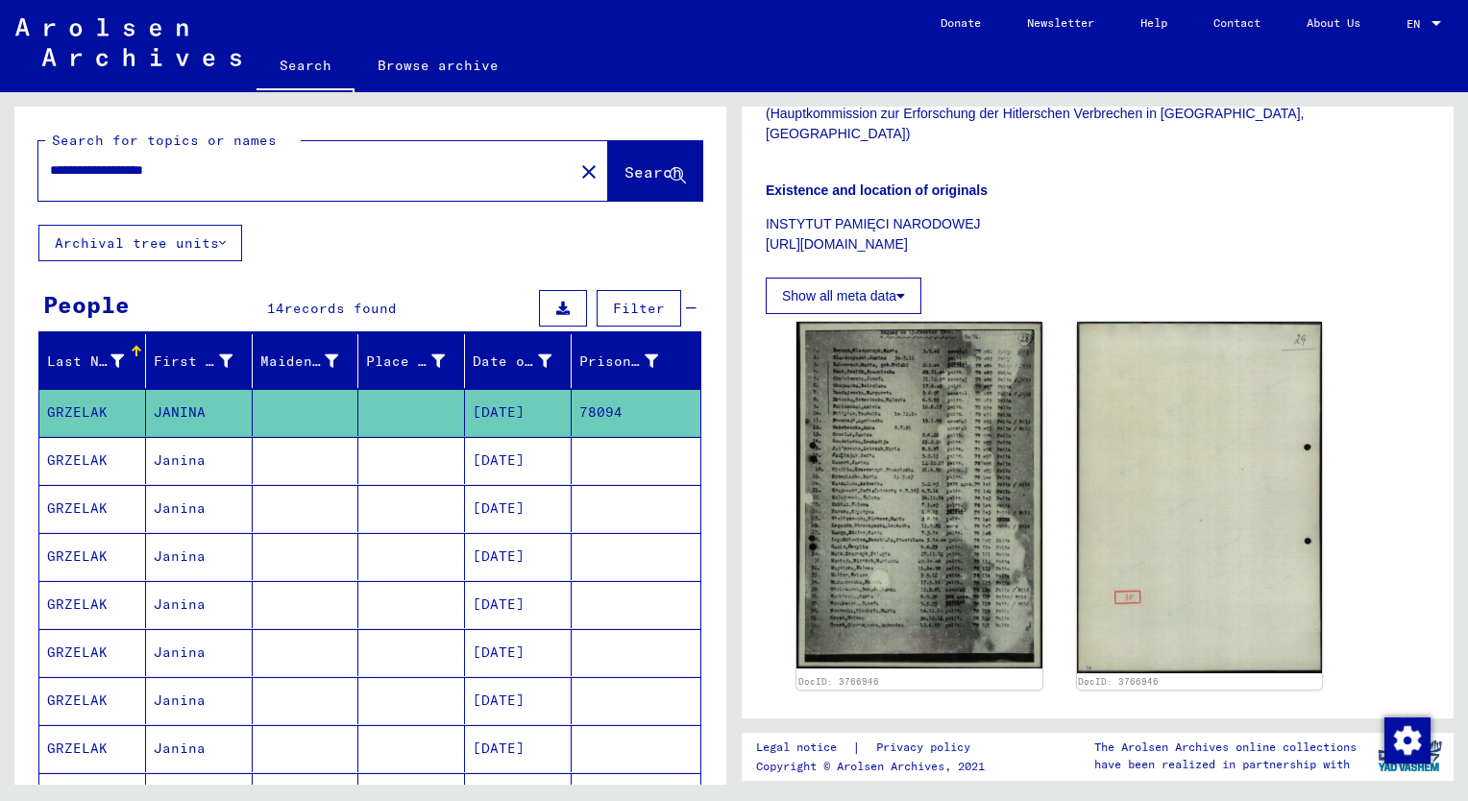
scroll to position [684, 0]
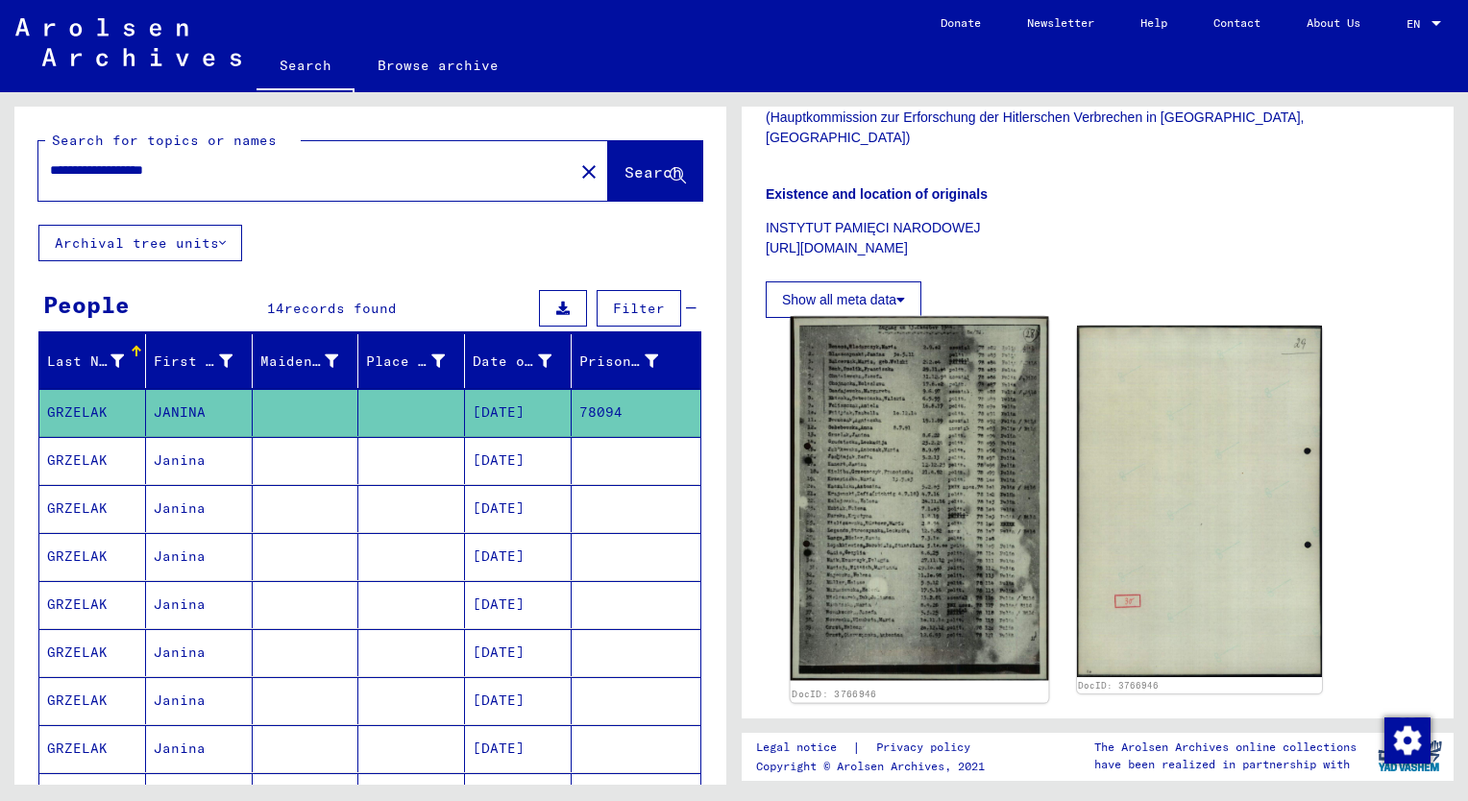
click at [872, 456] on img at bounding box center [920, 499] width 258 height 364
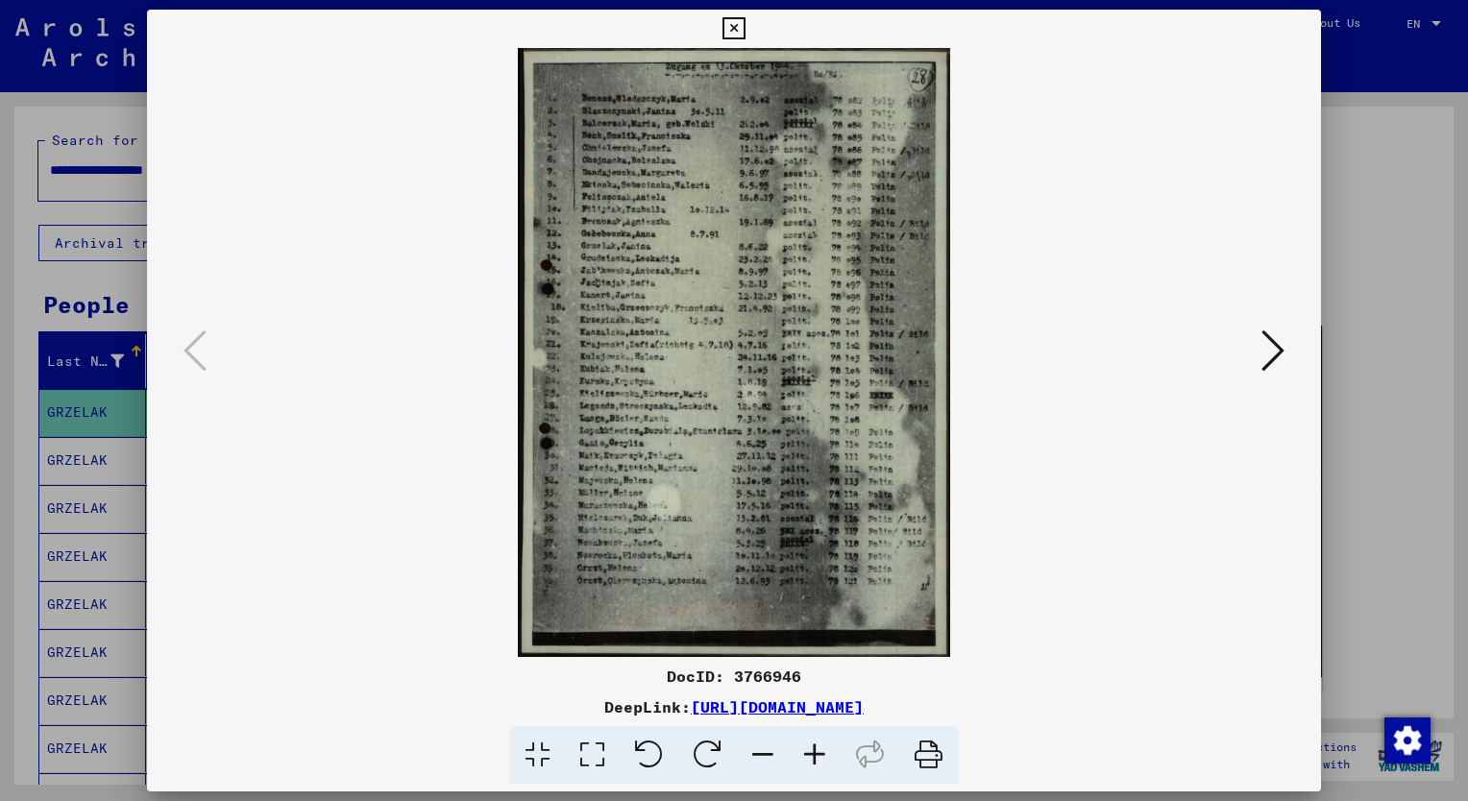
click at [14, 585] on div at bounding box center [734, 400] width 1468 height 801
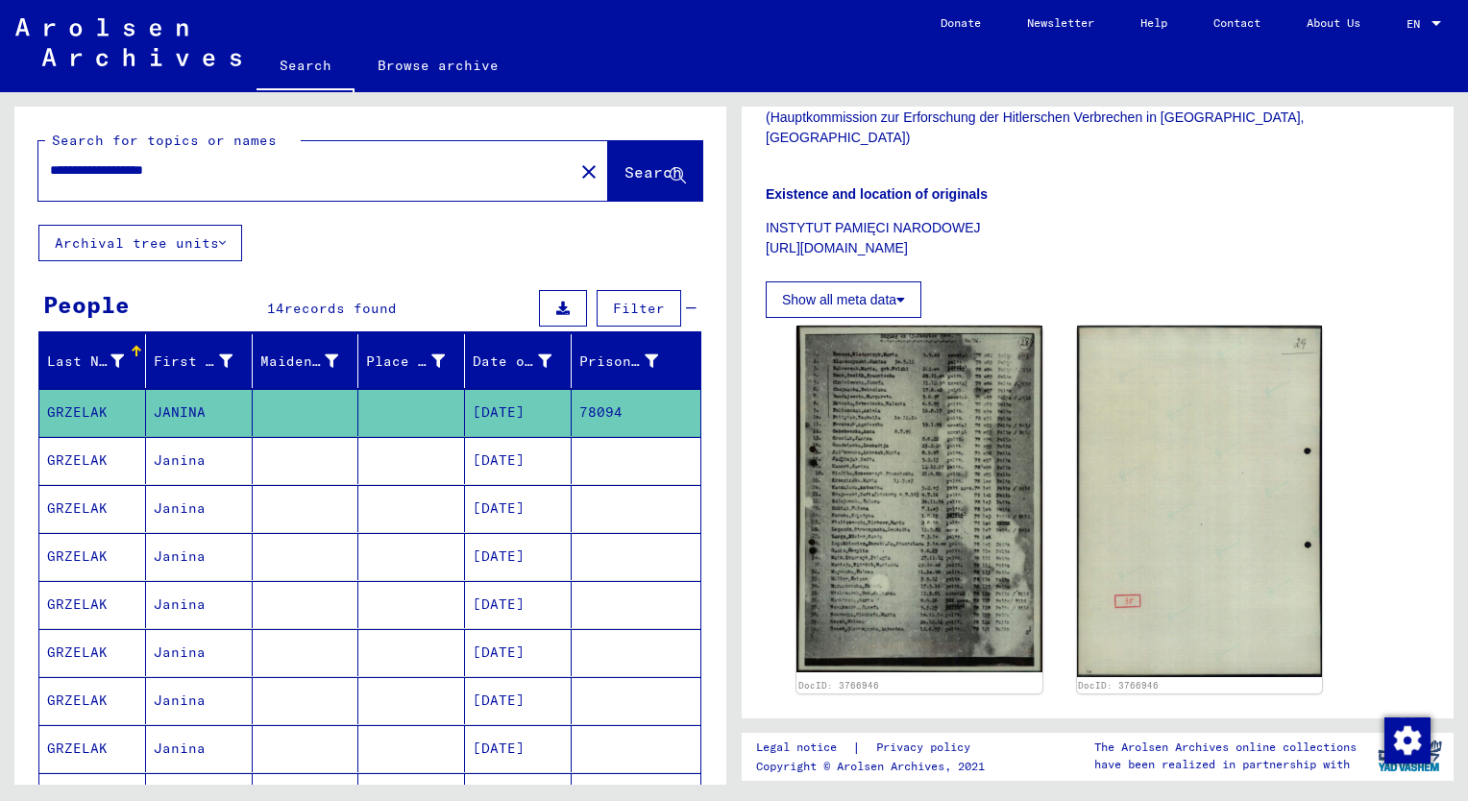
click at [84, 460] on mat-cell "GRZELAK" at bounding box center [92, 460] width 107 height 47
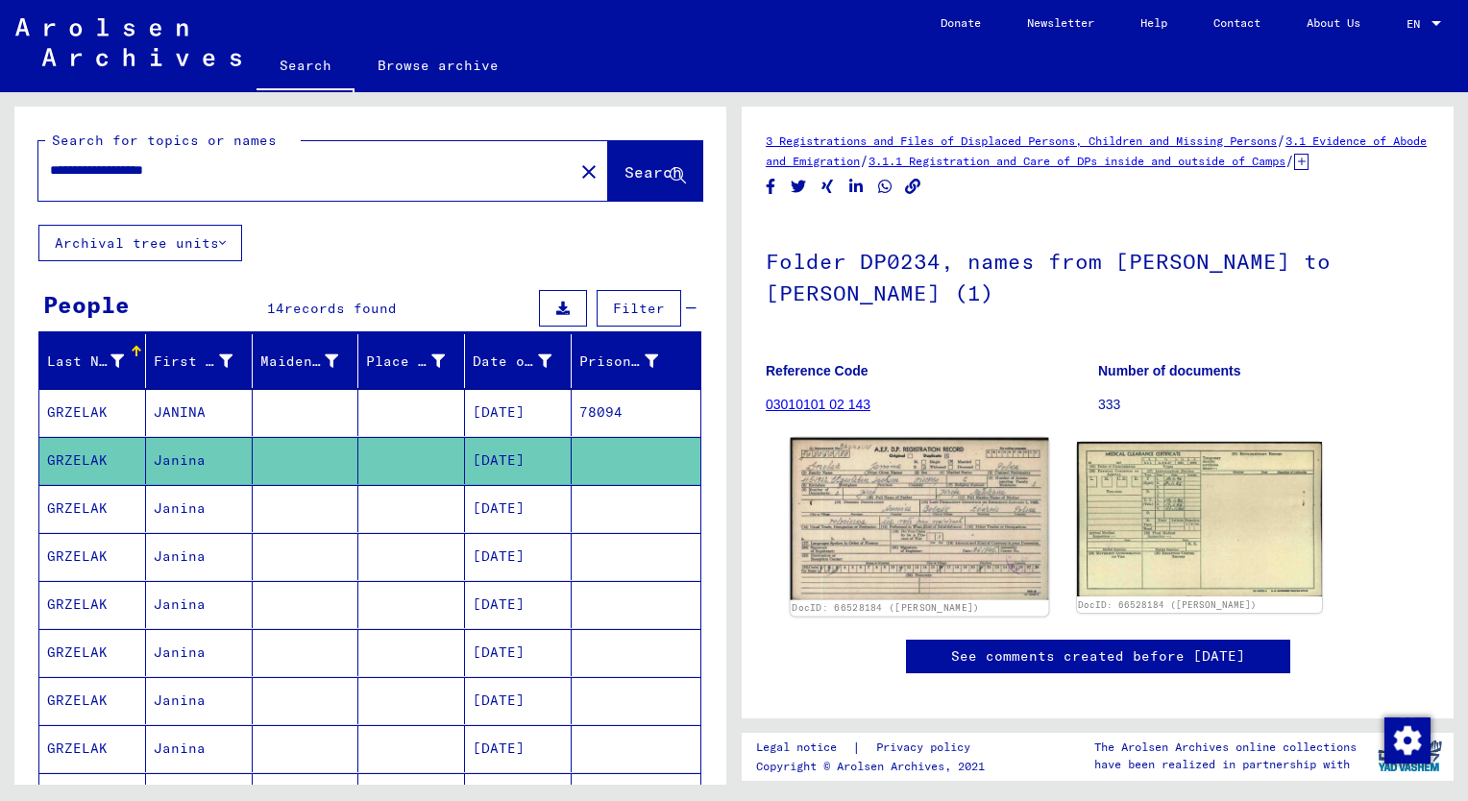
click at [880, 529] on img at bounding box center [920, 519] width 258 height 162
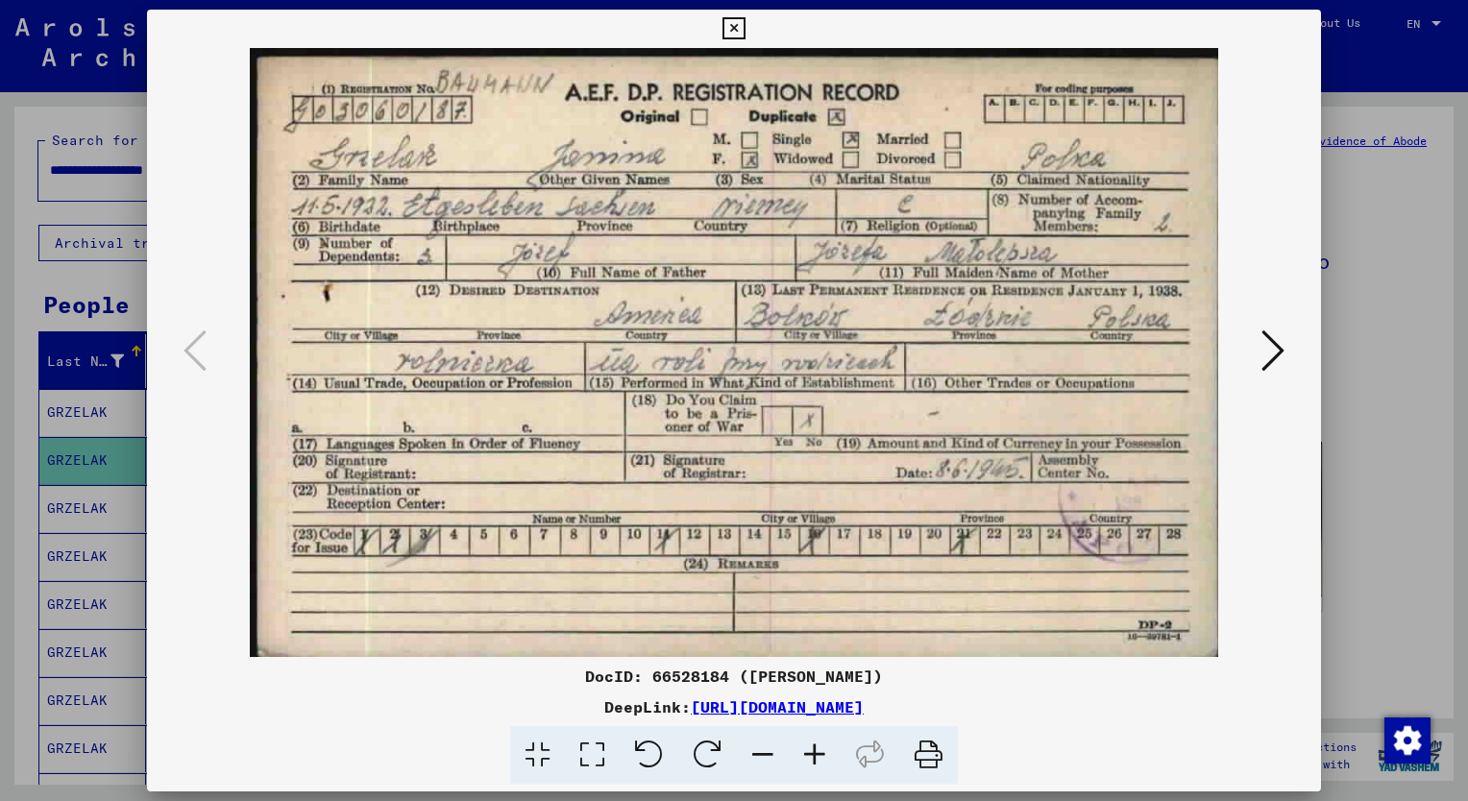
click at [1391, 573] on div at bounding box center [734, 400] width 1468 height 801
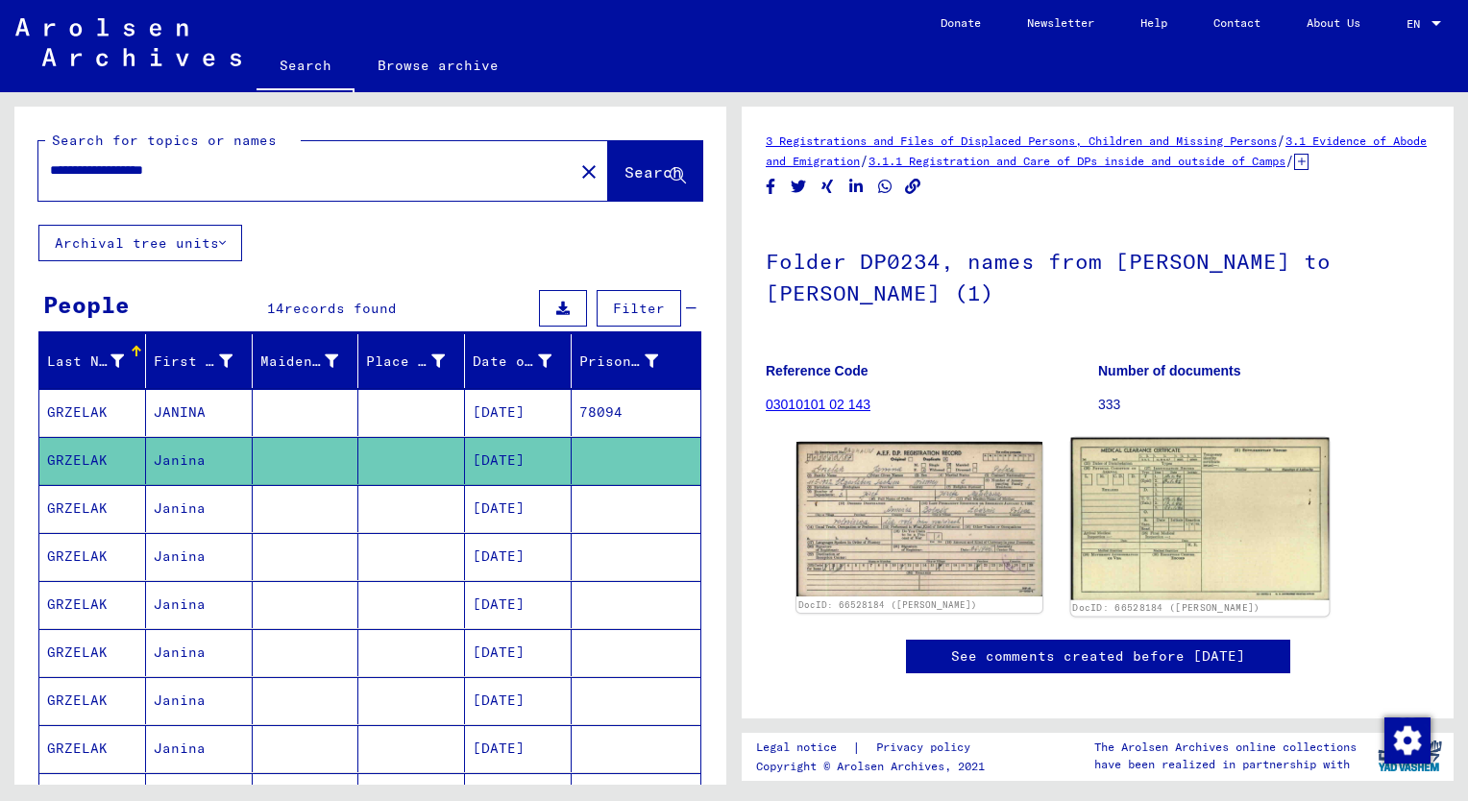
click at [1107, 518] on img at bounding box center [1199, 519] width 258 height 162
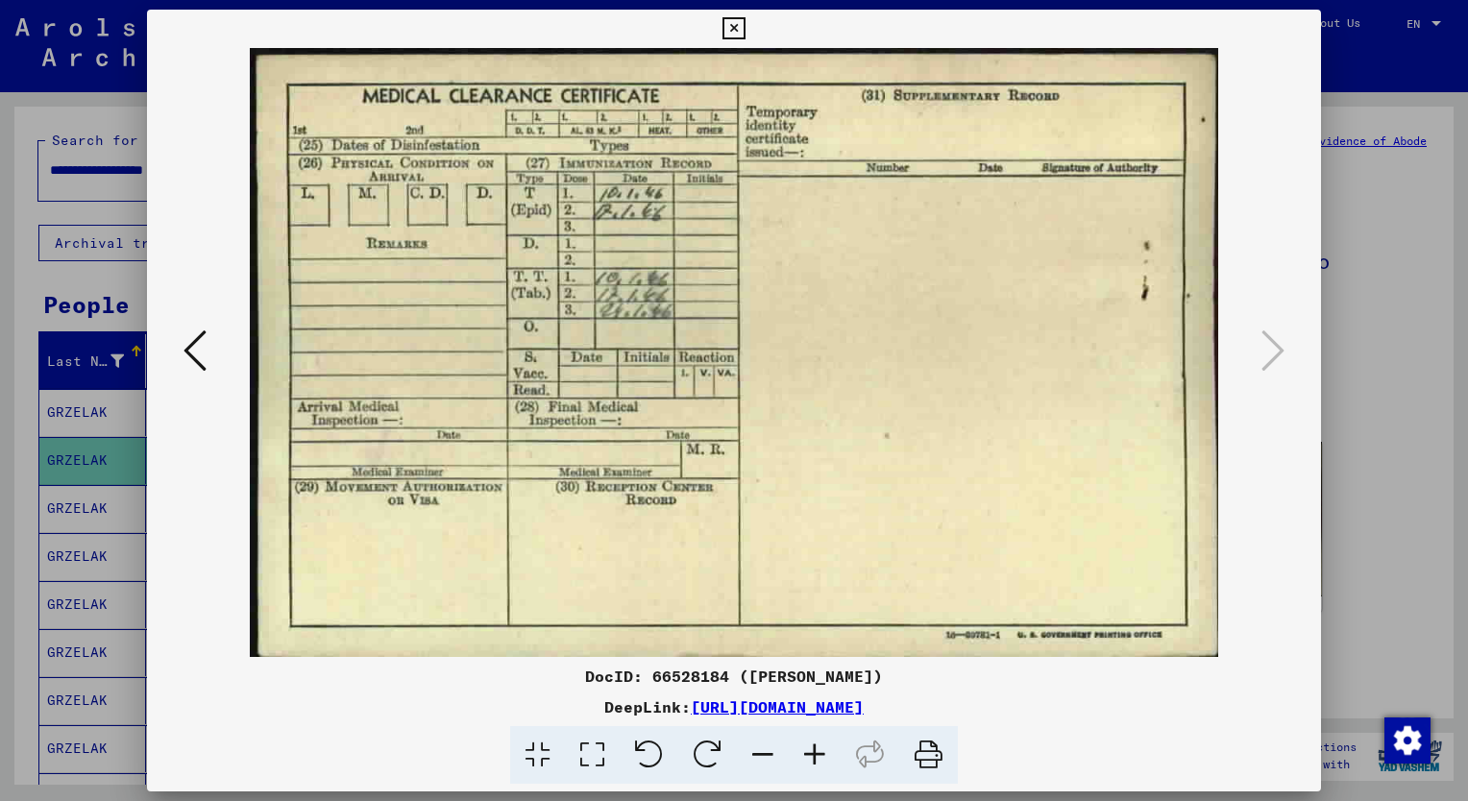
click at [1373, 590] on div at bounding box center [734, 400] width 1468 height 801
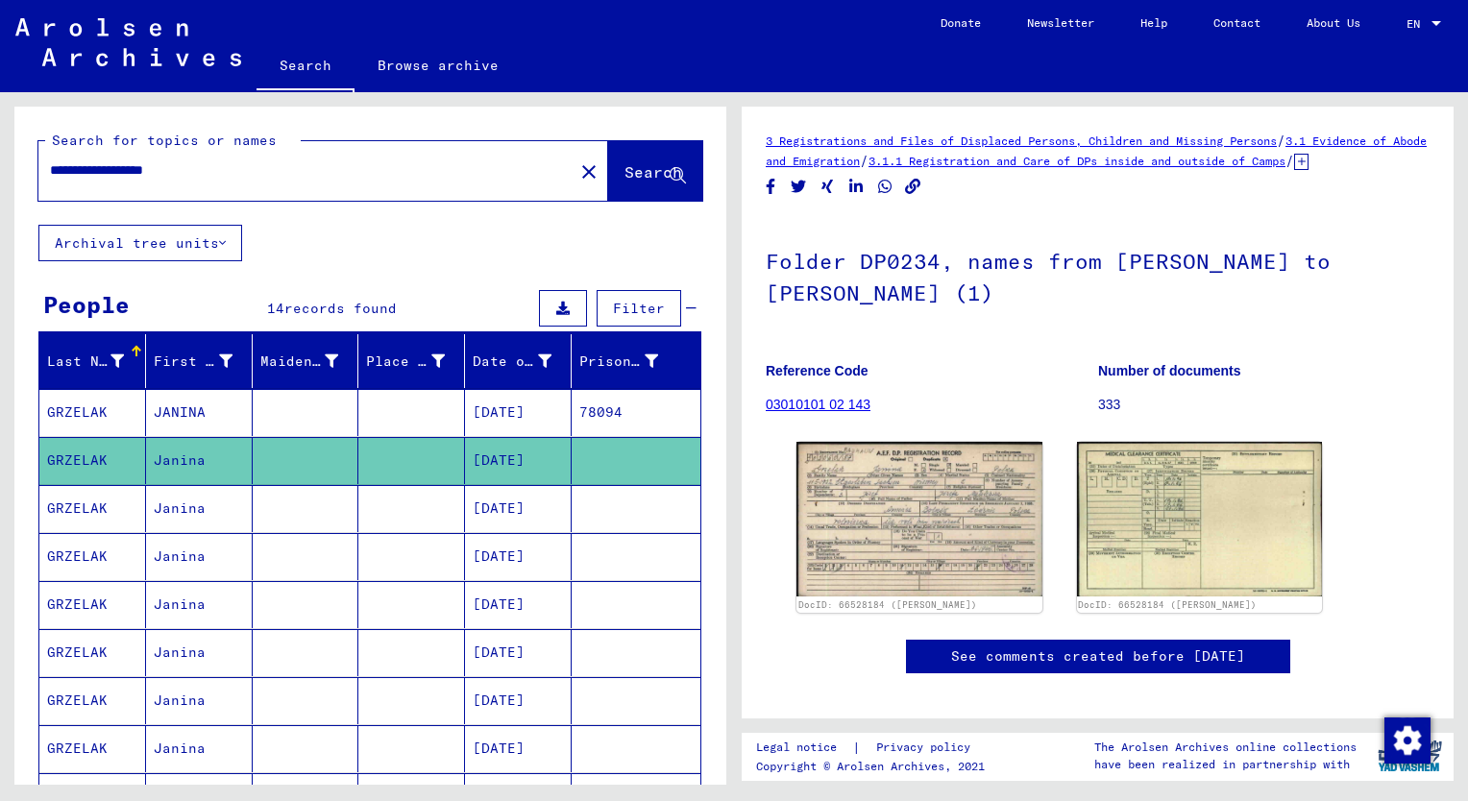
click at [76, 505] on mat-cell "GRZELAK" at bounding box center [92, 508] width 107 height 47
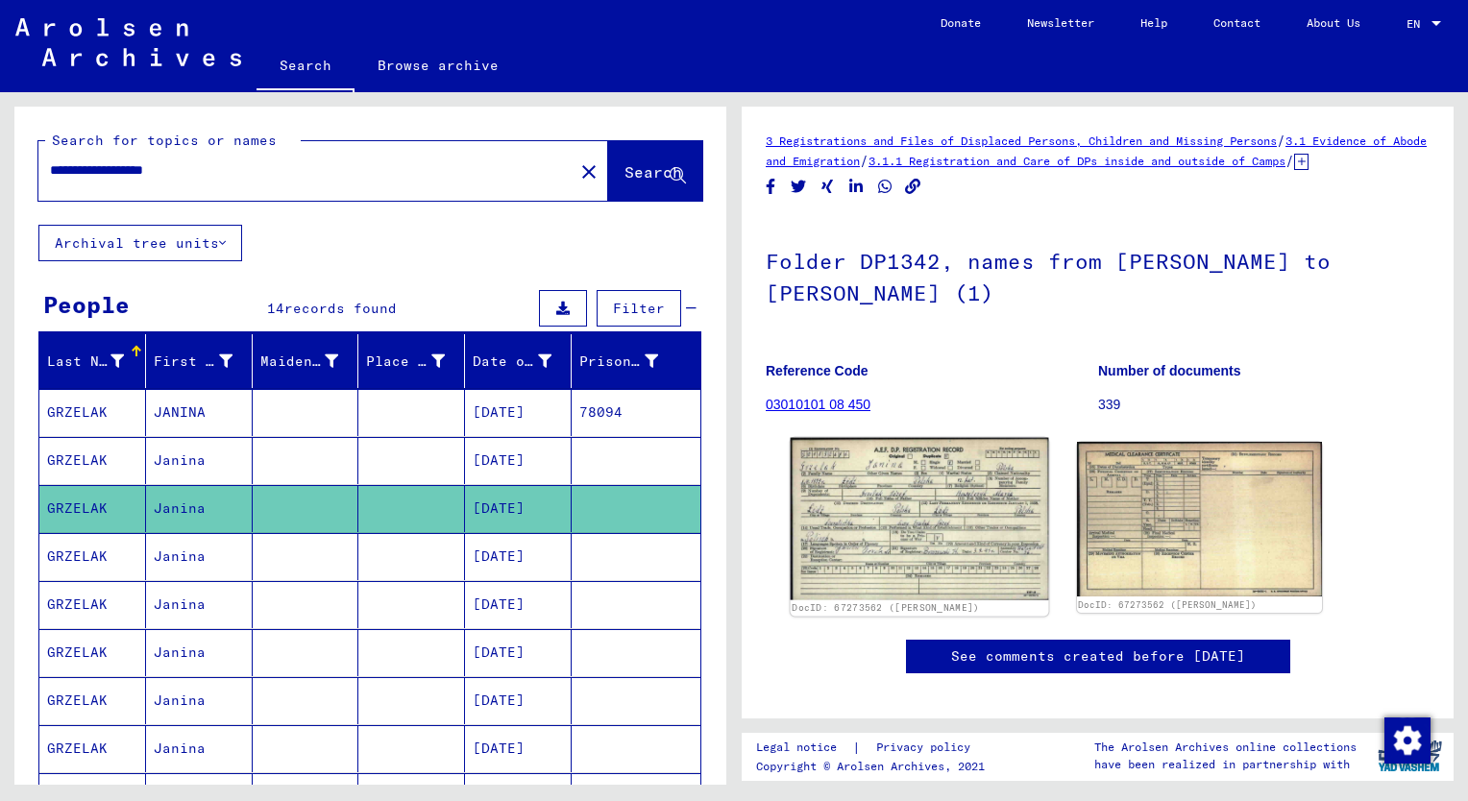
click at [899, 518] on img at bounding box center [920, 519] width 258 height 162
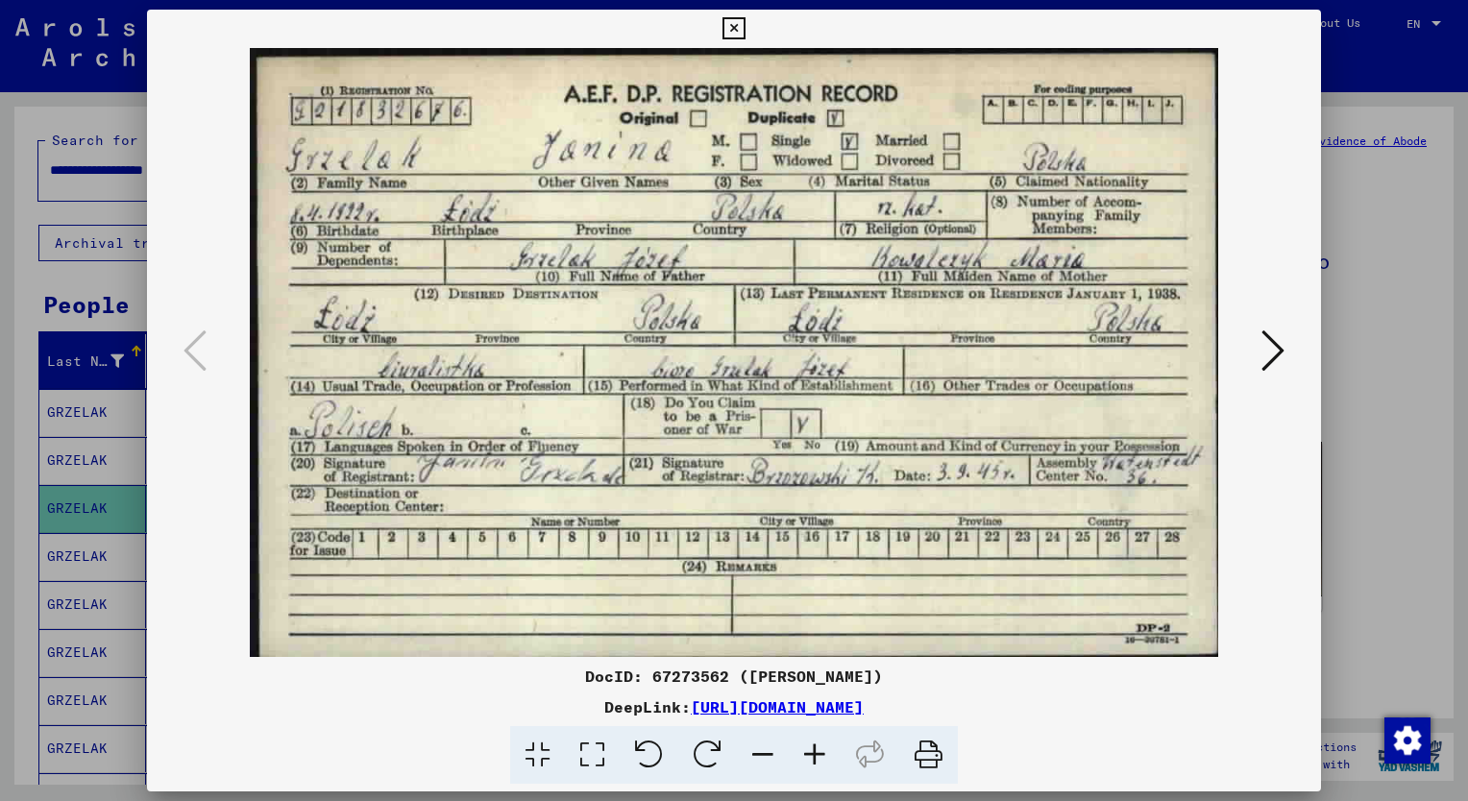
click at [1384, 368] on div at bounding box center [734, 400] width 1468 height 801
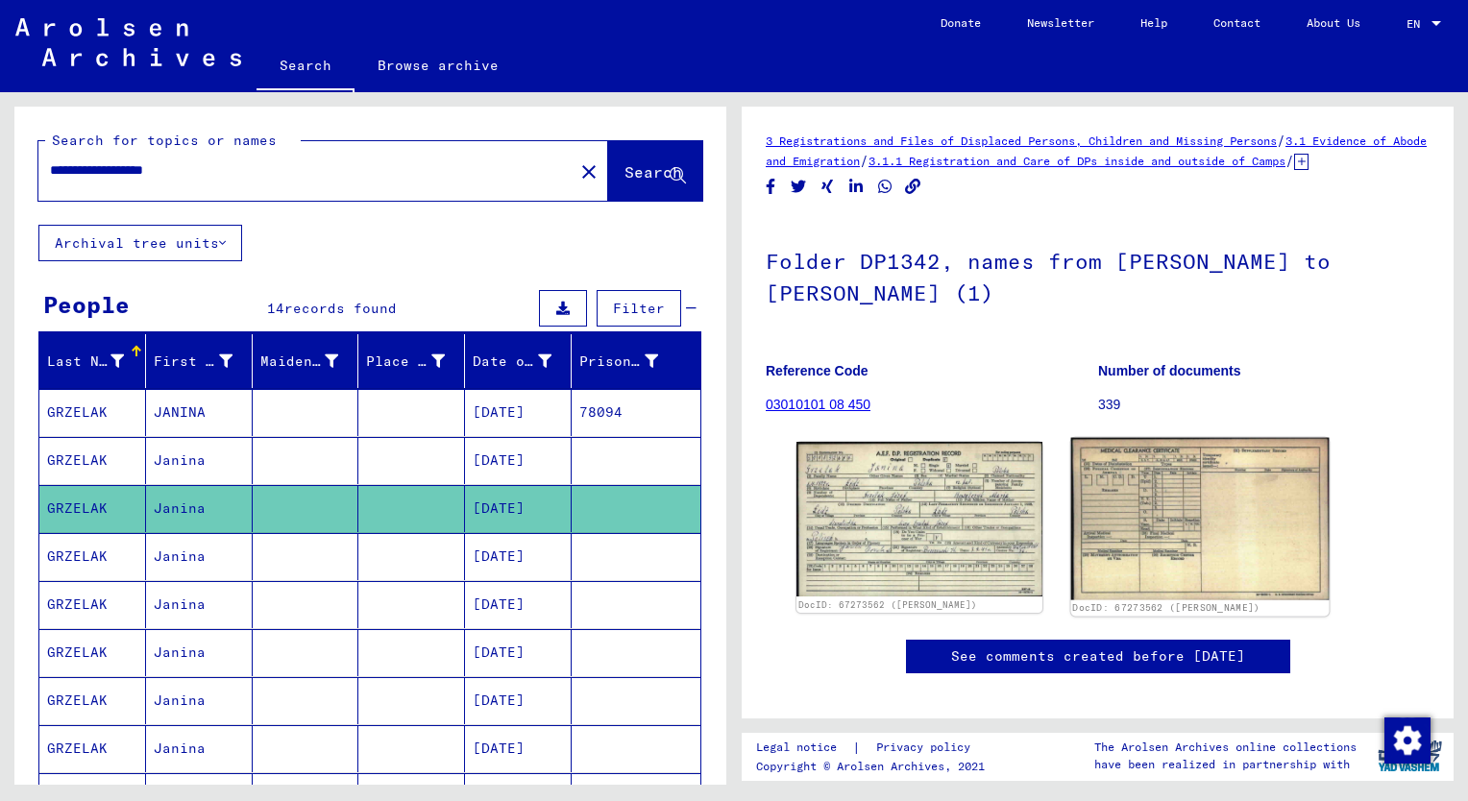
click at [1203, 535] on img at bounding box center [1199, 519] width 258 height 162
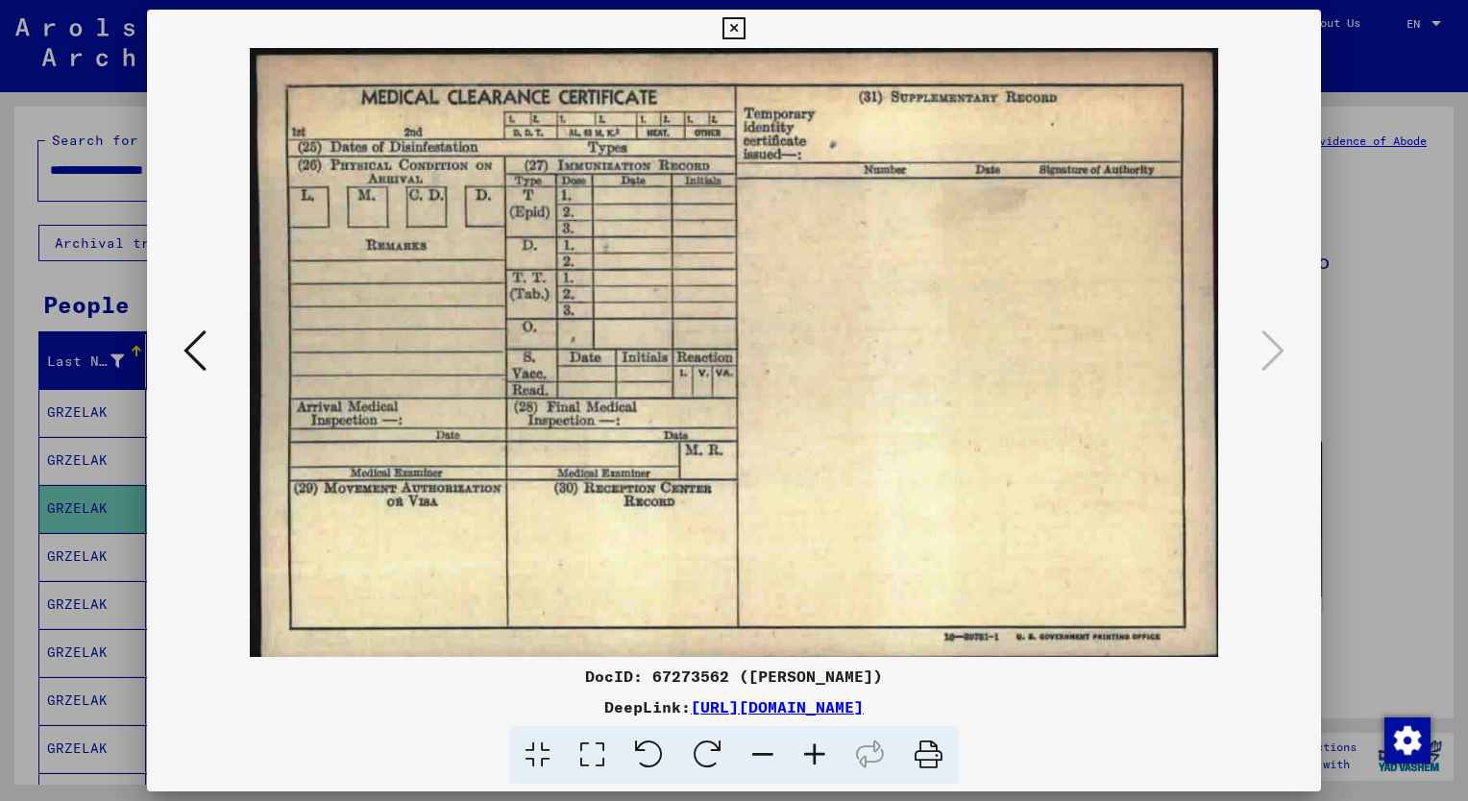
click at [21, 678] on div at bounding box center [734, 400] width 1468 height 801
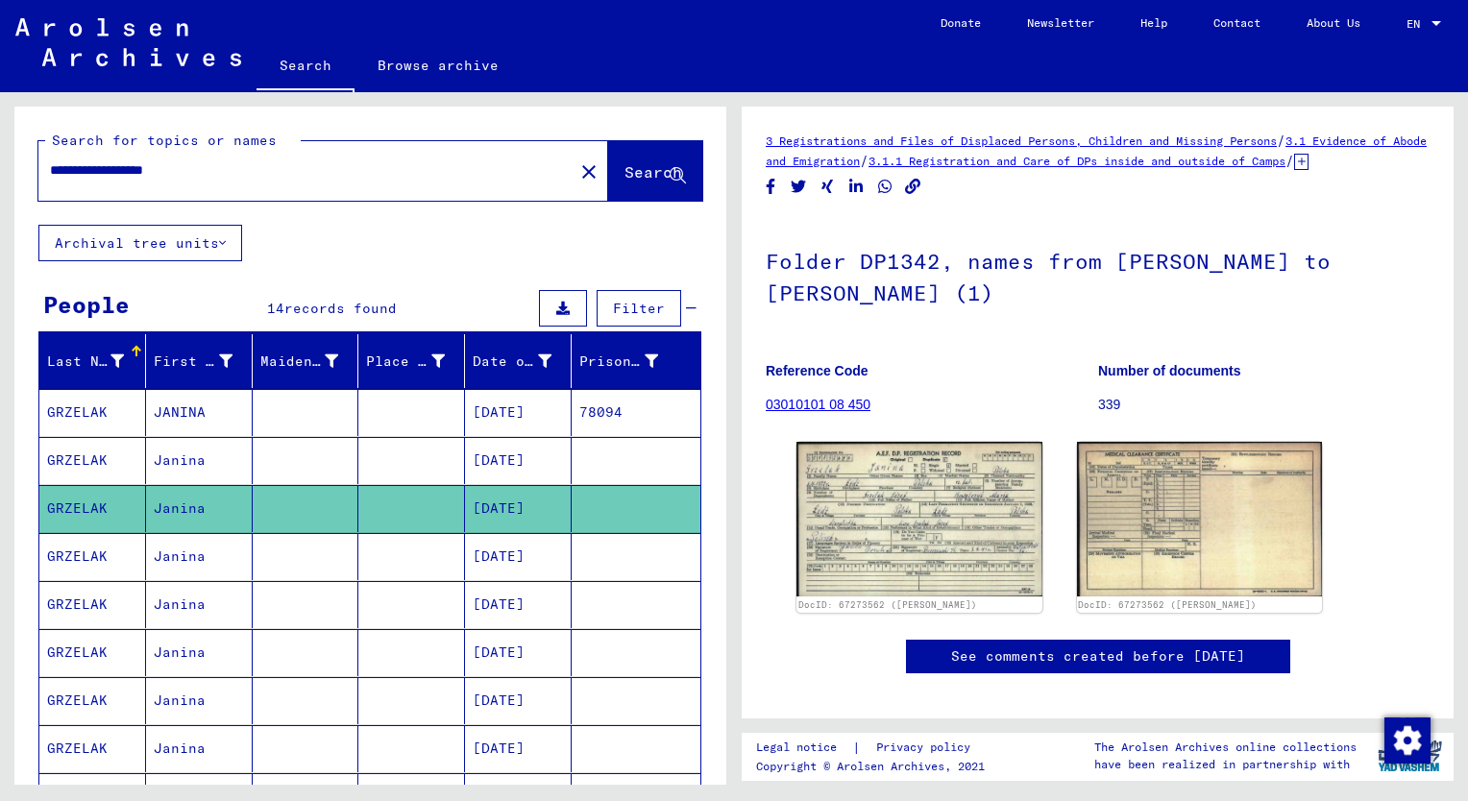
click at [96, 559] on mat-cell "GRZELAK" at bounding box center [92, 556] width 107 height 47
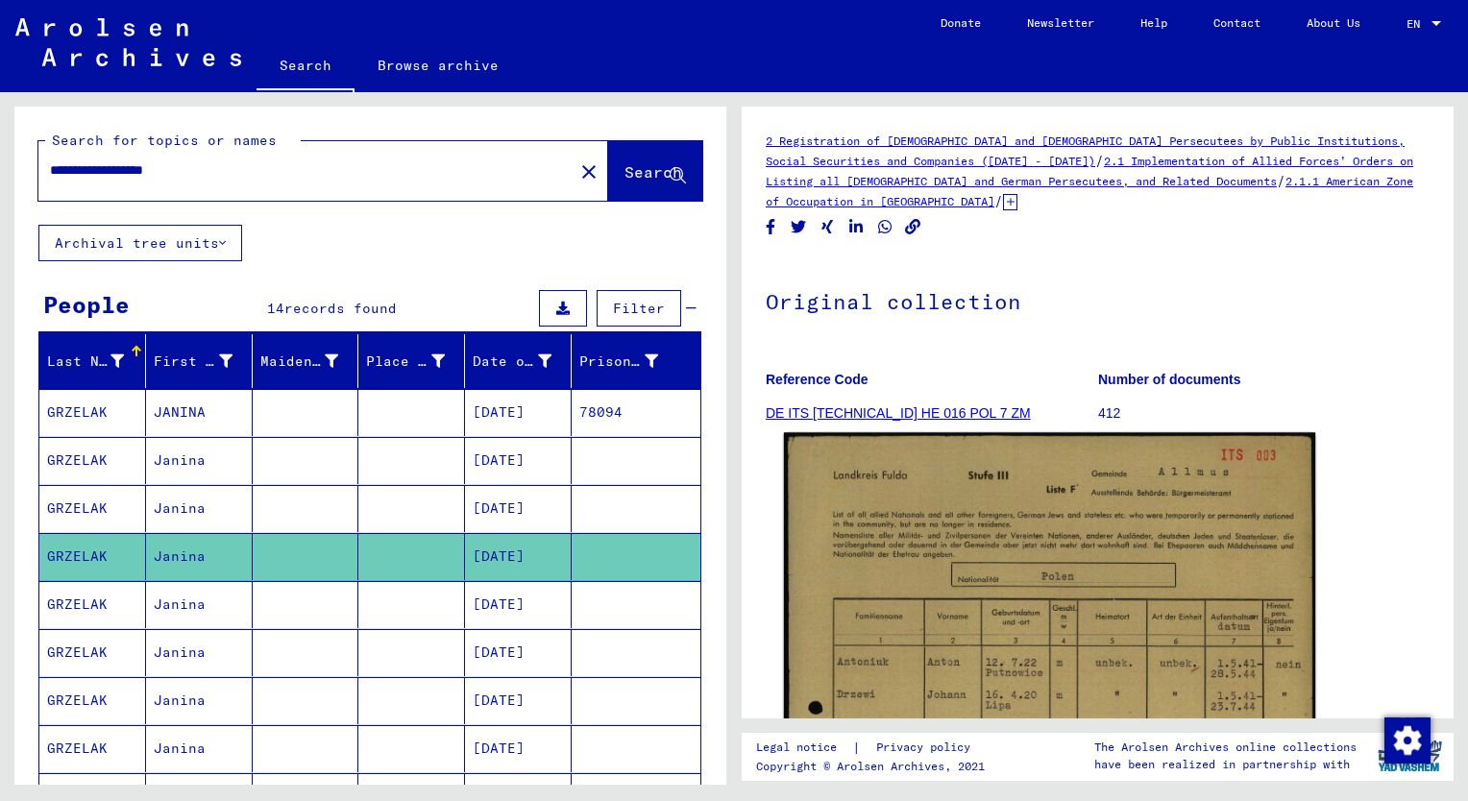
click at [996, 611] on img at bounding box center [1049, 802] width 531 height 740
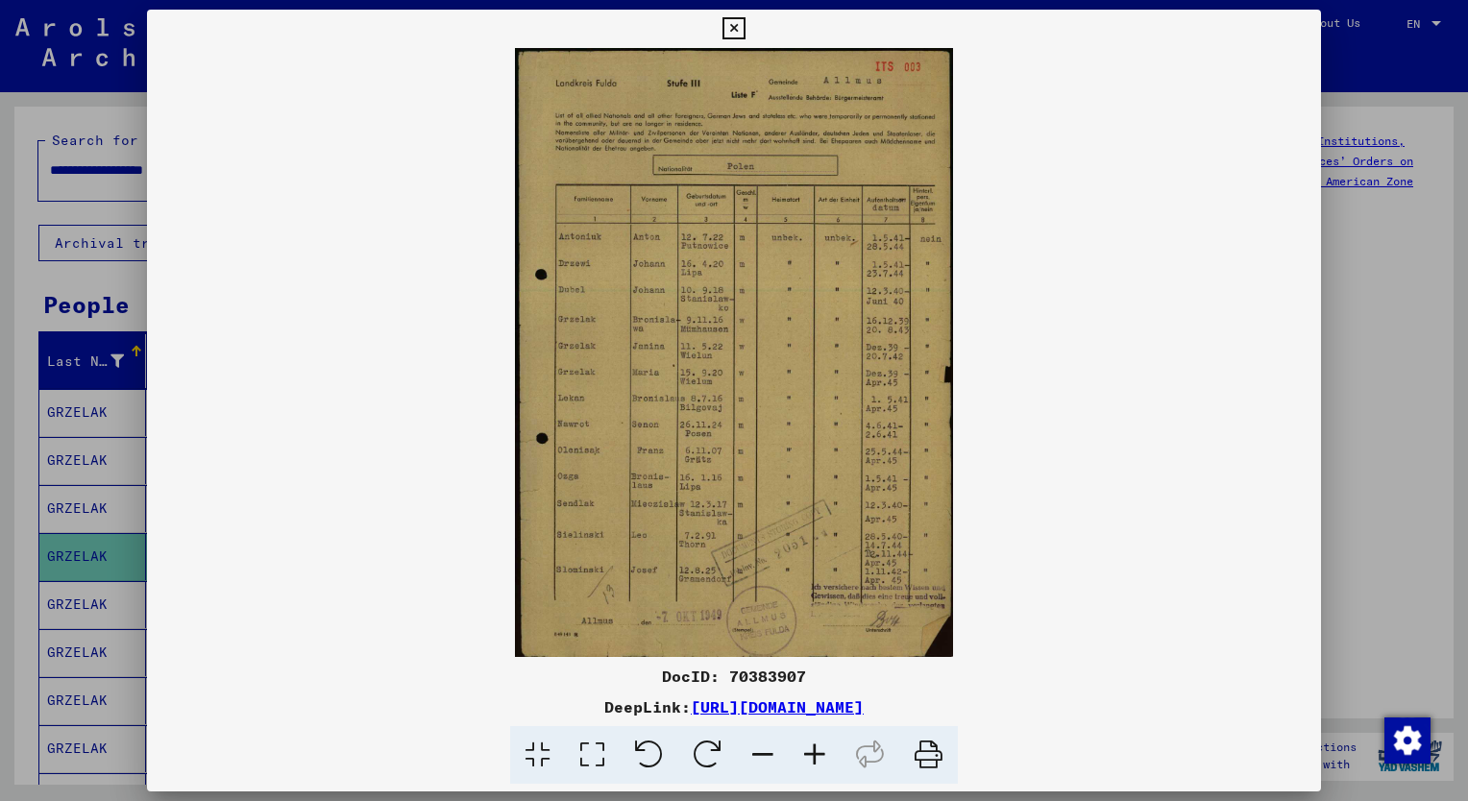
click at [18, 652] on div at bounding box center [734, 400] width 1468 height 801
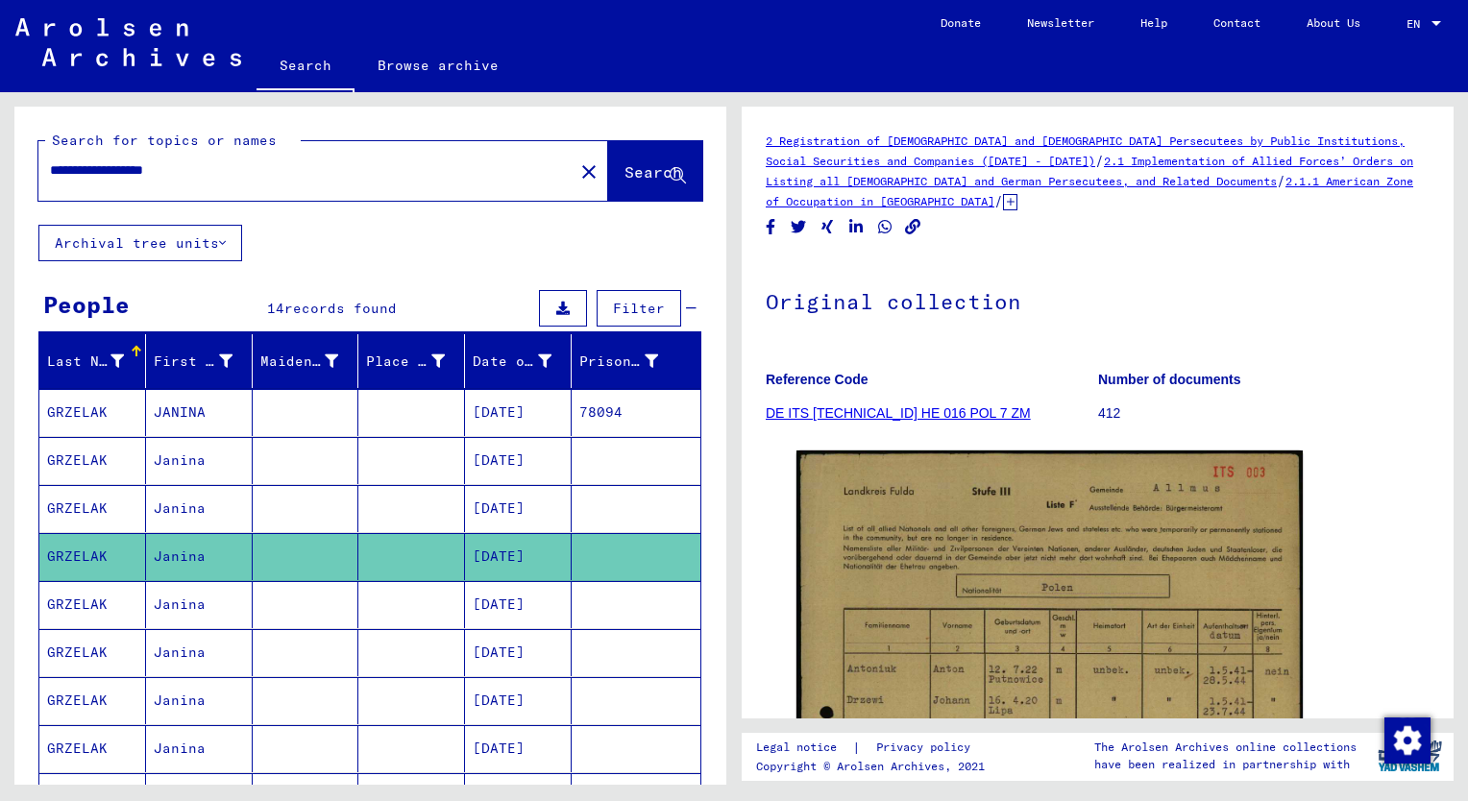
click at [92, 586] on mat-cell "GRZELAK" at bounding box center [92, 604] width 107 height 47
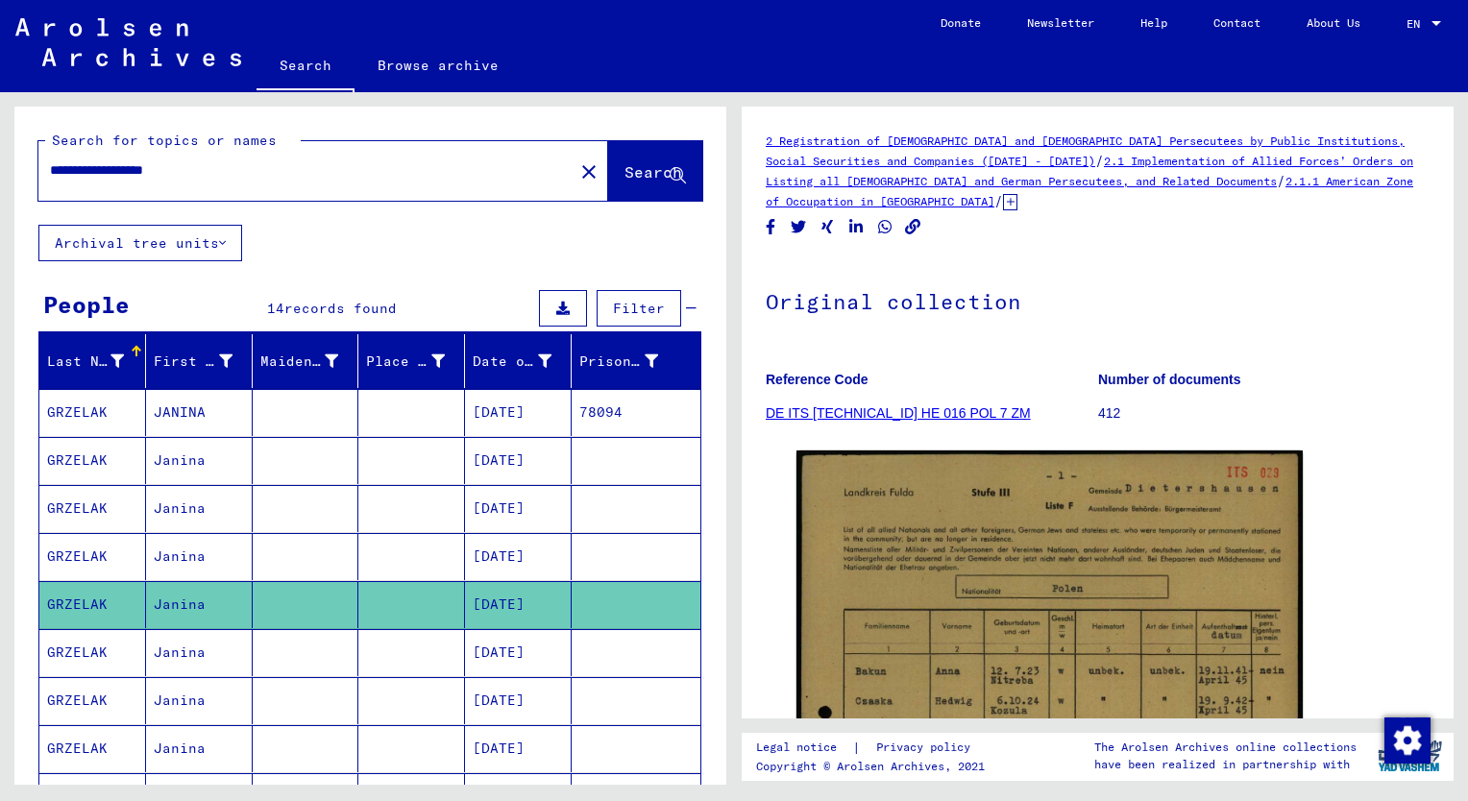
click at [87, 653] on mat-cell "GRZELAK" at bounding box center [92, 652] width 107 height 47
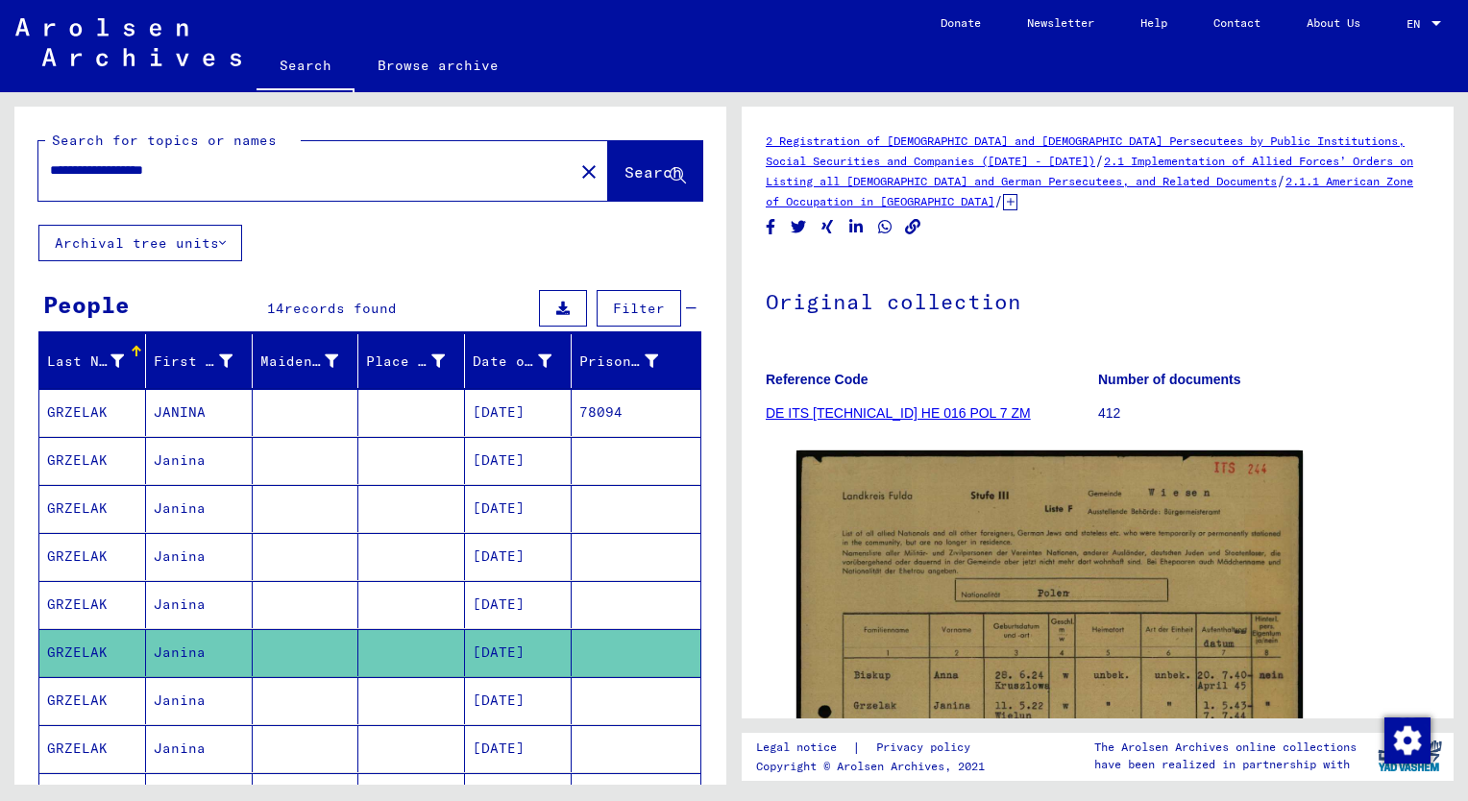
click at [87, 700] on icon at bounding box center [80, 724] width 48 height 77
click at [74, 688] on icon at bounding box center [80, 724] width 48 height 77
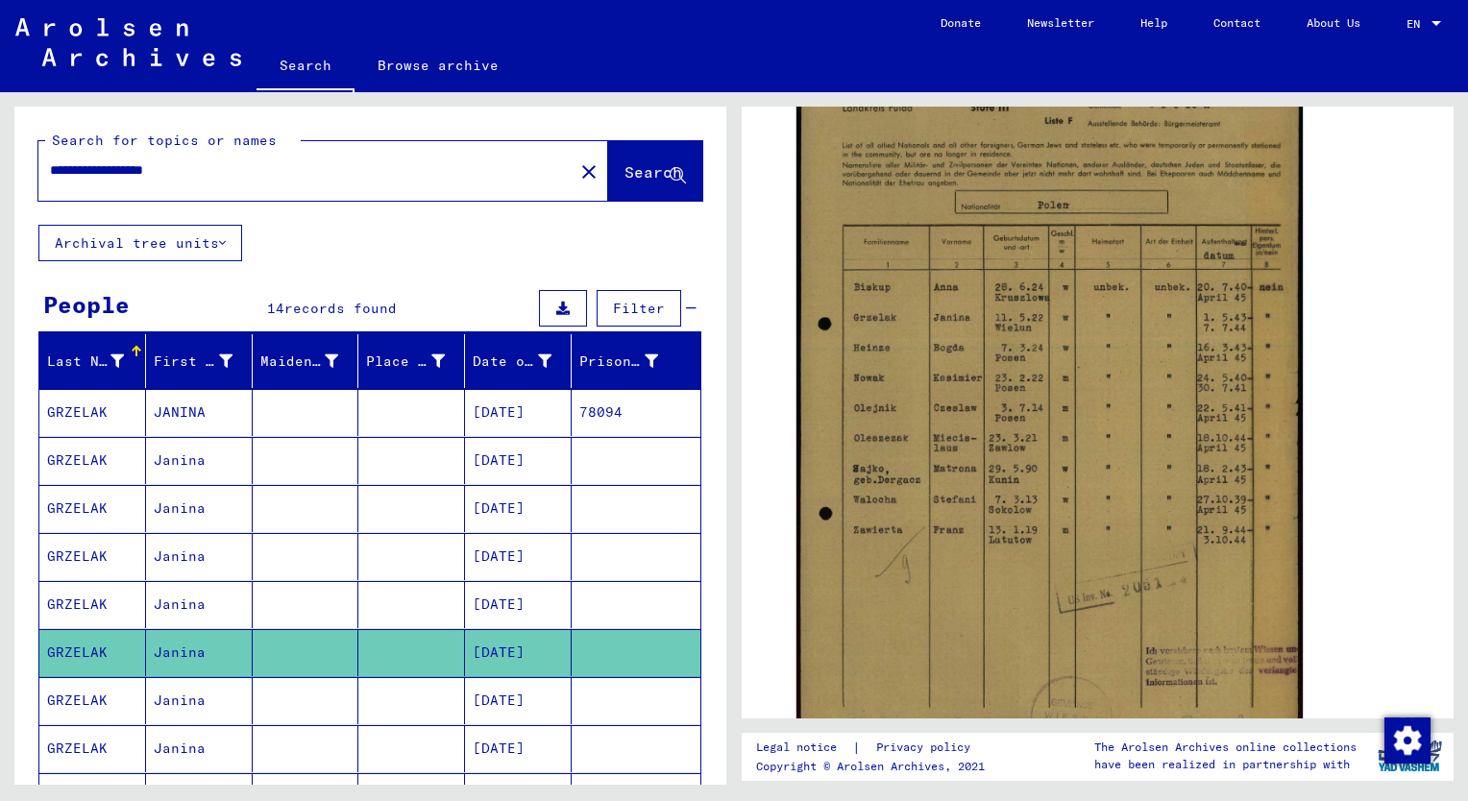
scroll to position [384, 0]
click at [62, 696] on icon at bounding box center [80, 724] width 48 height 77
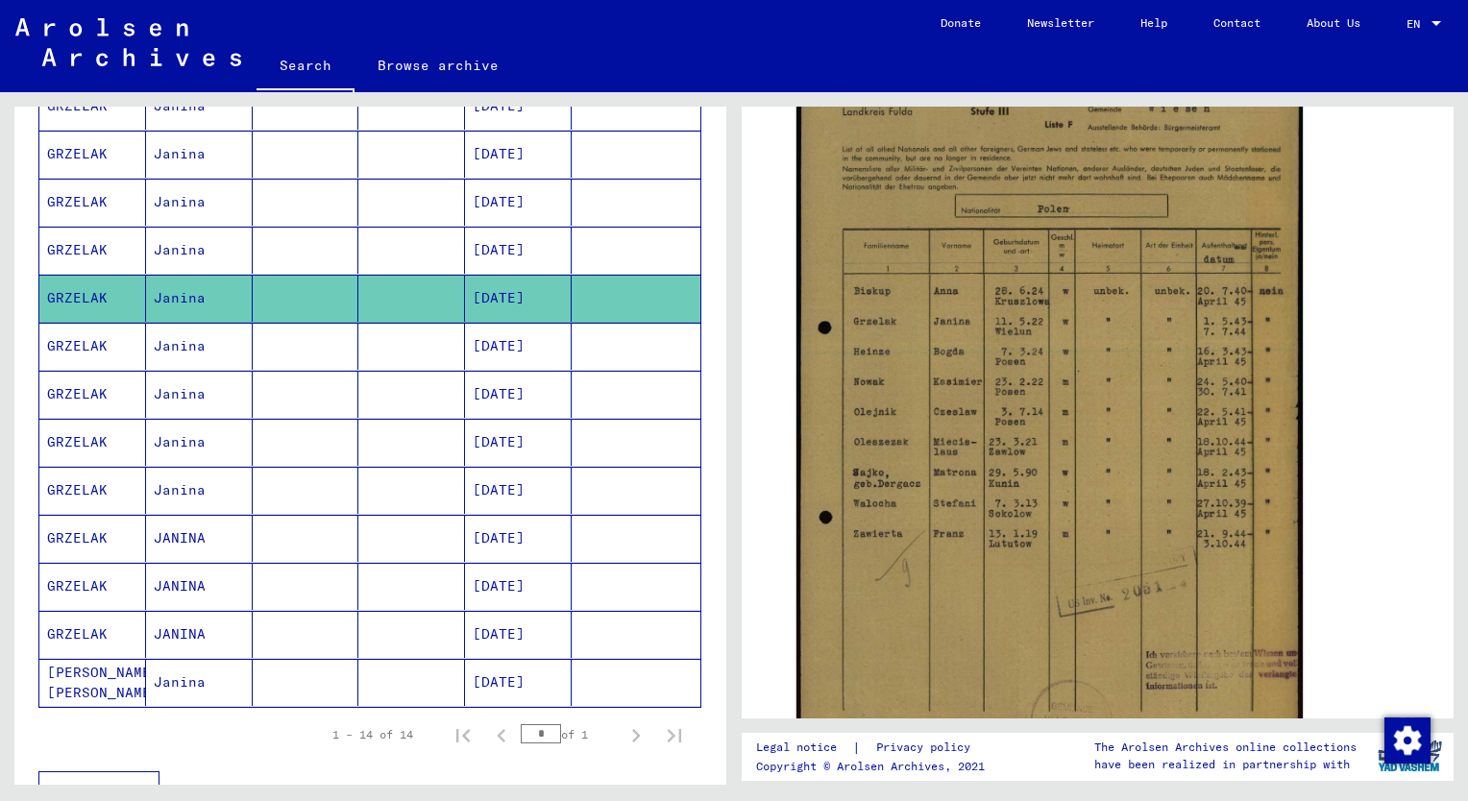
scroll to position [366, 0]
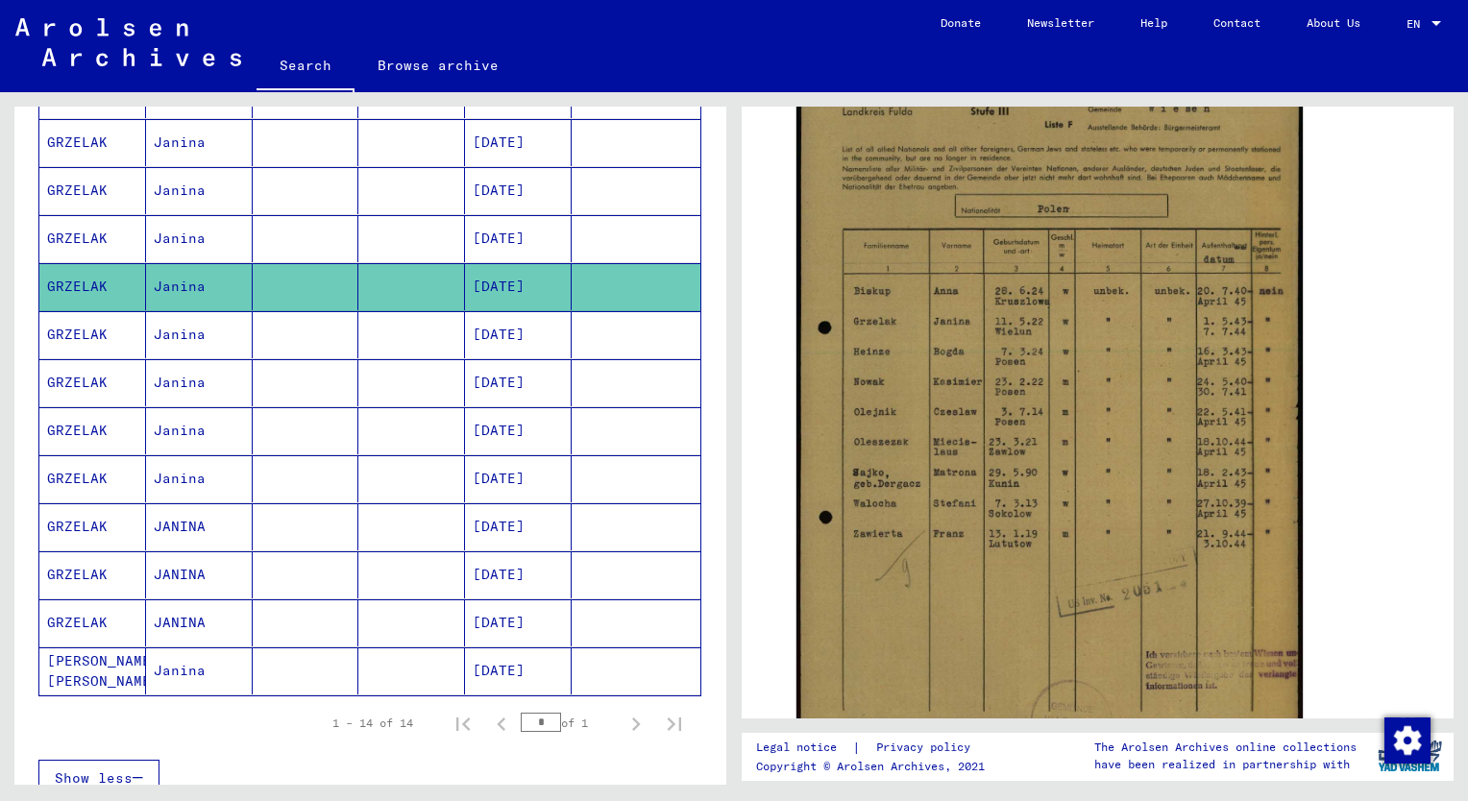
click at [78, 328] on mat-cell "GRZELAK" at bounding box center [92, 334] width 107 height 47
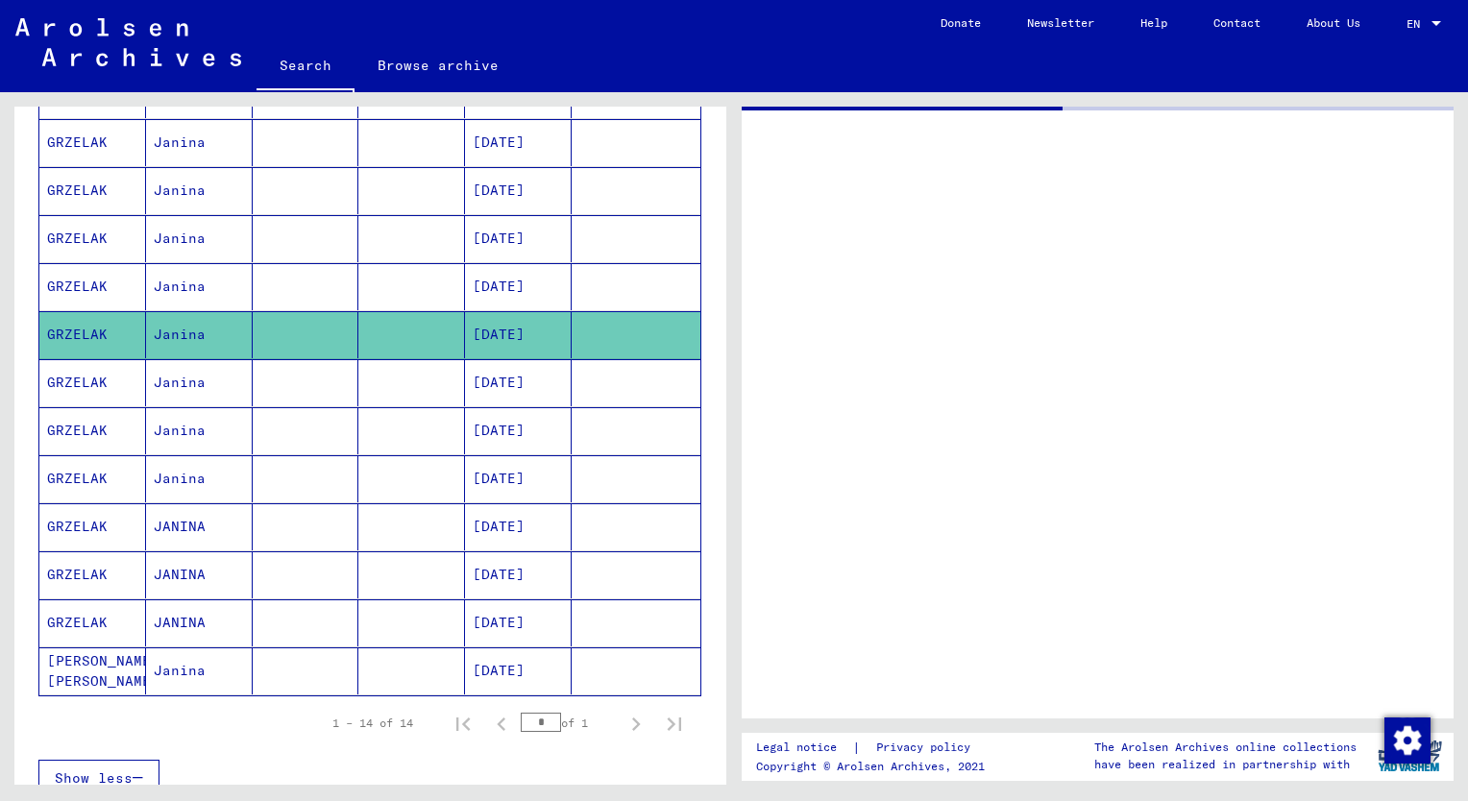
click at [78, 328] on mat-cell "GRZELAK" at bounding box center [92, 334] width 107 height 47
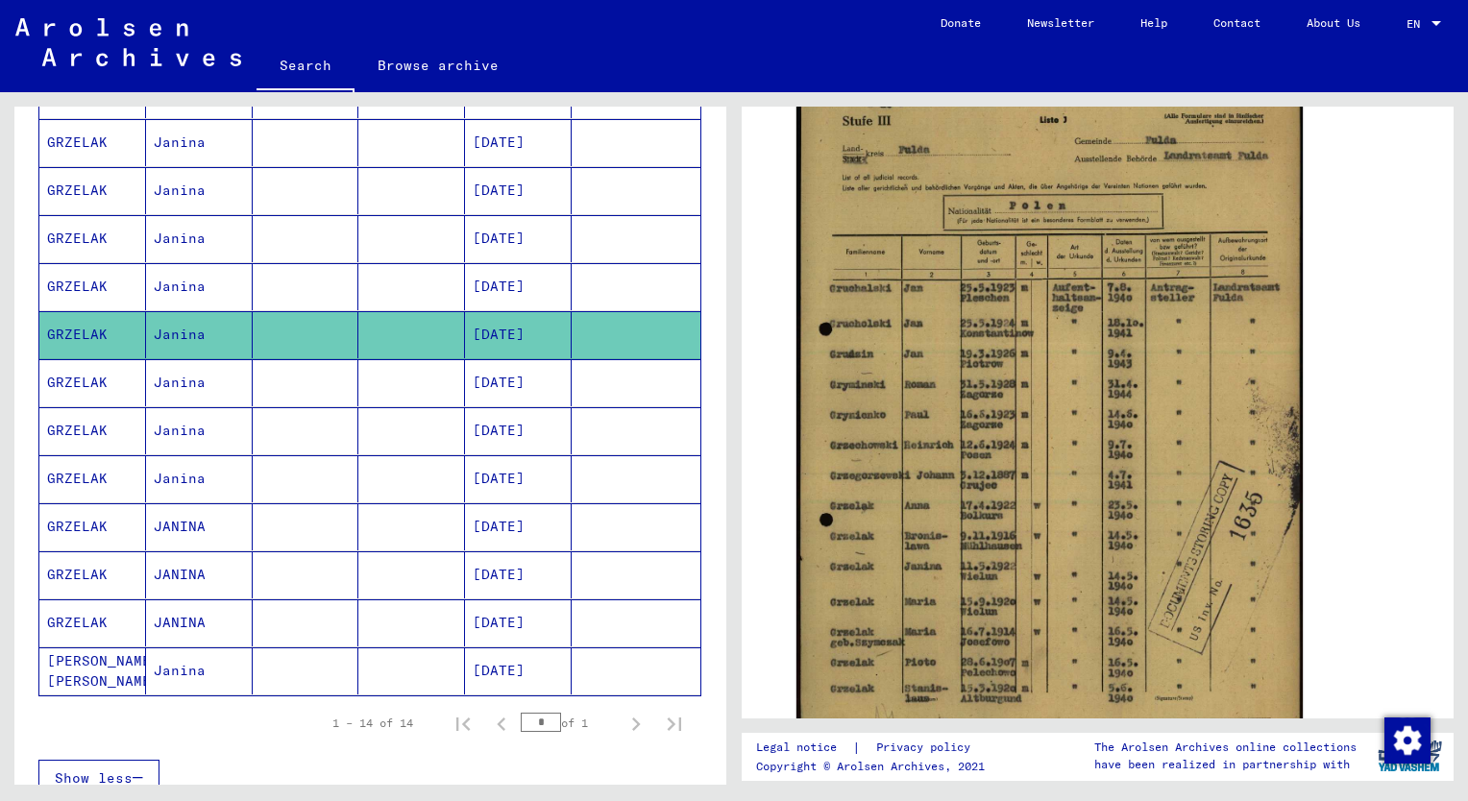
scroll to position [350, 0]
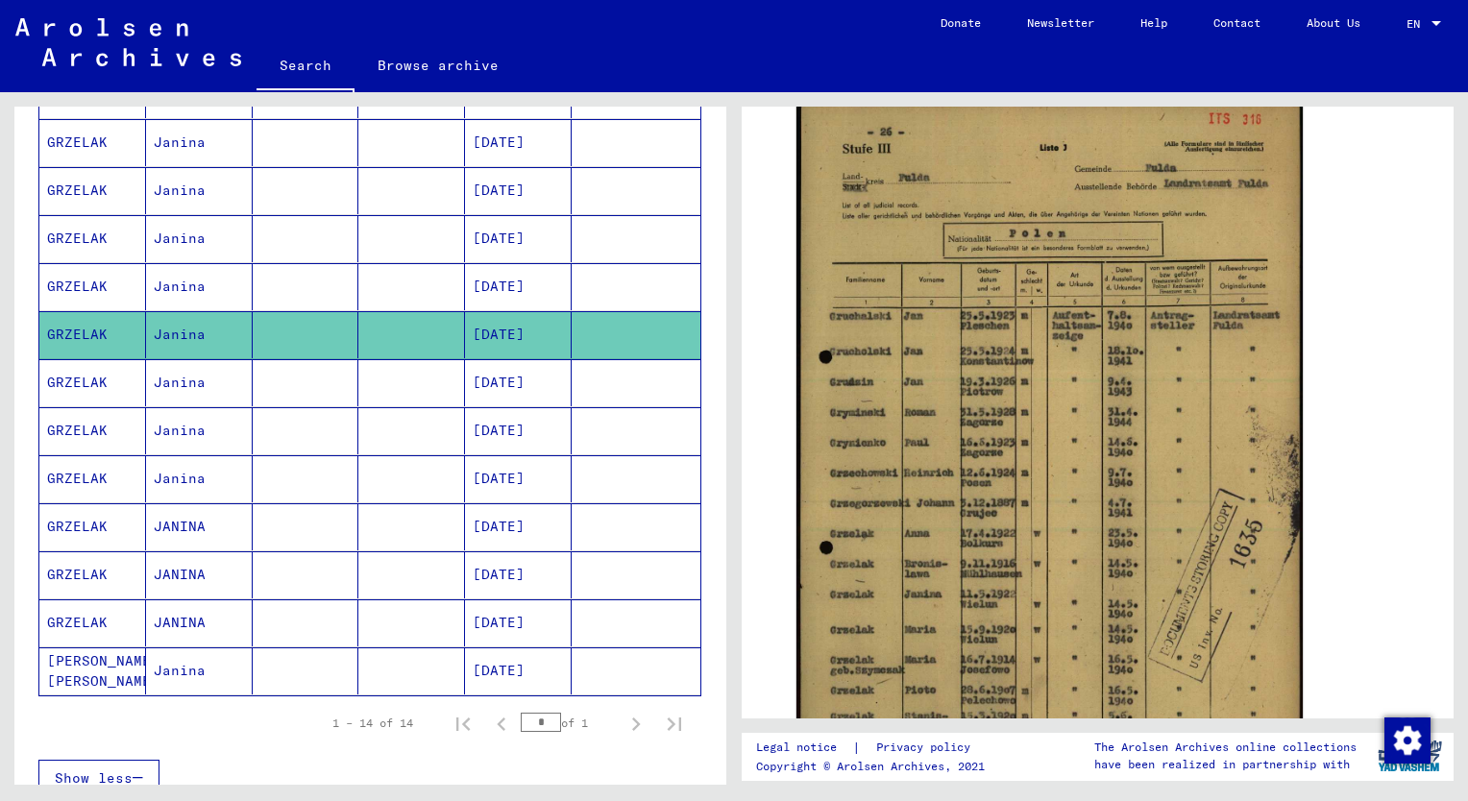
click at [85, 369] on mat-cell "GRZELAK" at bounding box center [92, 382] width 107 height 47
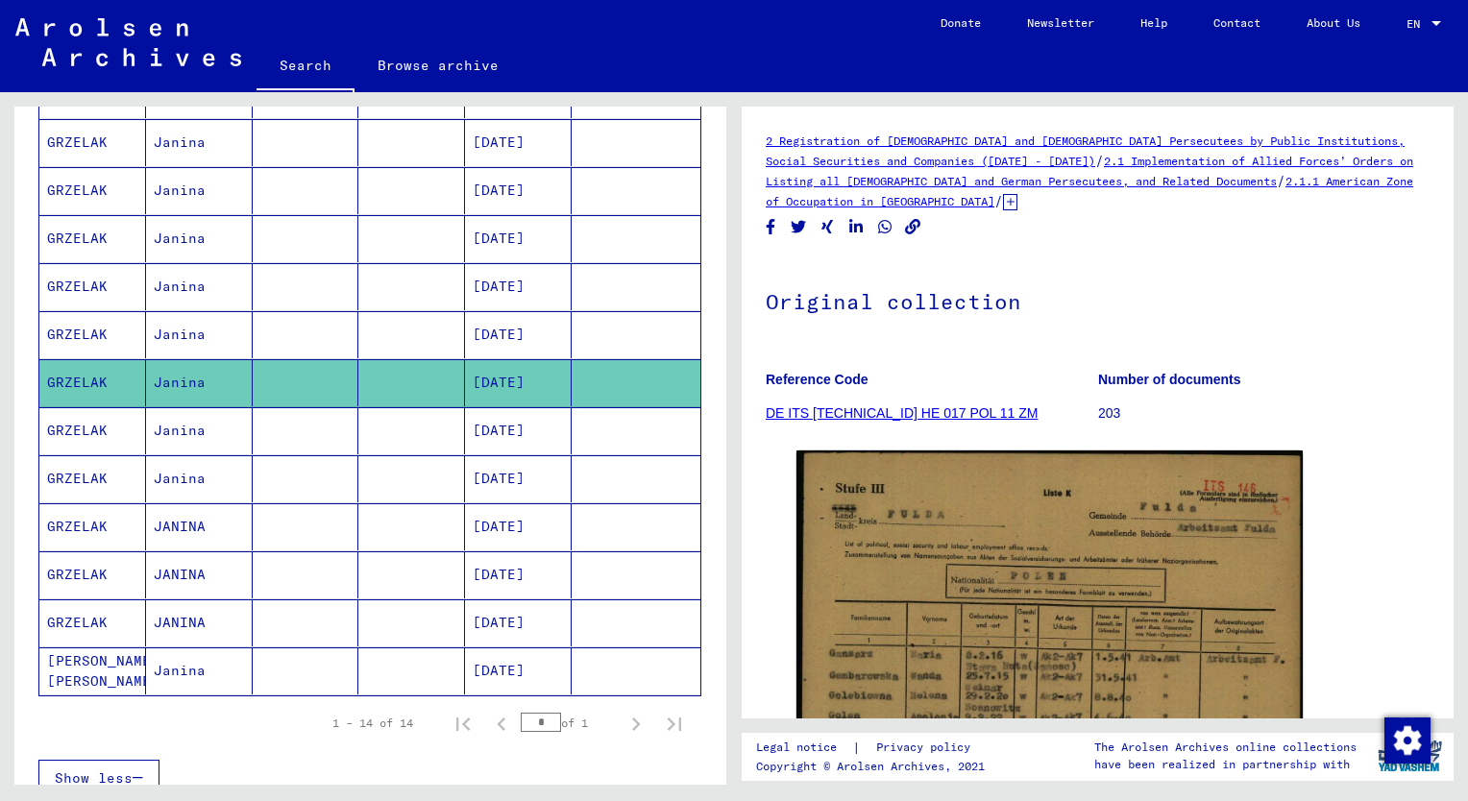
click at [87, 433] on mat-cell "GRZELAK" at bounding box center [92, 430] width 107 height 47
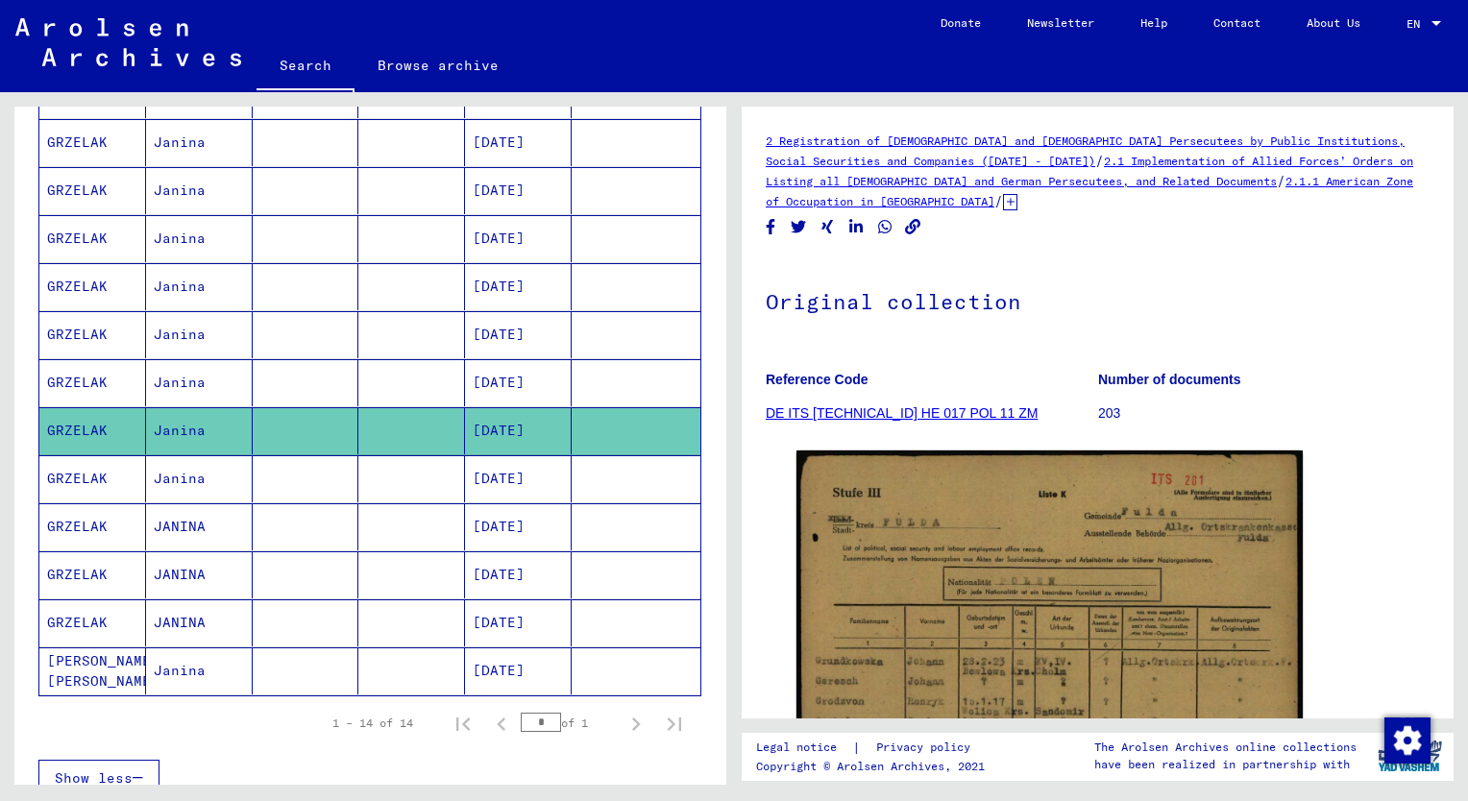
click at [92, 475] on mat-cell "GRZELAK" at bounding box center [92, 478] width 107 height 47
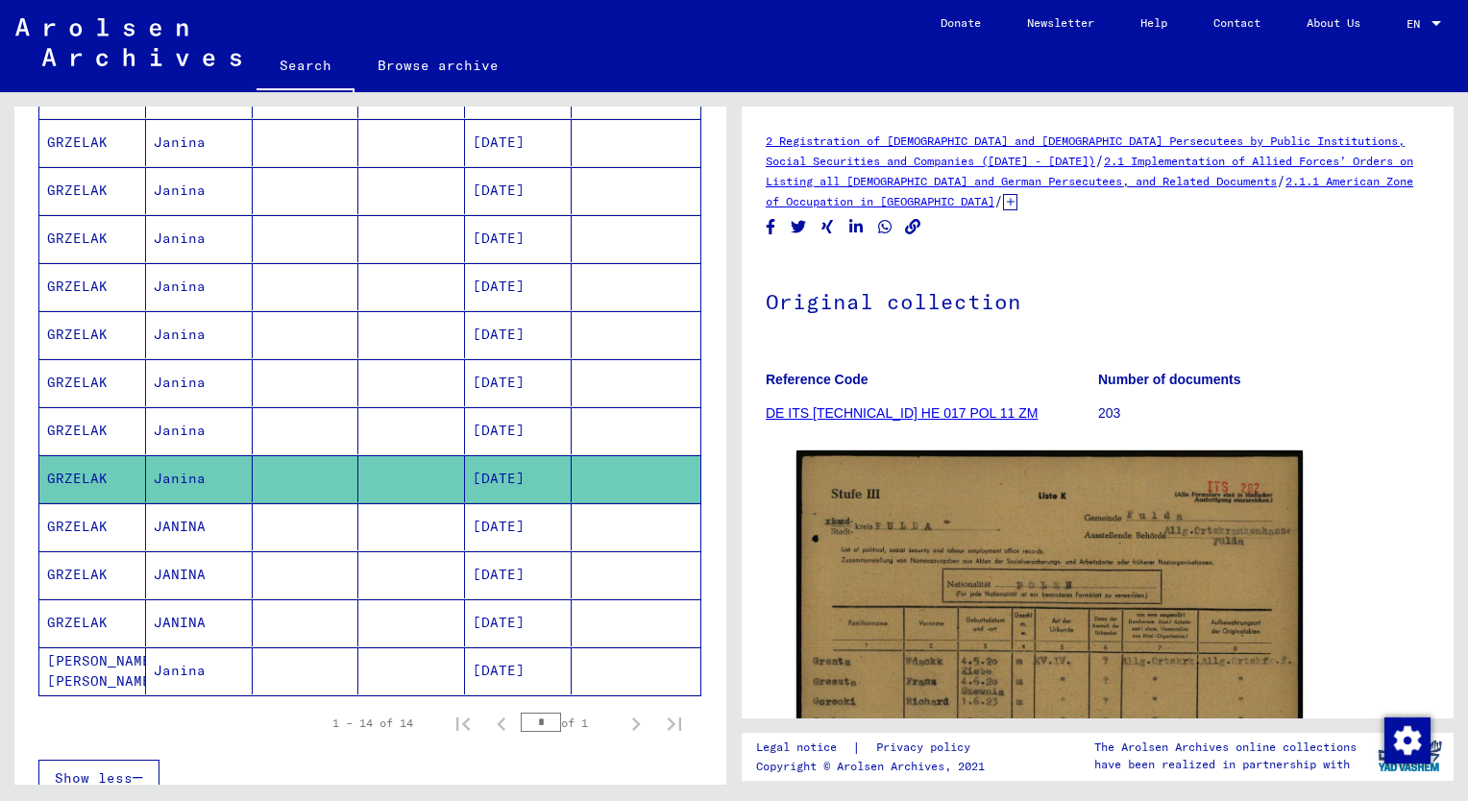
click at [98, 519] on mat-cell "GRZELAK" at bounding box center [92, 527] width 107 height 47
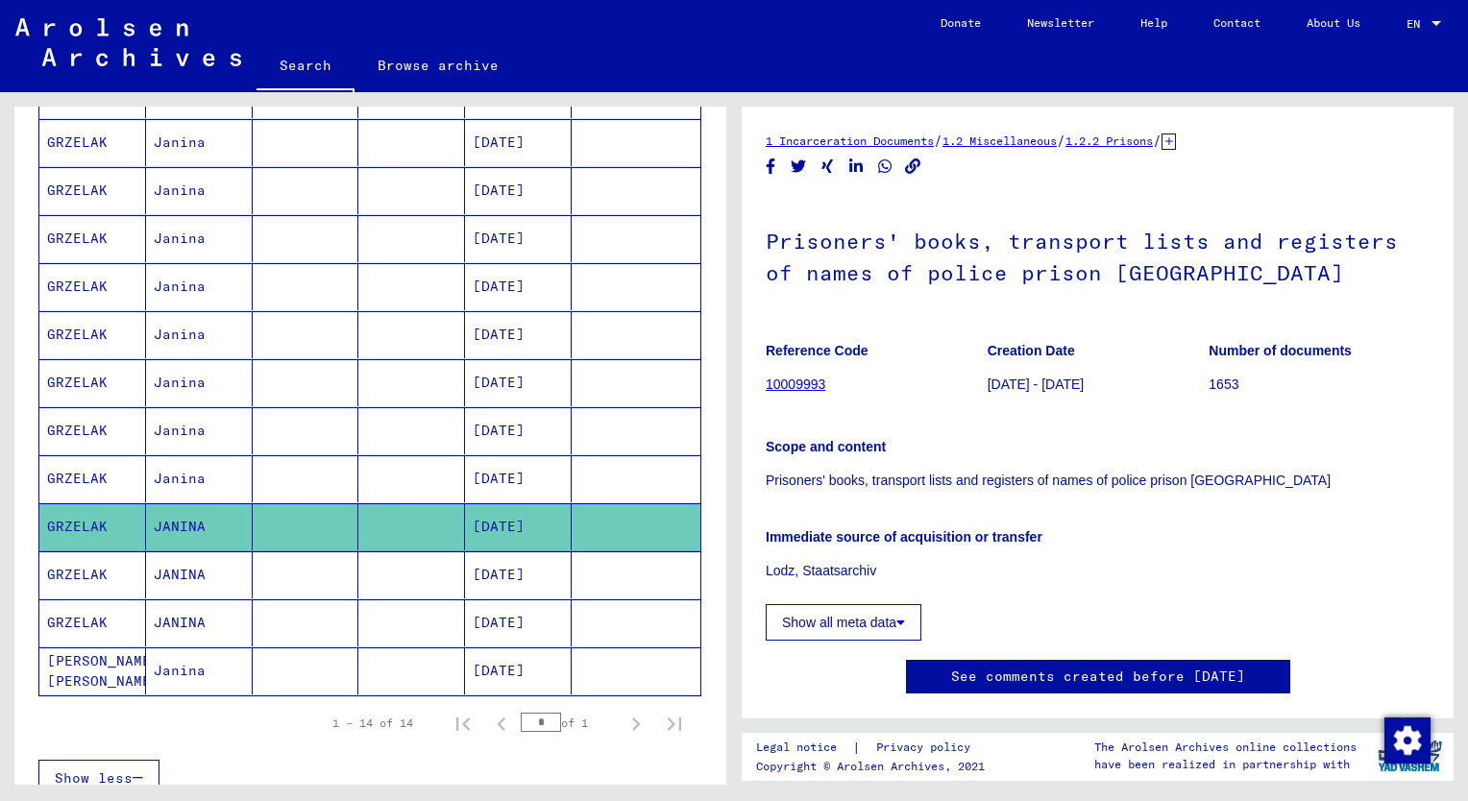
scroll to position [69, 0]
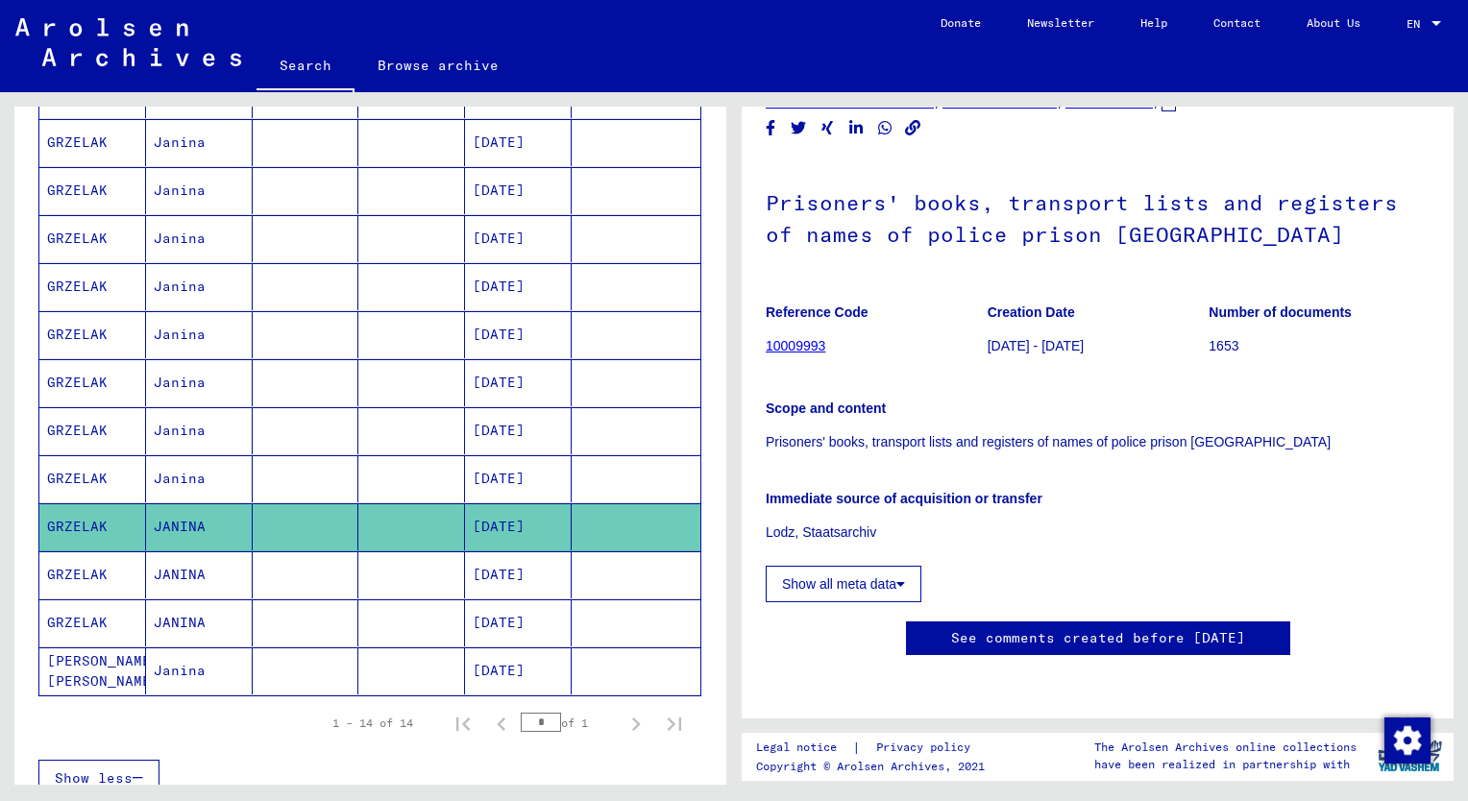
click at [93, 564] on mat-cell "GRZELAK" at bounding box center [92, 575] width 107 height 47
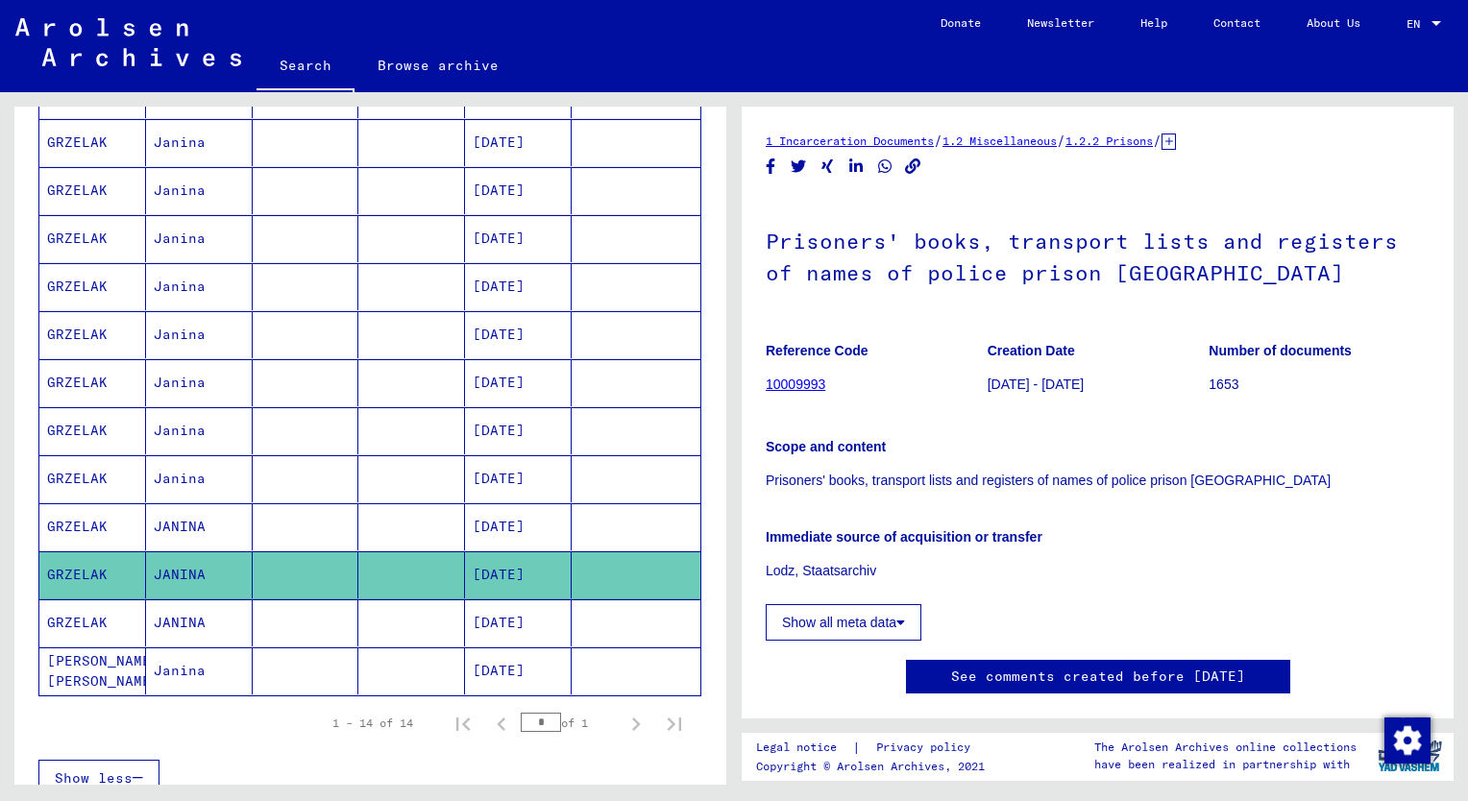
scroll to position [69, 0]
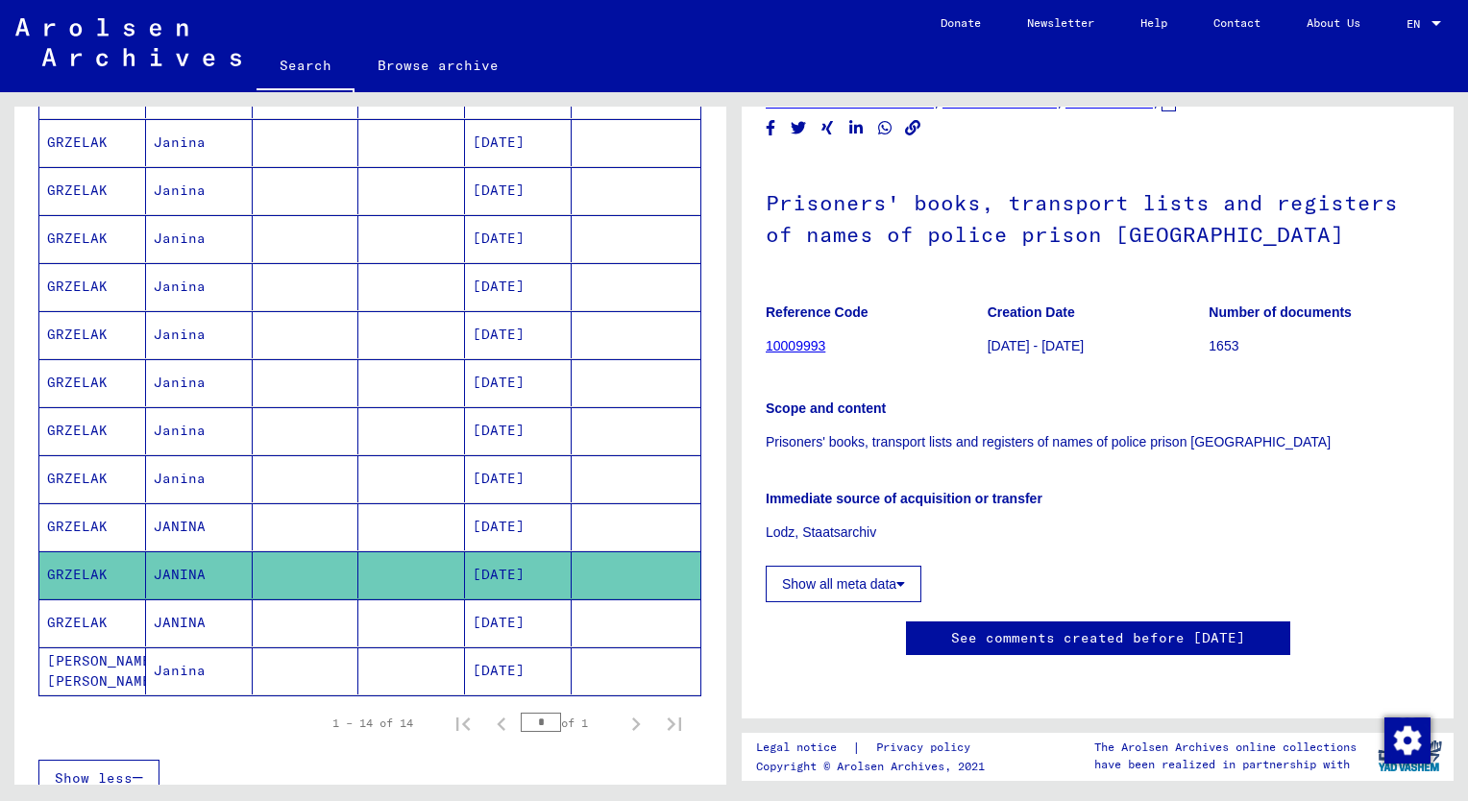
click at [82, 617] on mat-cell "GRZELAK" at bounding box center [92, 623] width 107 height 47
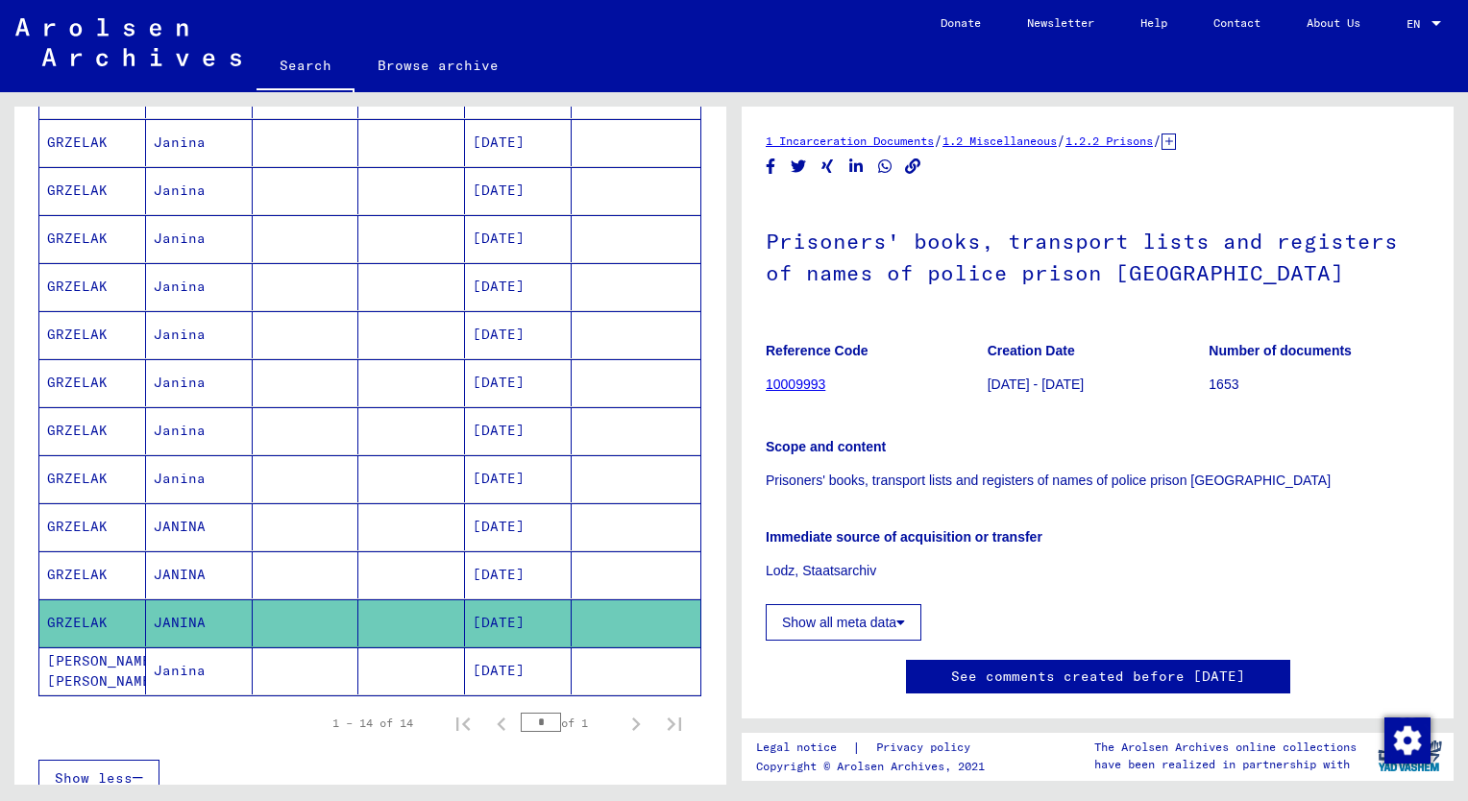
scroll to position [69, 0]
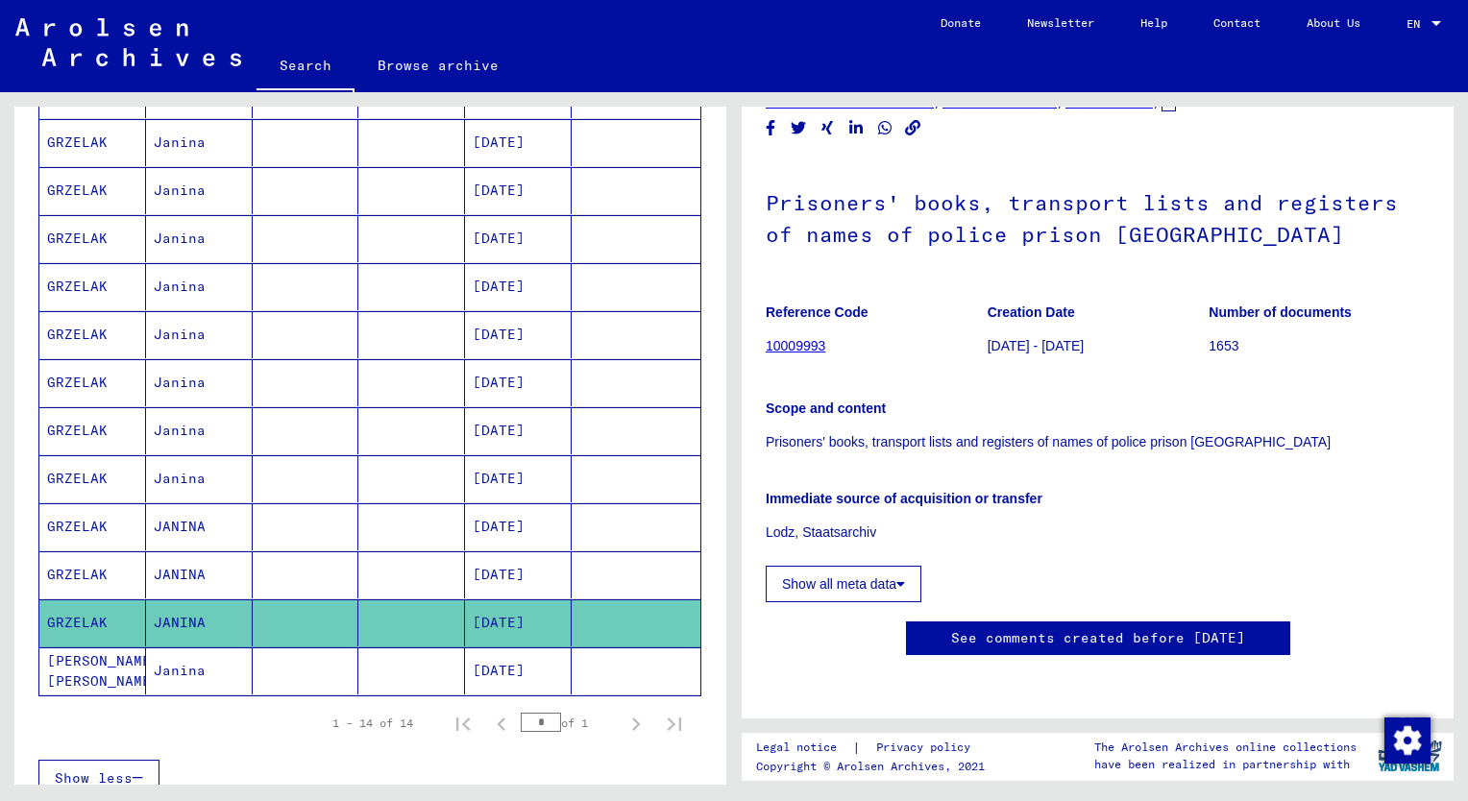
click at [81, 667] on mat-cell "[PERSON_NAME] [PERSON_NAME]" at bounding box center [92, 671] width 107 height 47
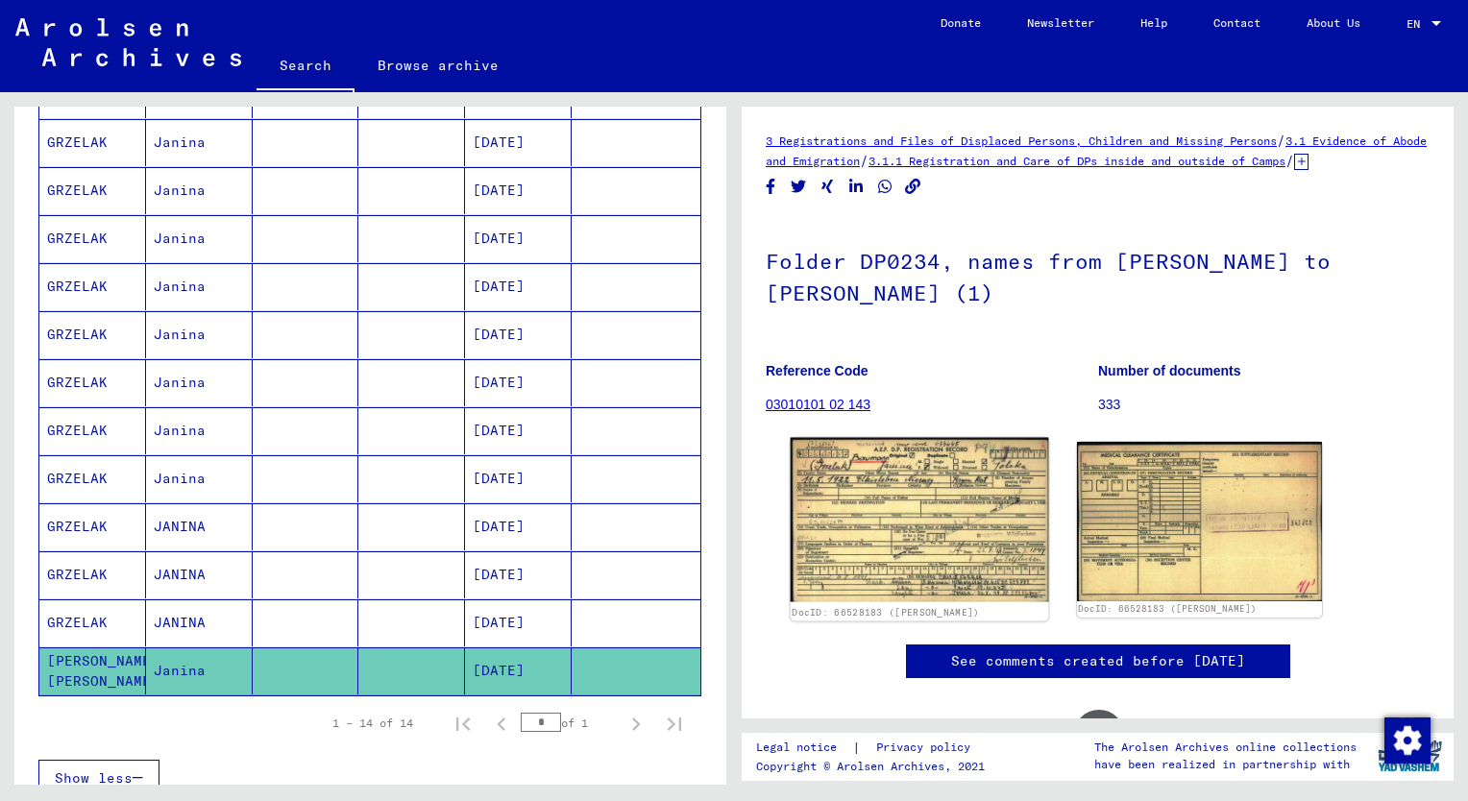
click at [920, 551] on img at bounding box center [920, 520] width 258 height 164
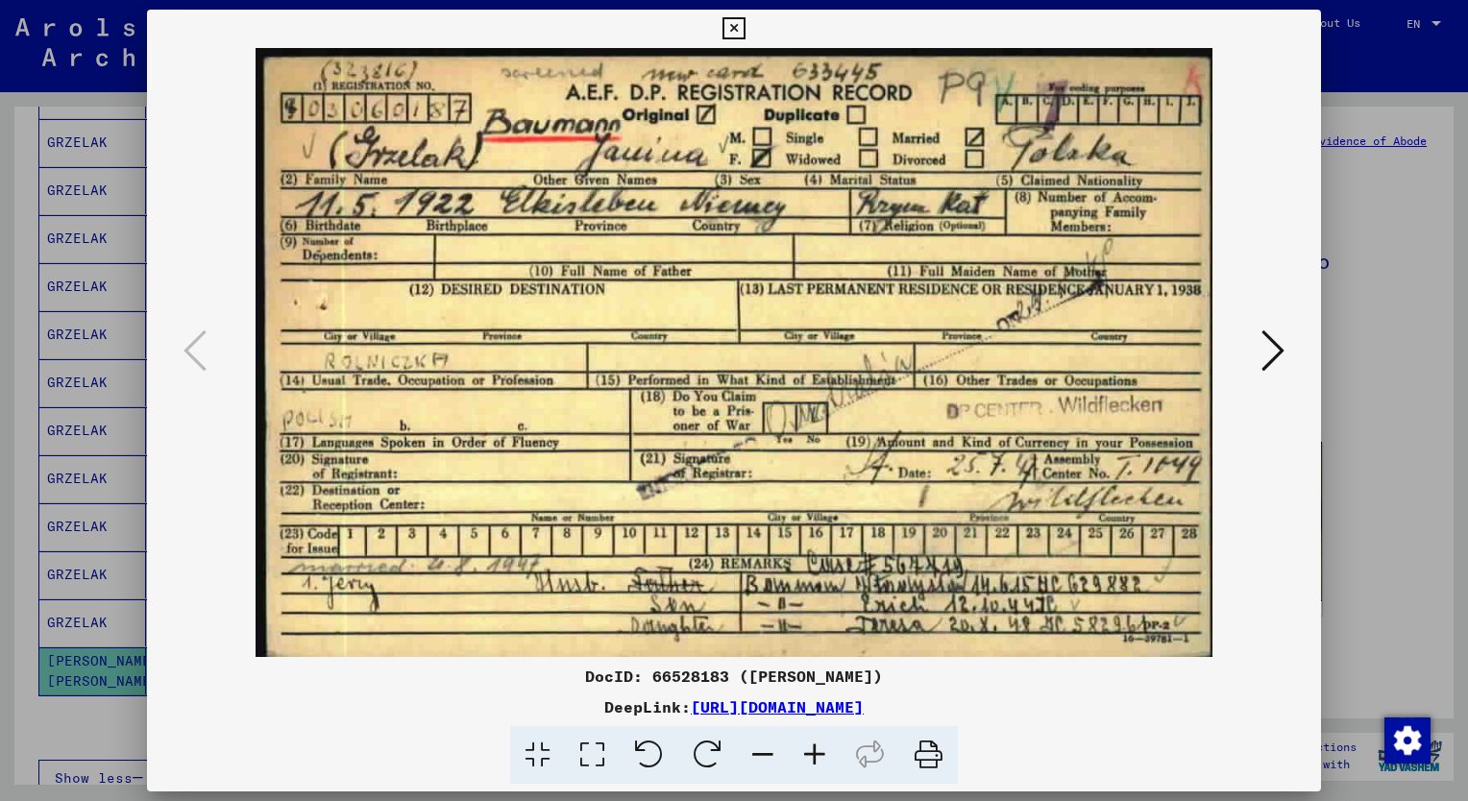
click at [1374, 334] on div at bounding box center [734, 400] width 1468 height 801
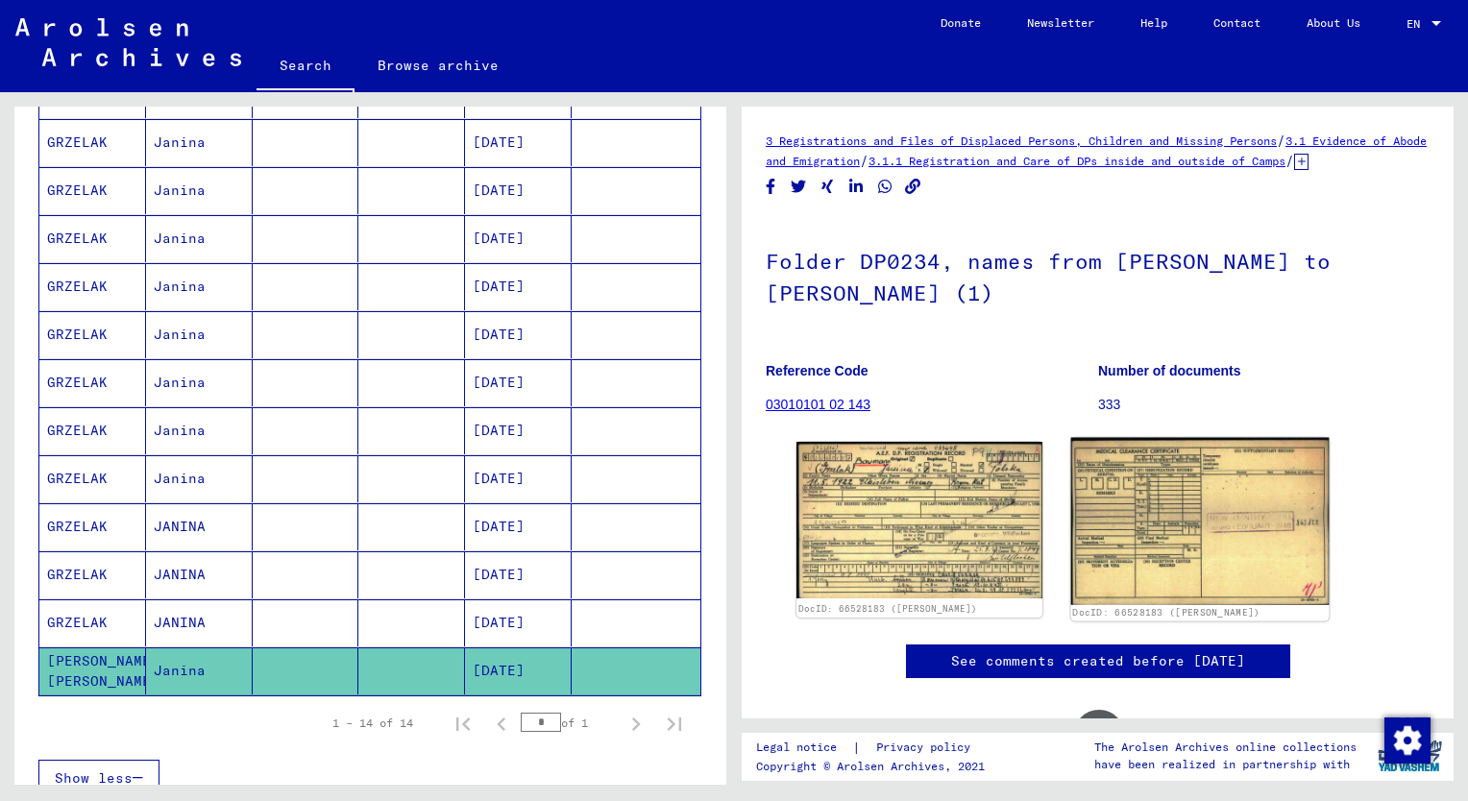
click at [1211, 494] on img at bounding box center [1199, 521] width 258 height 167
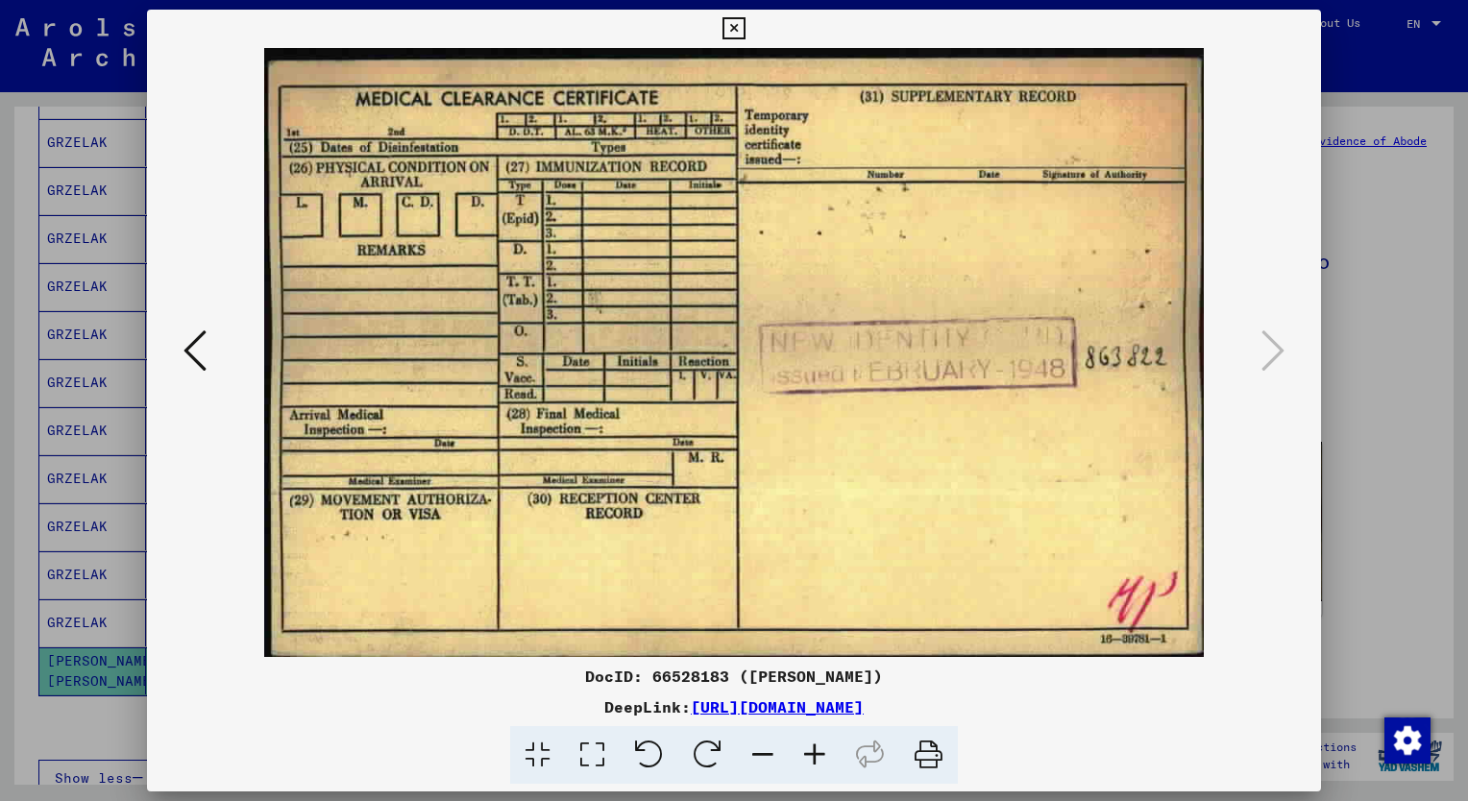
click at [1397, 429] on div at bounding box center [734, 400] width 1468 height 801
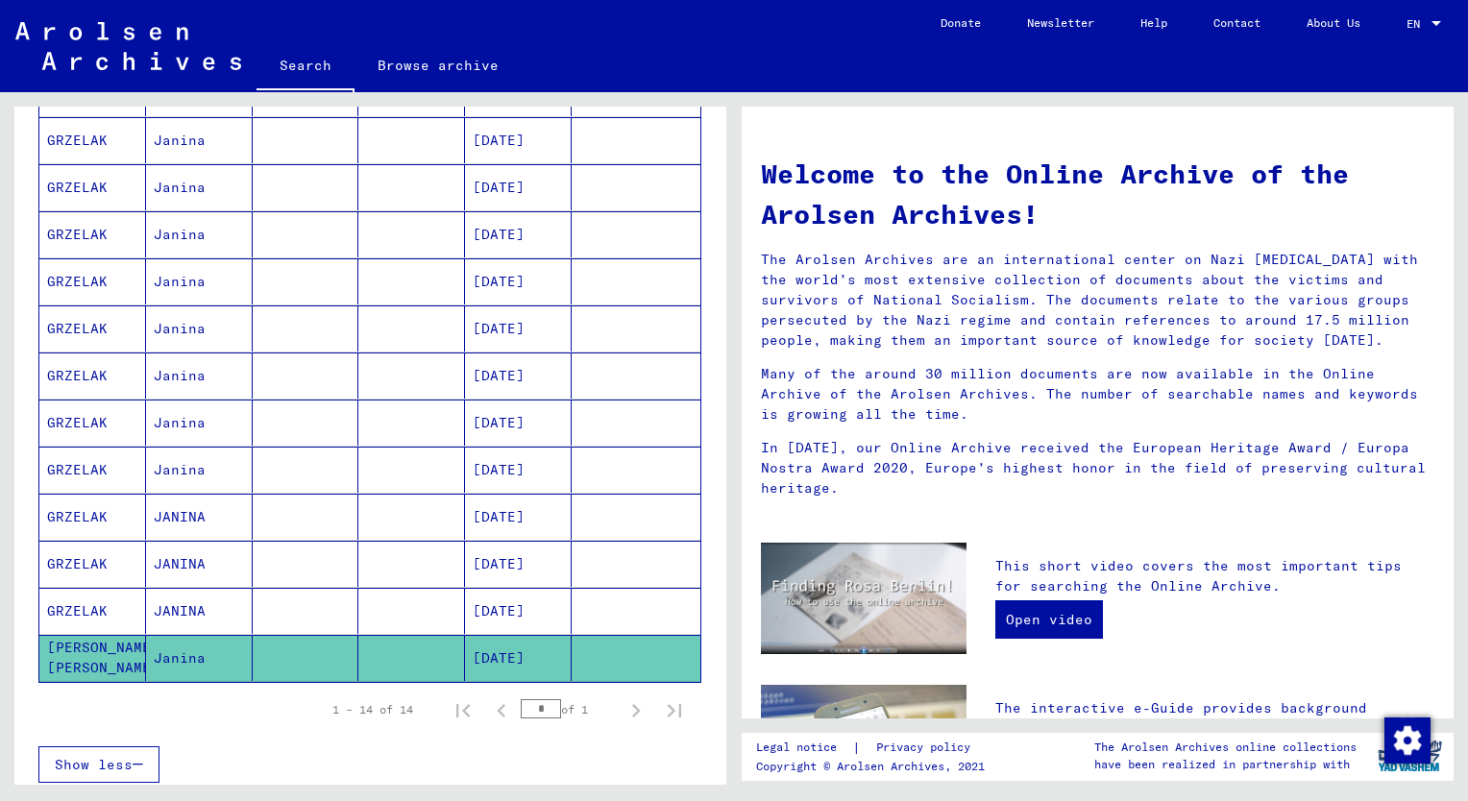
scroll to position [365, 0]
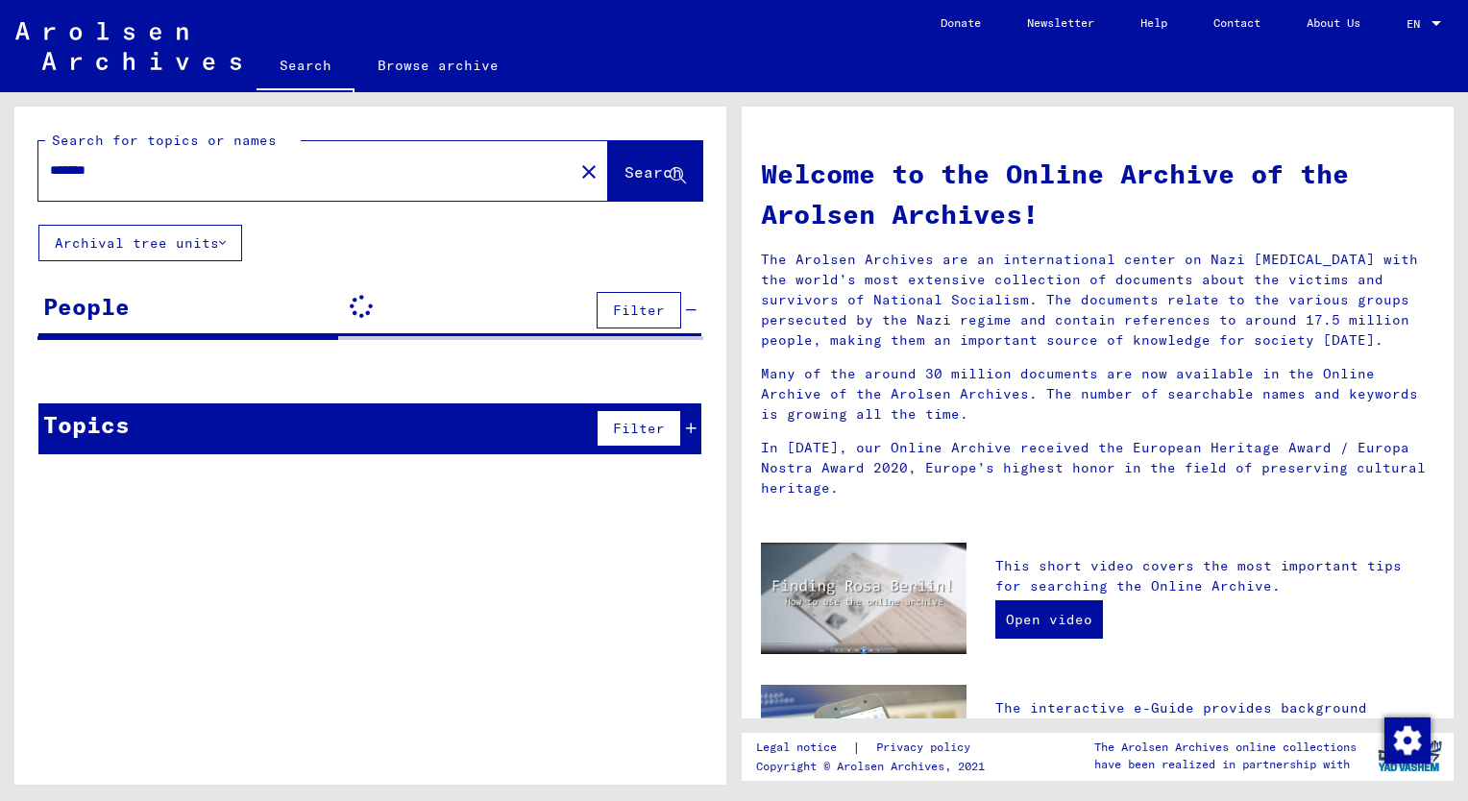
click at [160, 158] on div "*******" at bounding box center [294, 170] width 512 height 43
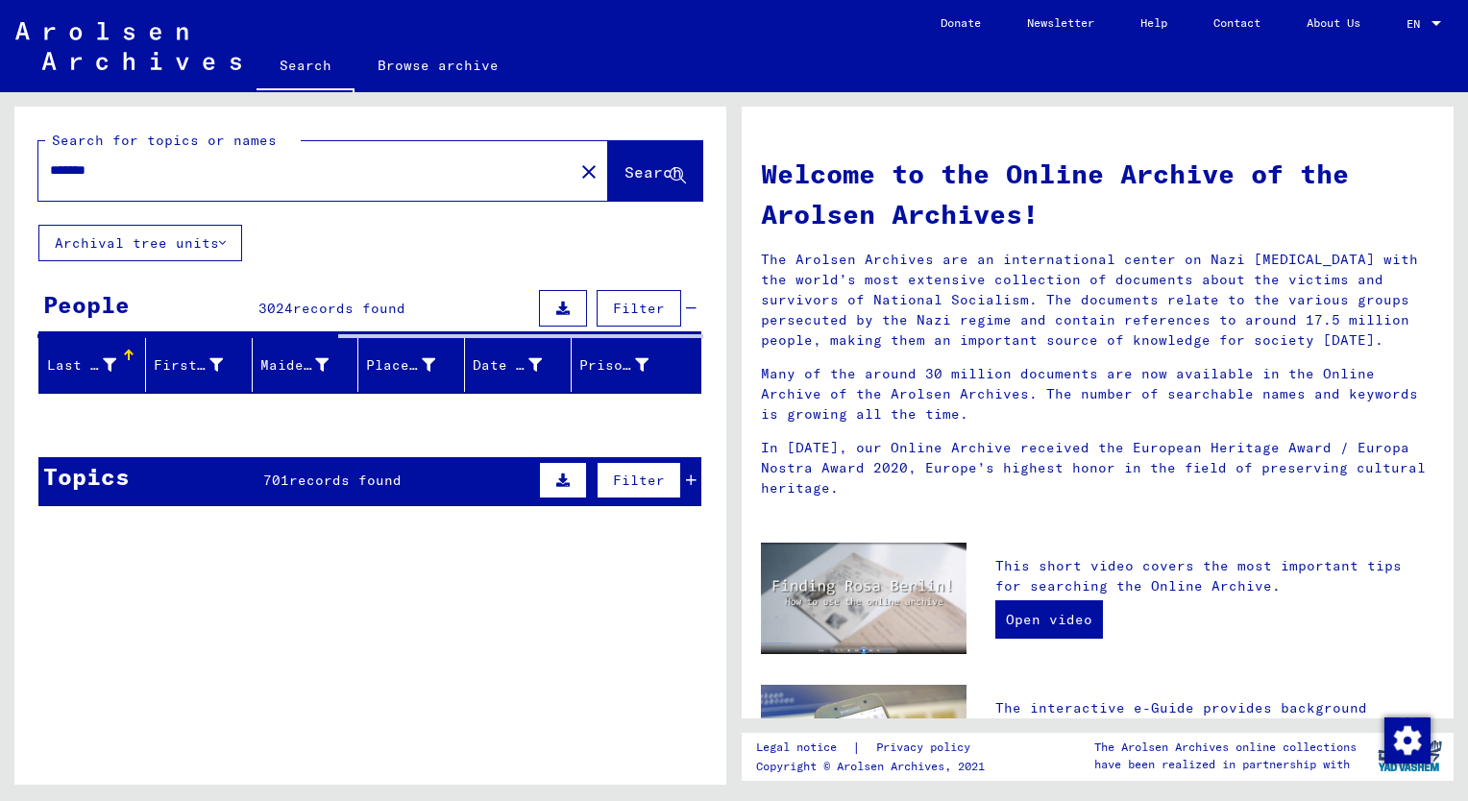
click at [168, 172] on input "*******" at bounding box center [300, 170] width 501 height 20
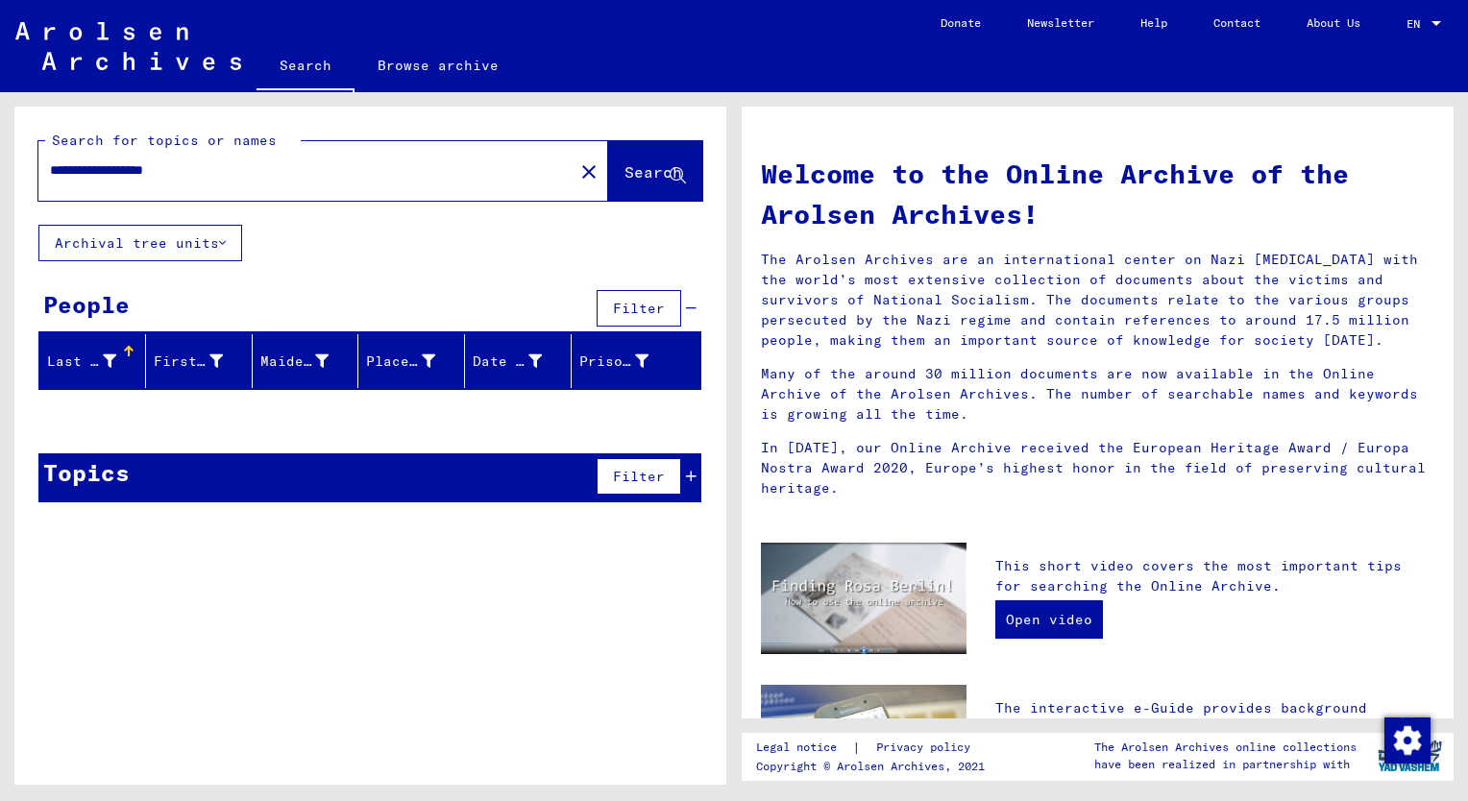
click at [277, 172] on input "**********" at bounding box center [300, 170] width 501 height 20
type input "**********"
click at [630, 174] on span "Search" at bounding box center [654, 171] width 58 height 19
